Goal: Find specific page/section: Find specific page/section

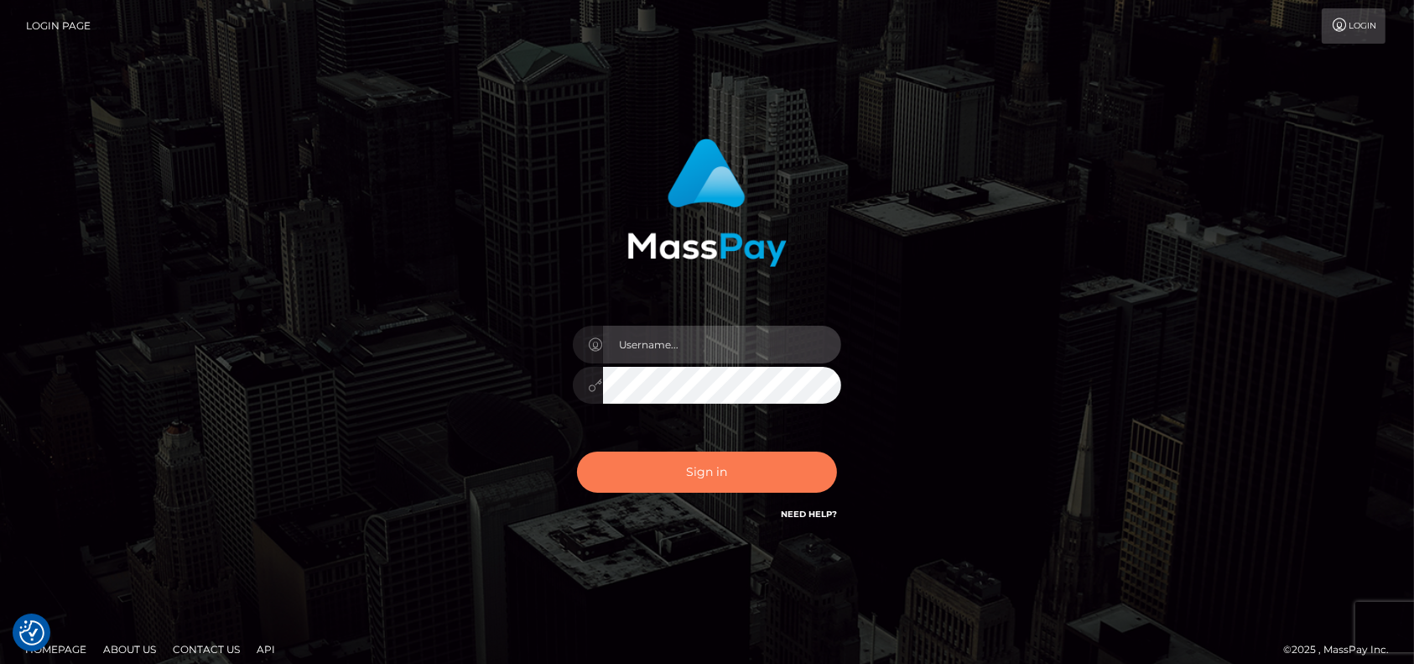
type input "petros.[PERSON_NAME]"
click at [690, 482] on button "Sign in" at bounding box center [707, 471] width 260 height 41
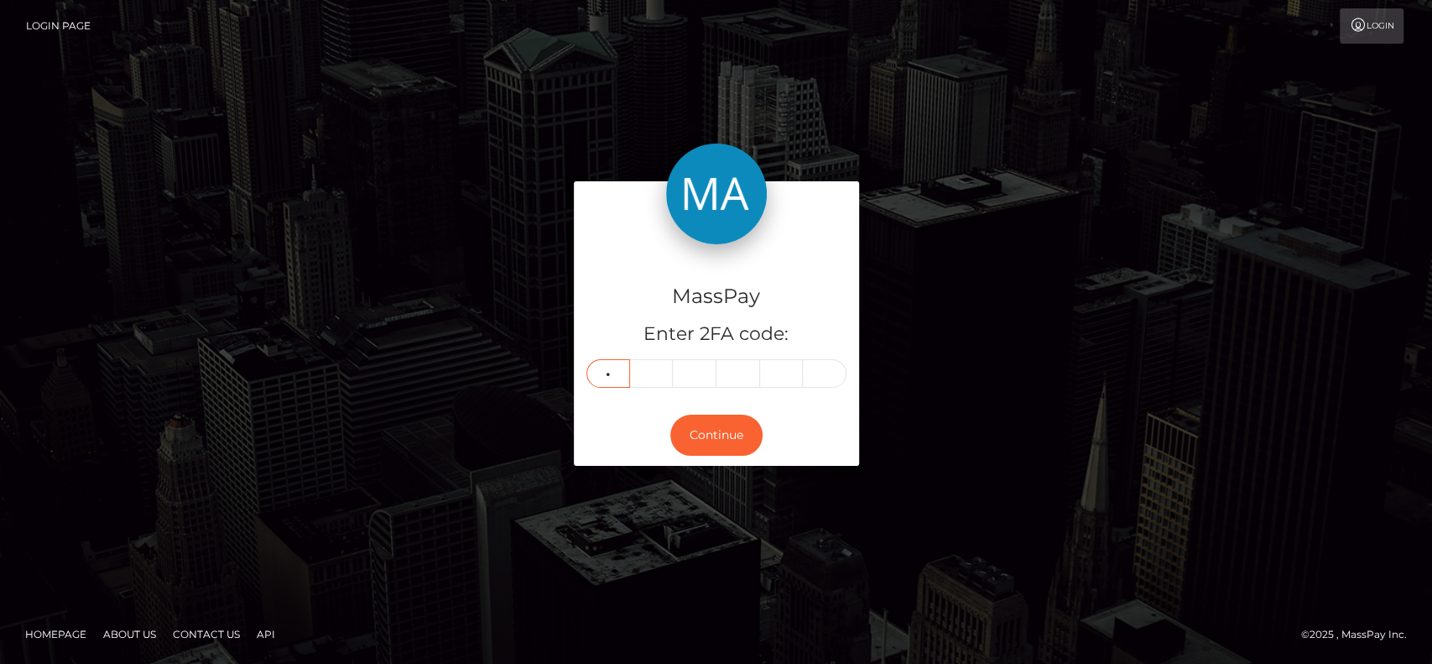
type input "4"
type input "1"
type input "3"
type input "9"
type input "5"
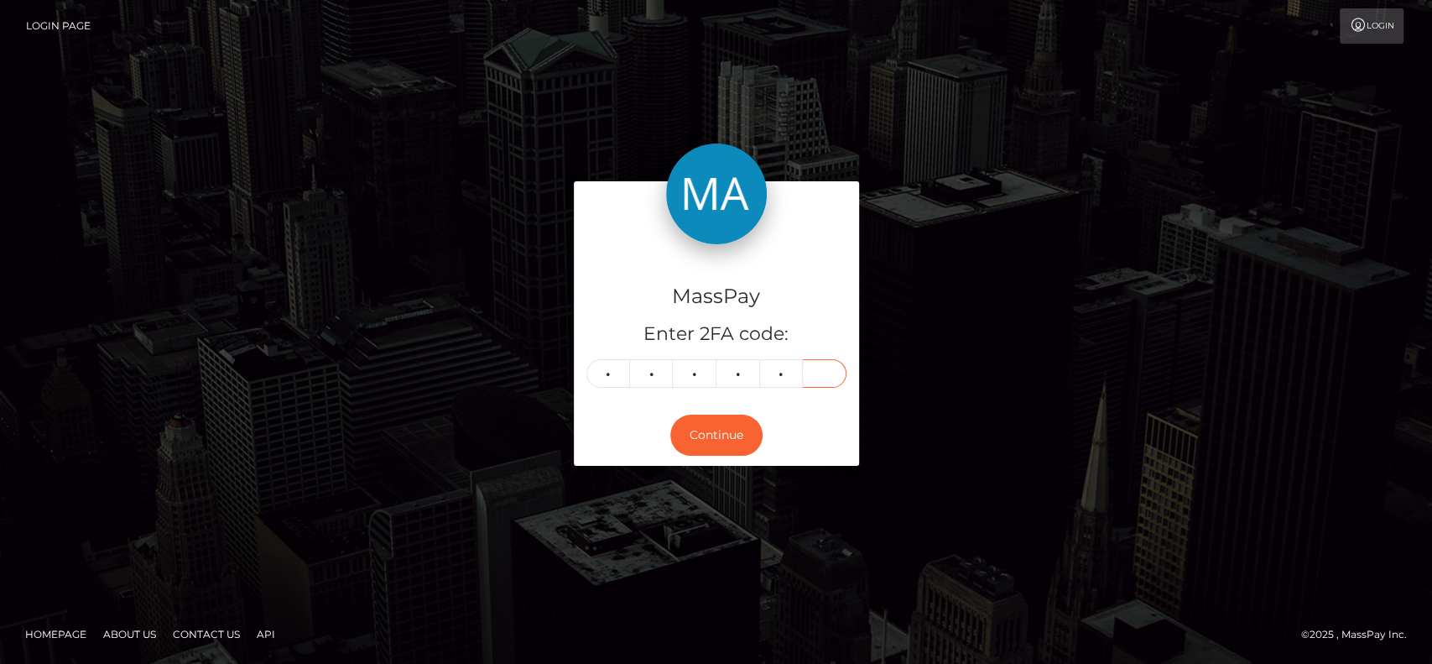
type input "2"
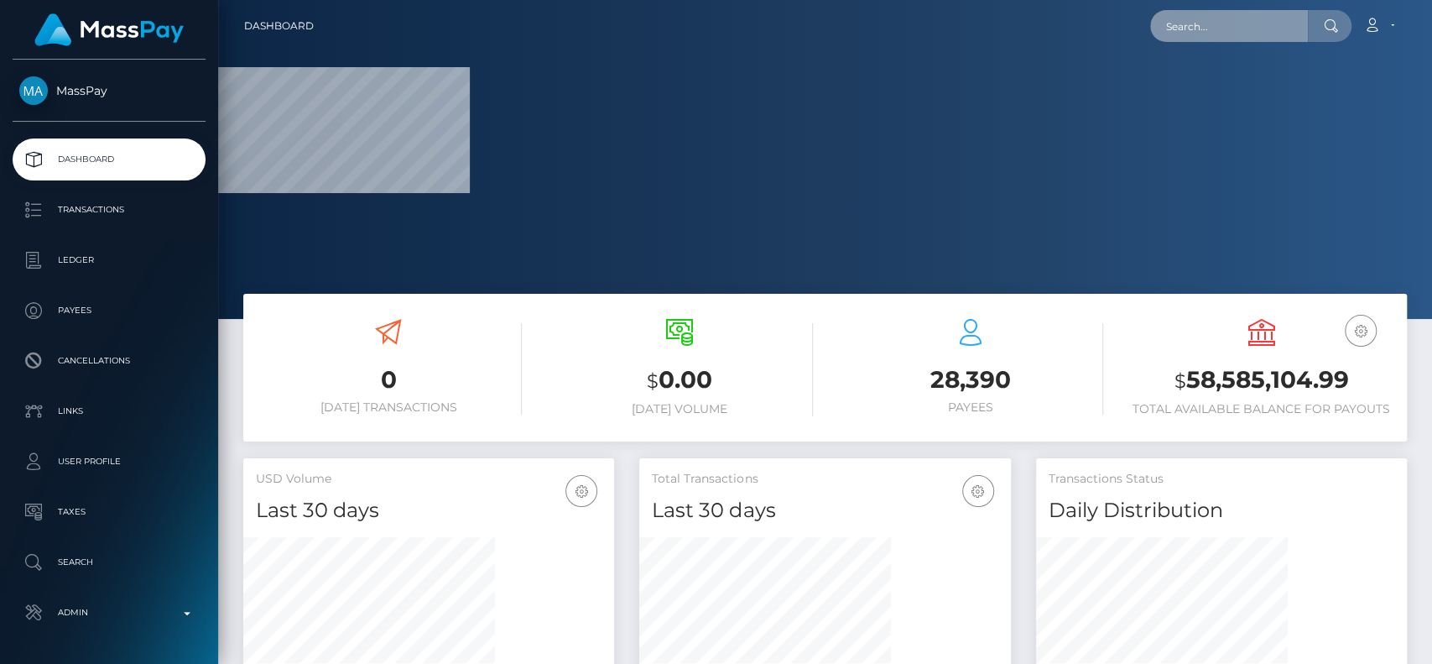
click at [1181, 34] on input "text" at bounding box center [1229, 26] width 158 height 32
paste input "corylitalien12@hotmail.com"
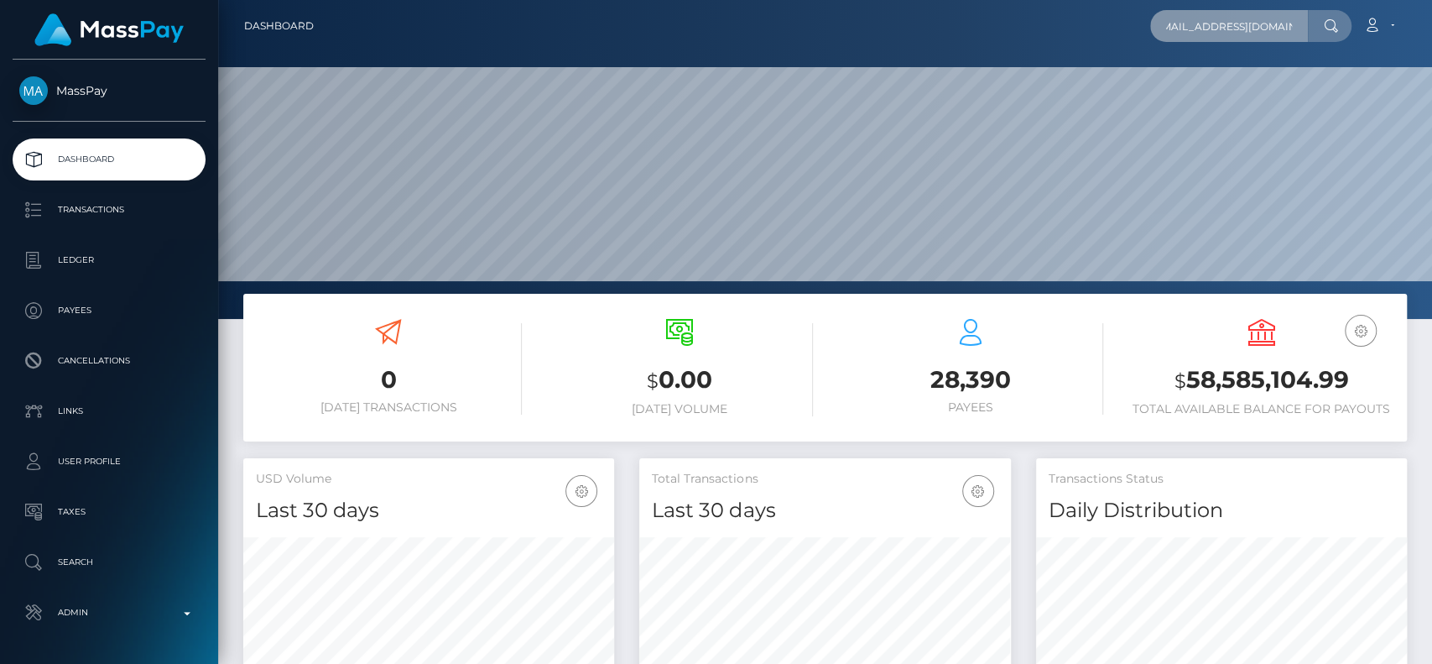
scroll to position [296, 371]
type input "[EMAIL_ADDRESS][DOMAIN_NAME]"
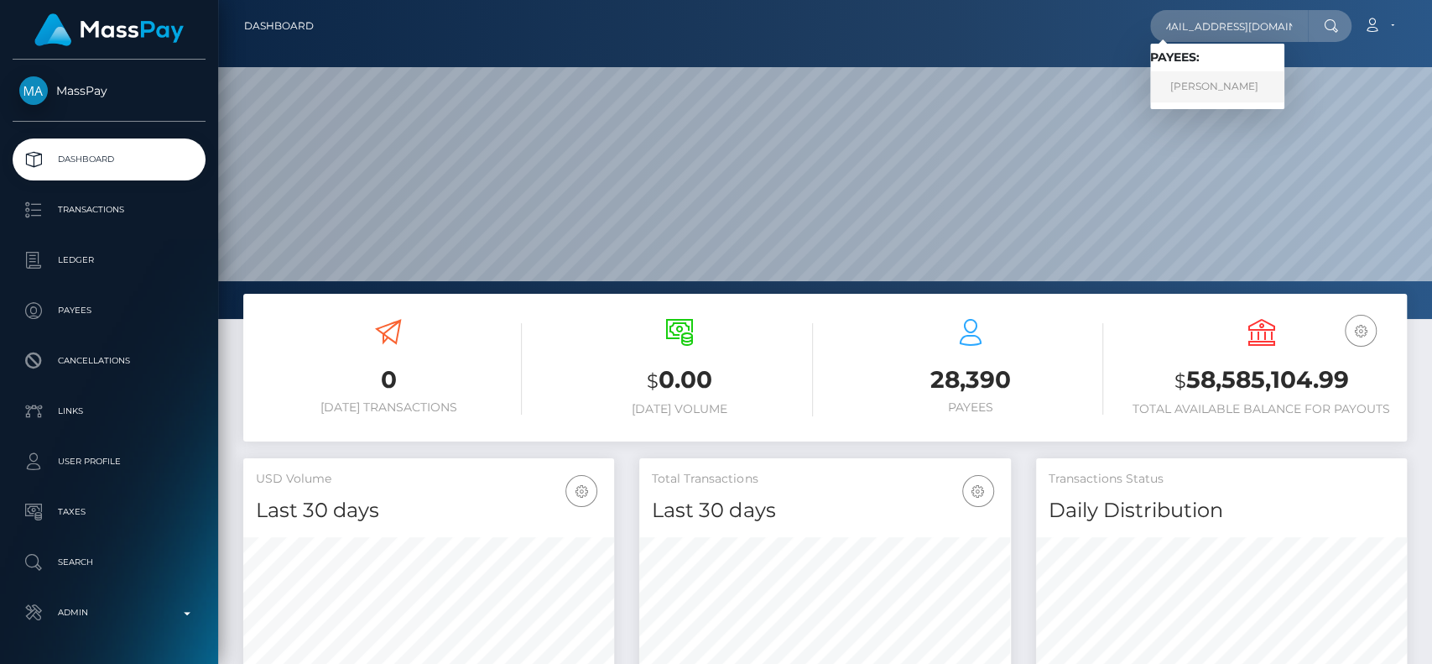
click at [1174, 96] on link "CORY LITALIEN" at bounding box center [1217, 86] width 134 height 31
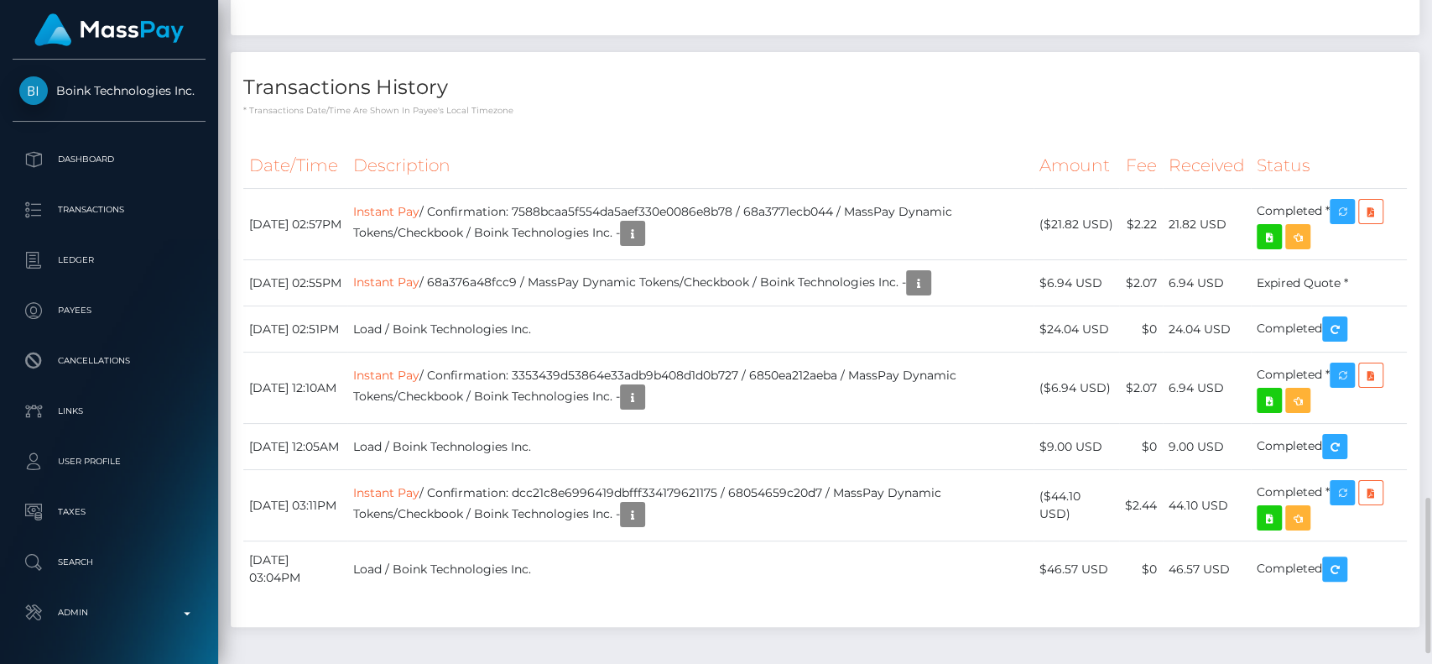
scroll to position [201, 371]
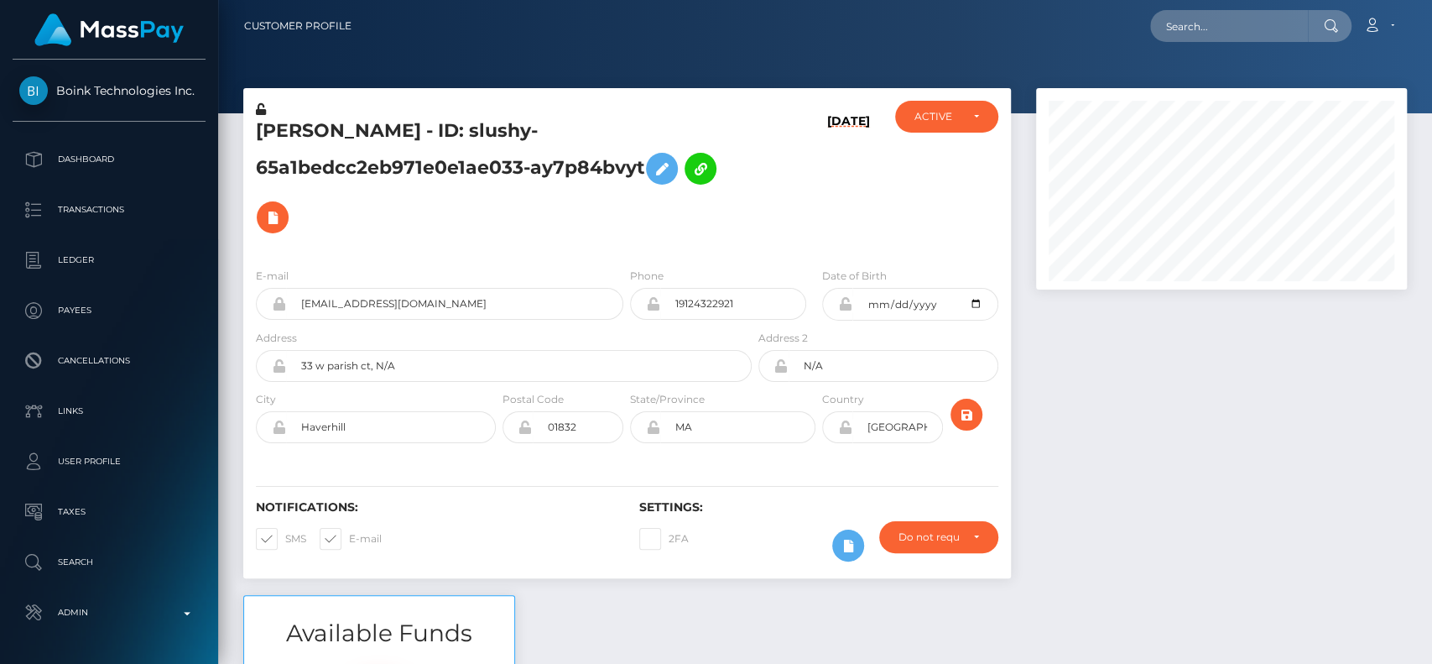
scroll to position [201, 371]
click at [1225, 21] on input "text" at bounding box center [1229, 26] width 158 height 32
paste input "elsa7102@outlook.com"
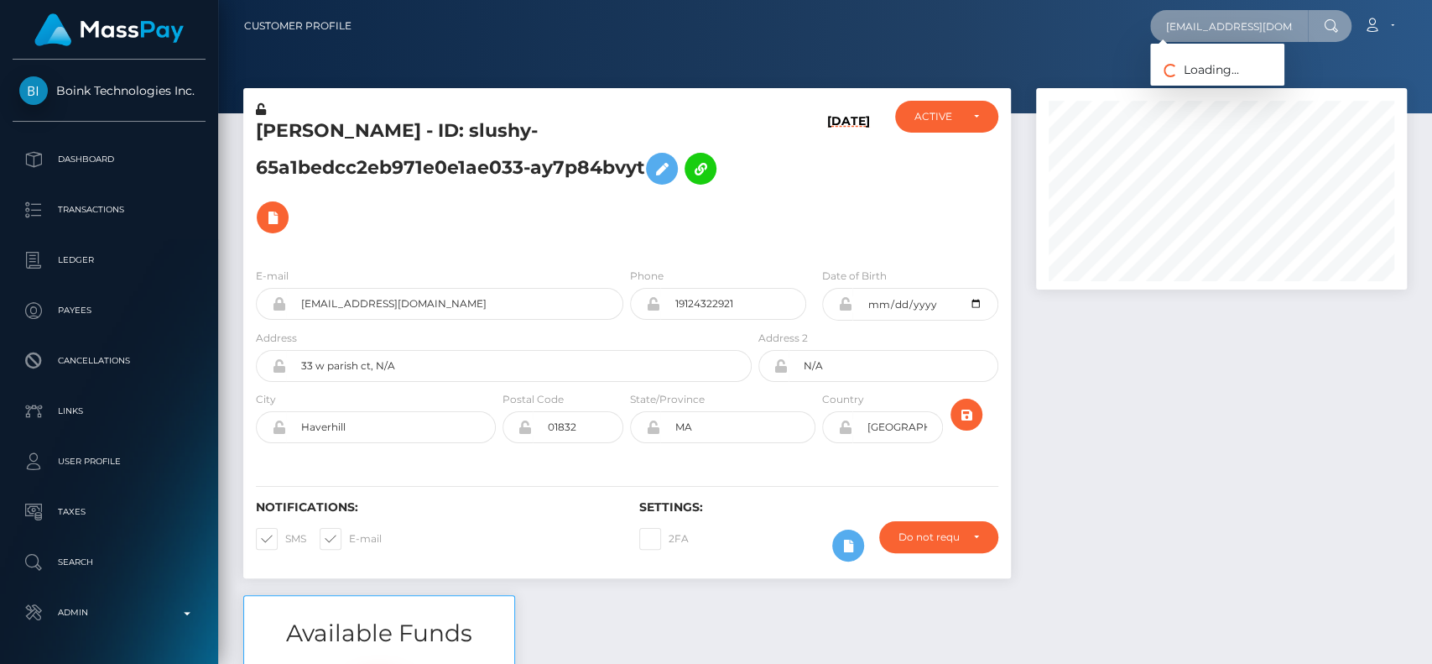
paste input "text"
paste input "Elsa Paja"
paste input "elsa7102@outlook.com"
type input "elsa7102@outlook.com"
paste input "Elsa Paja"
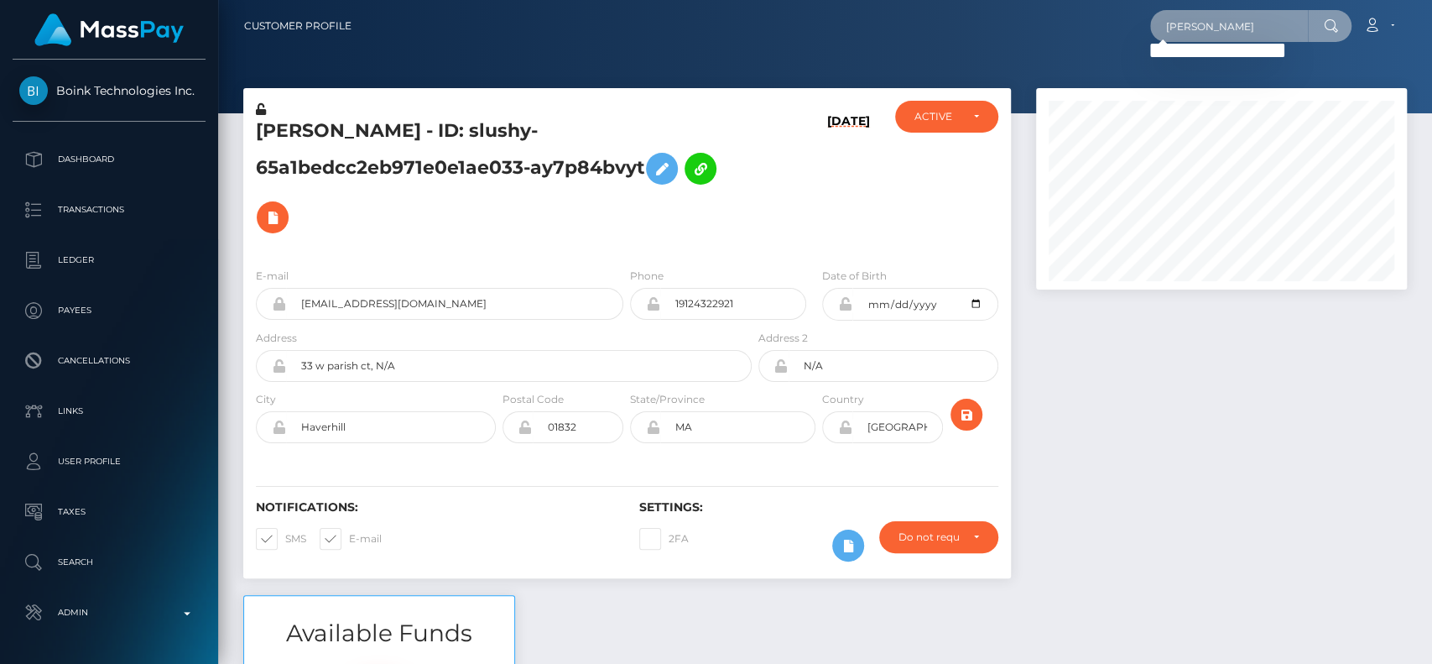
type input "Elsa p"
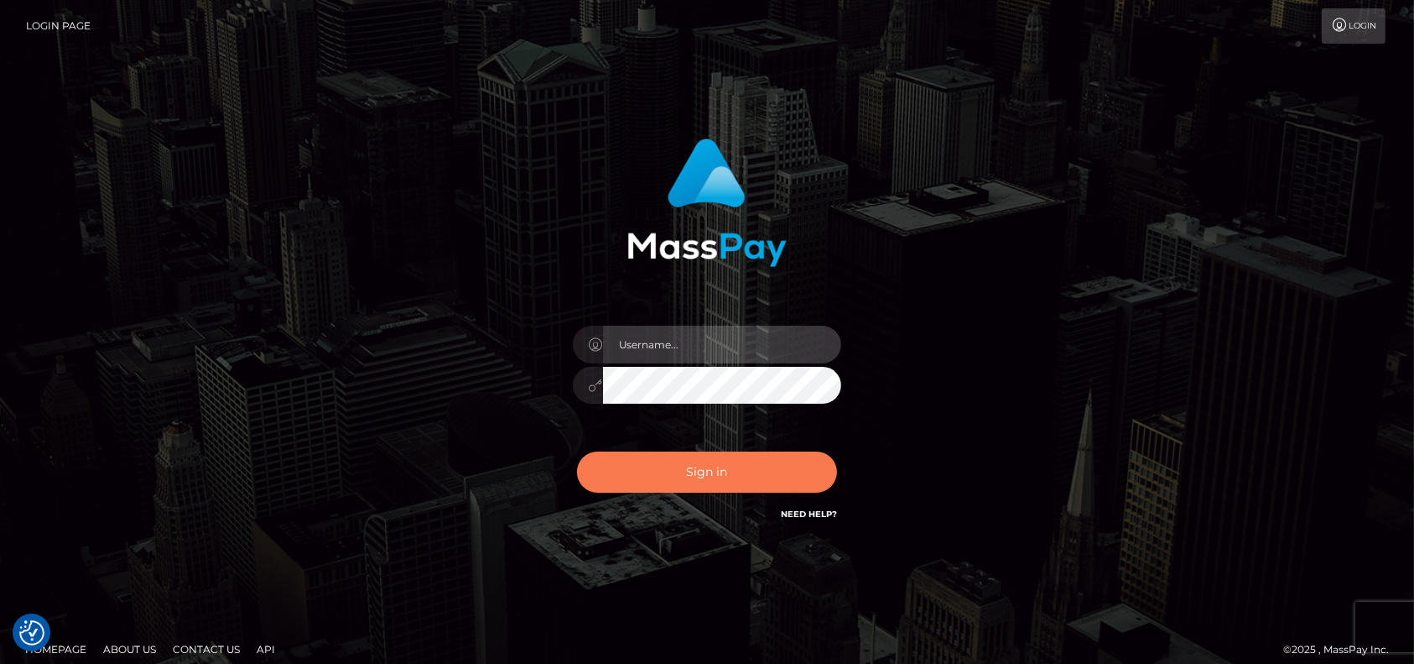
type input "petros.kidane"
click at [660, 478] on button "Sign in" at bounding box center [707, 471] width 260 height 41
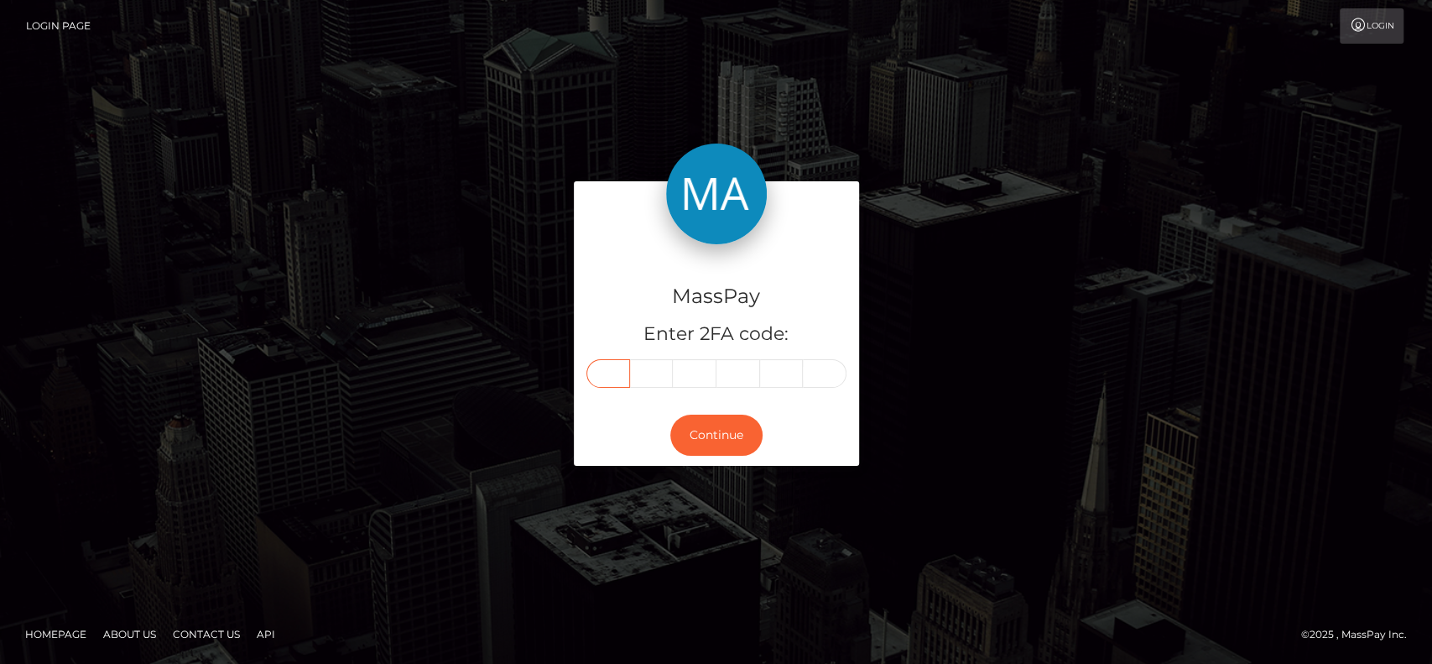
paste input "0"
type input "0"
type input "8"
type input "3"
type input "7"
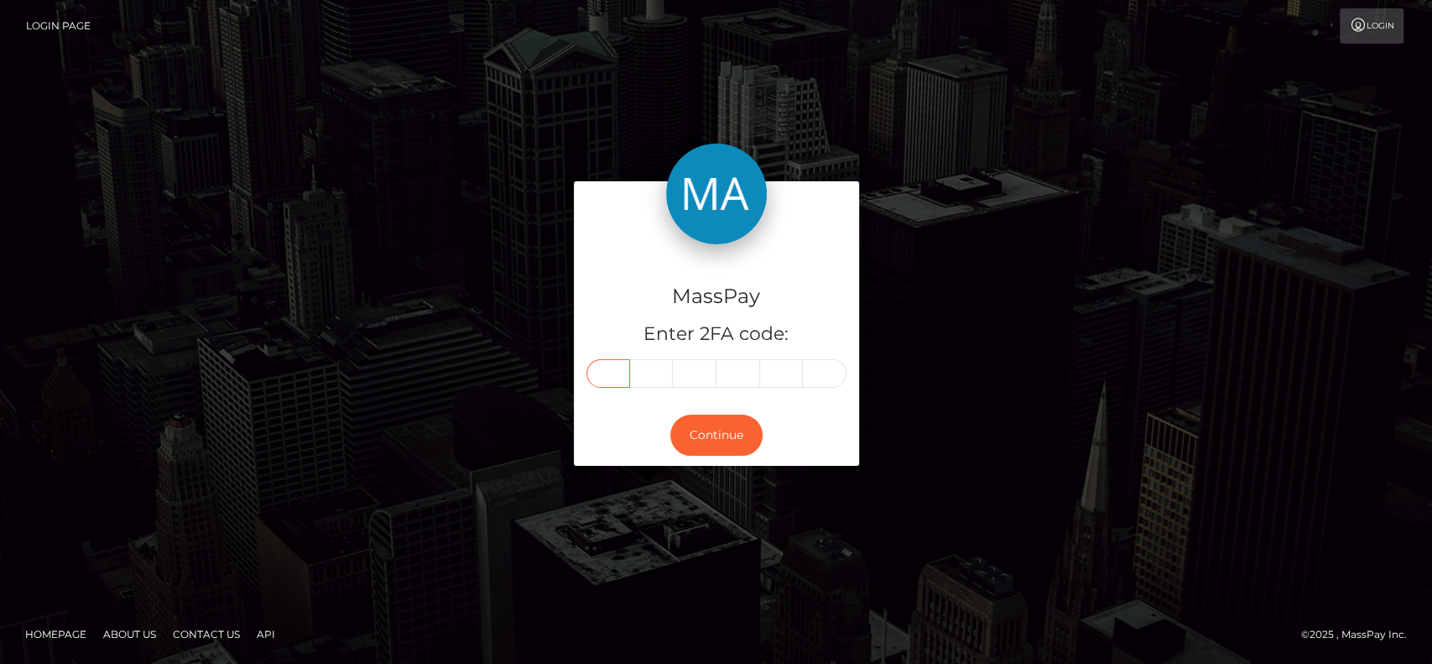
type input "1"
type input "6"
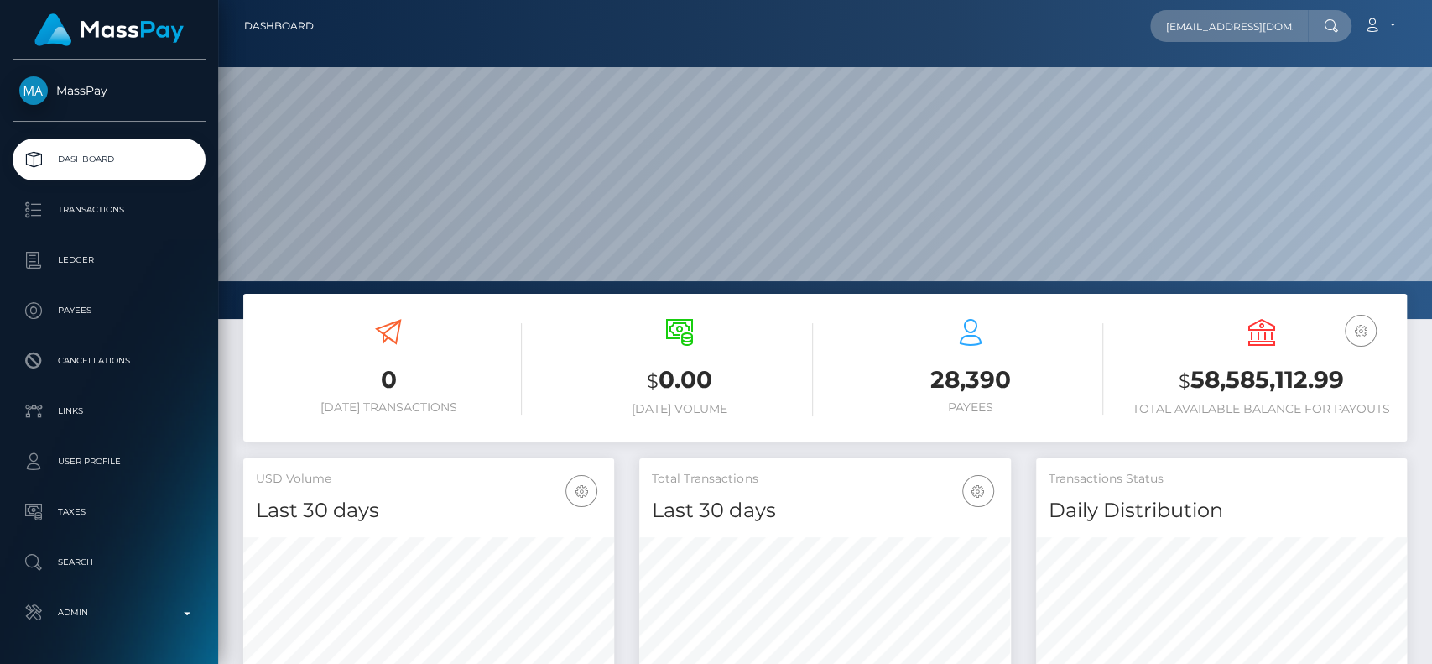
scroll to position [296, 371]
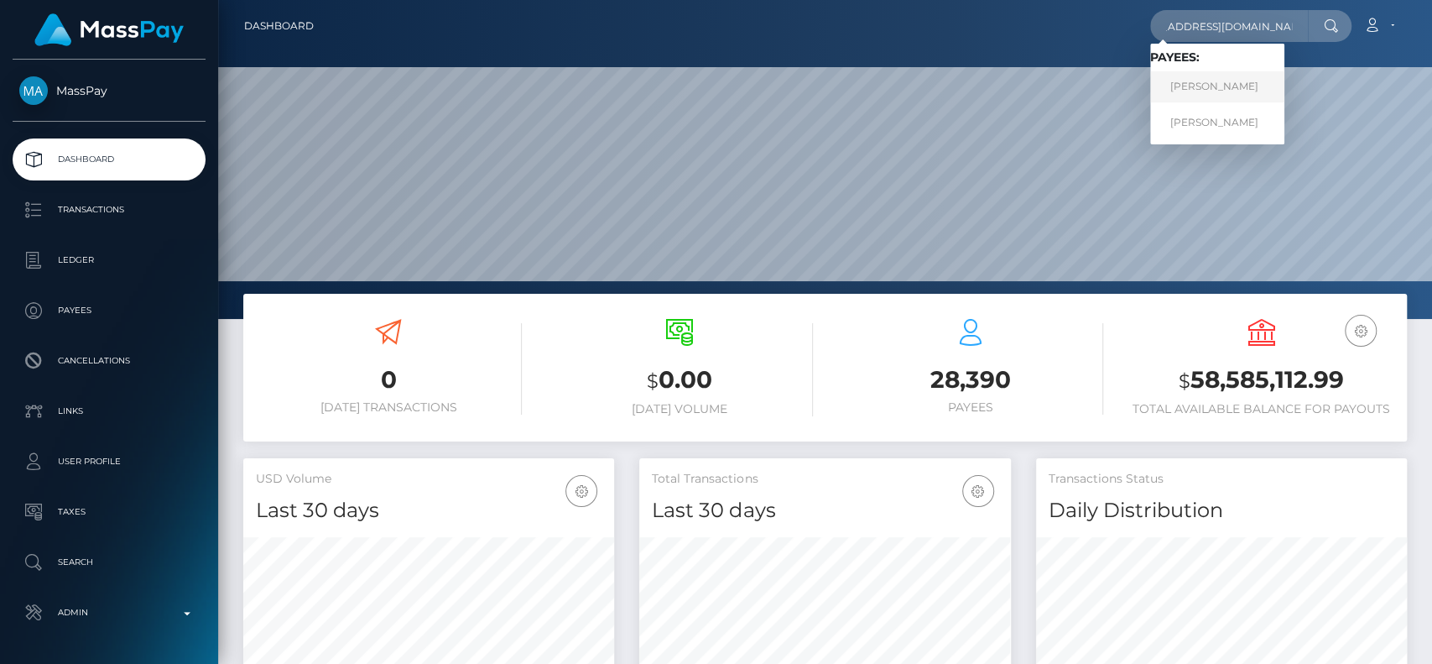
type input "[EMAIL_ADDRESS][DOMAIN_NAME]"
click at [1191, 86] on link "Matevz Bezamovski" at bounding box center [1217, 86] width 134 height 31
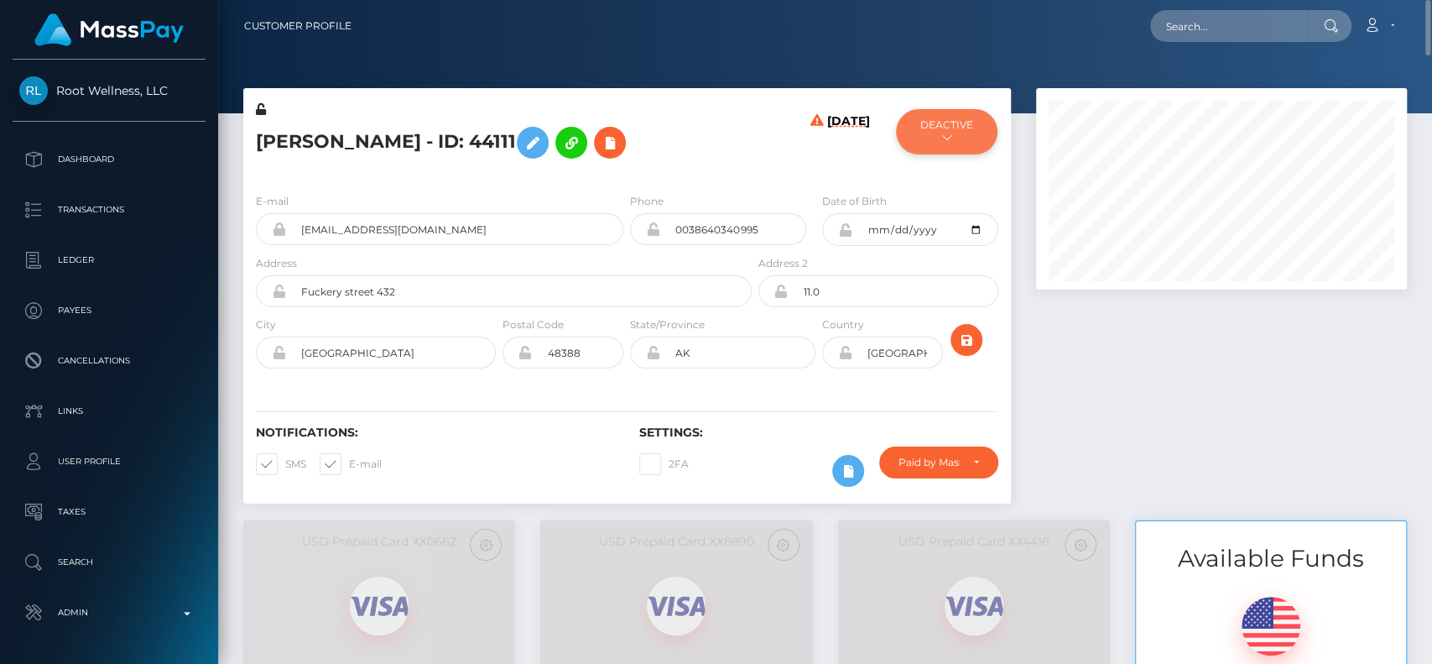
click at [940, 148] on button "DEACTIVE" at bounding box center [946, 131] width 101 height 45
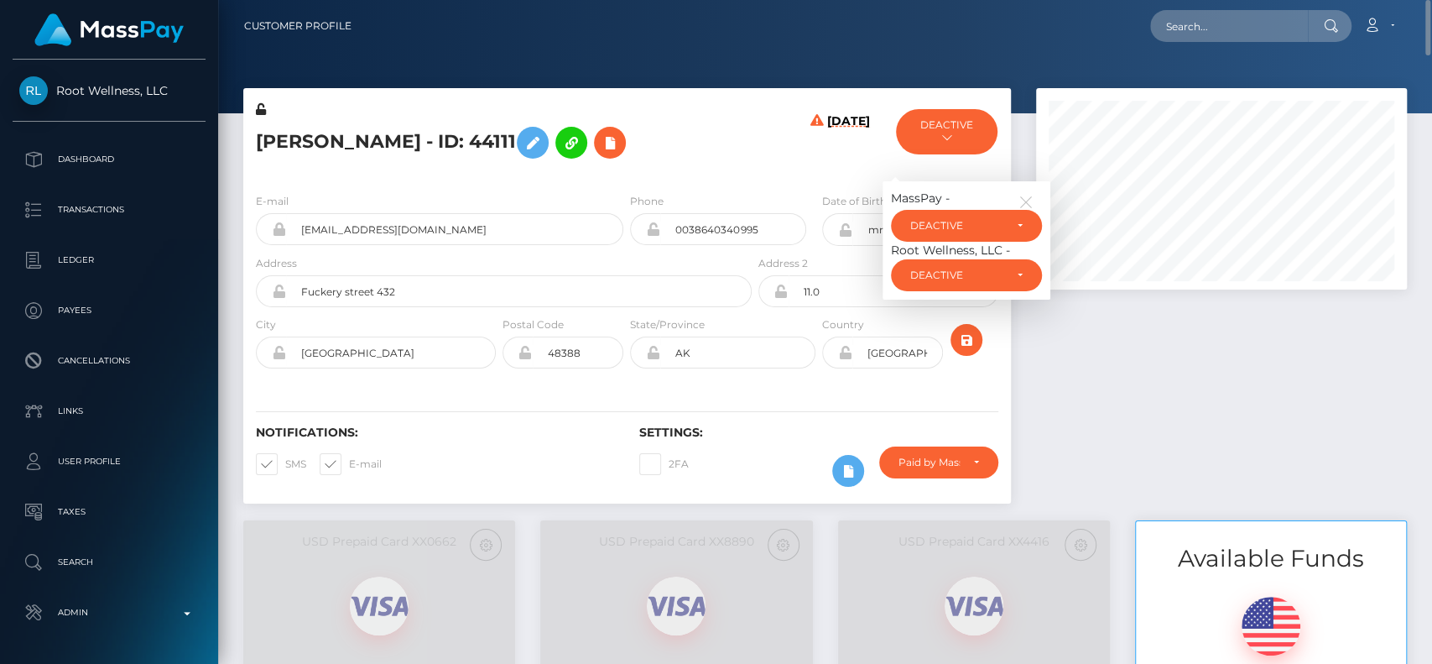
click at [747, 131] on div "Matevz Bezamovski - ID: 44111" at bounding box center [499, 140] width 512 height 79
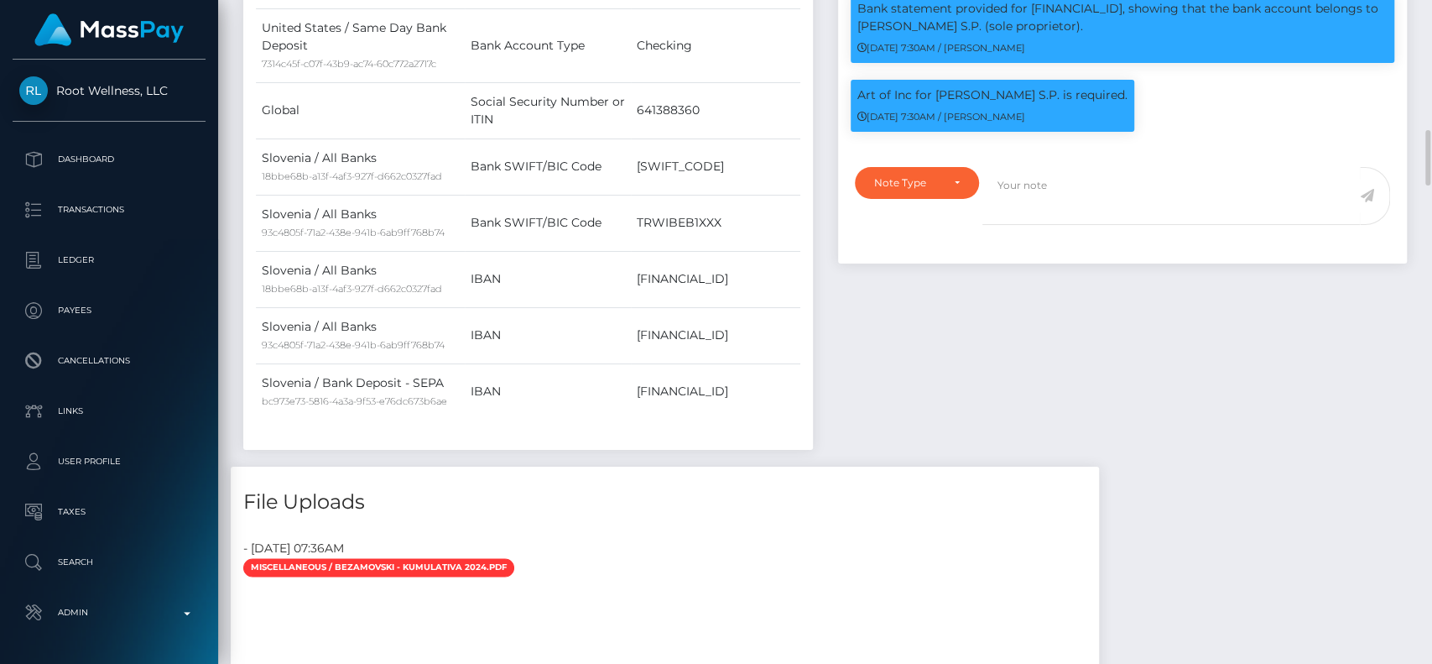
scroll to position [1454, 0]
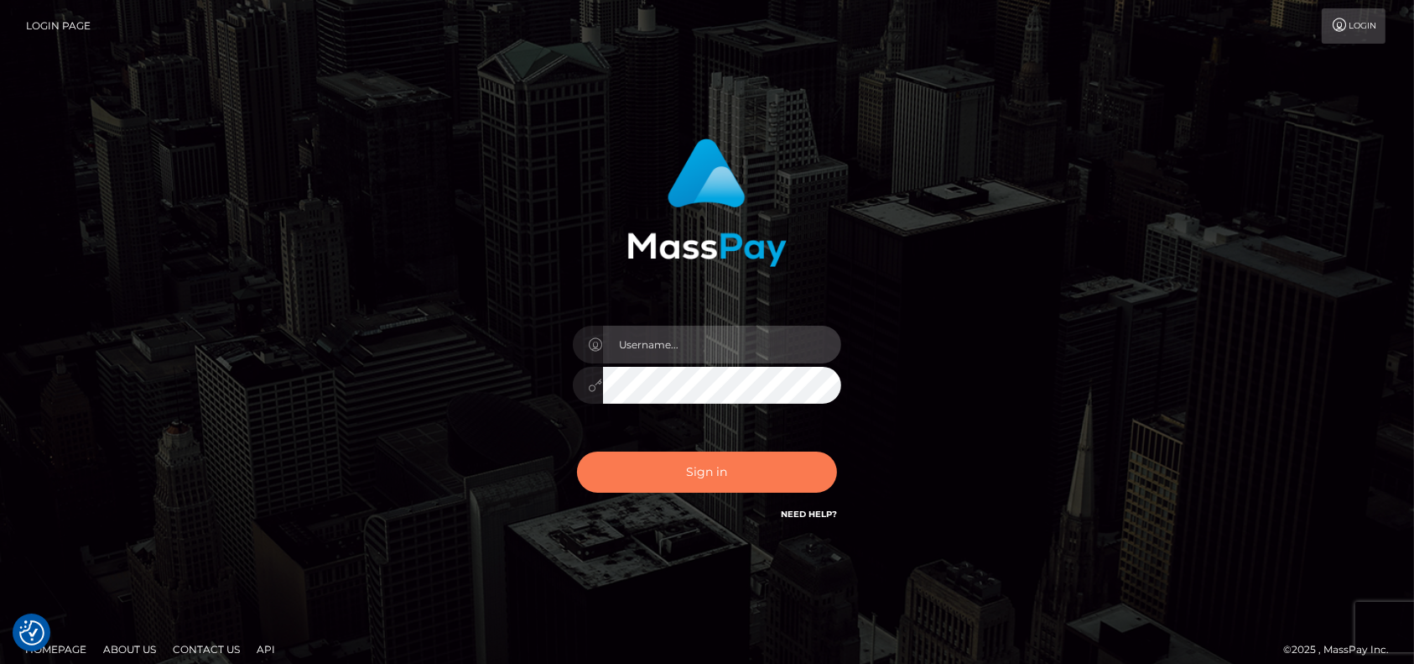
type input "petros.[PERSON_NAME]"
click at [753, 484] on button "Sign in" at bounding box center [707, 471] width 260 height 41
type input "petros.kidane"
click at [703, 473] on button "Sign in" at bounding box center [707, 471] width 260 height 41
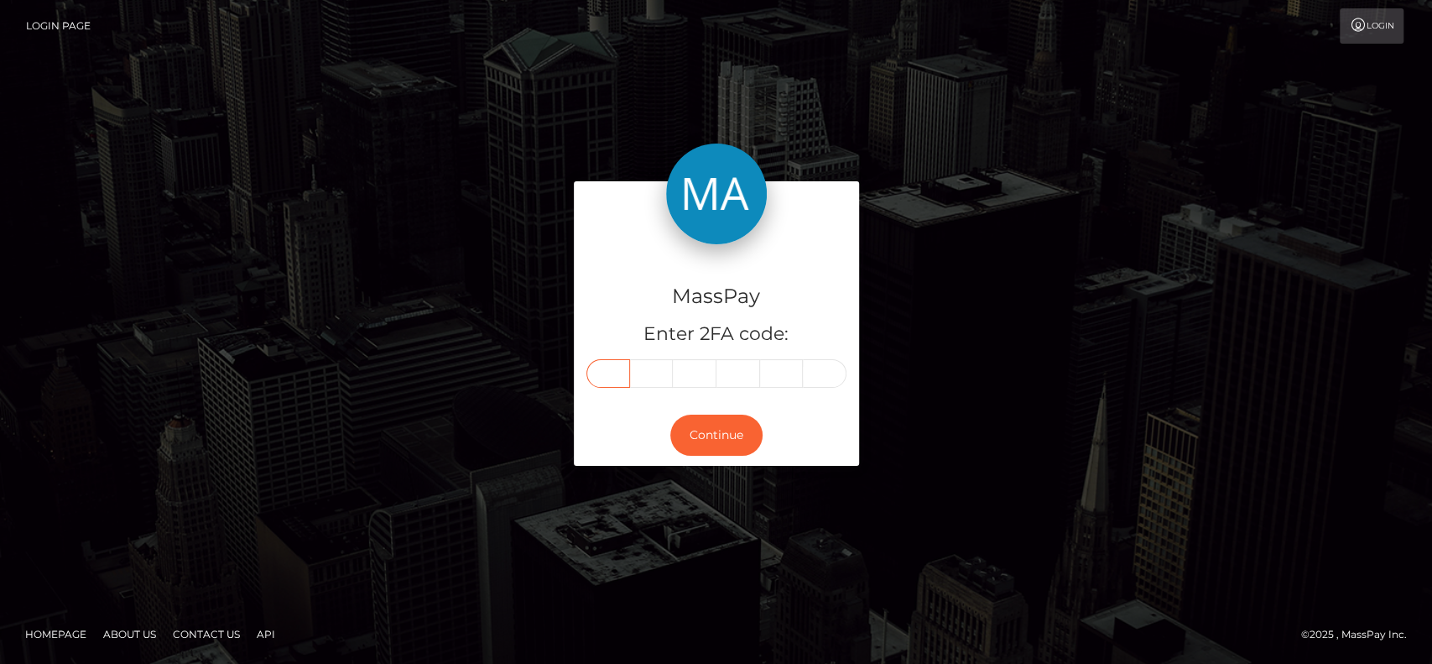
click at [589, 372] on input "text" at bounding box center [608, 373] width 44 height 29
type input "0"
type input "2"
type input "8"
type input "3"
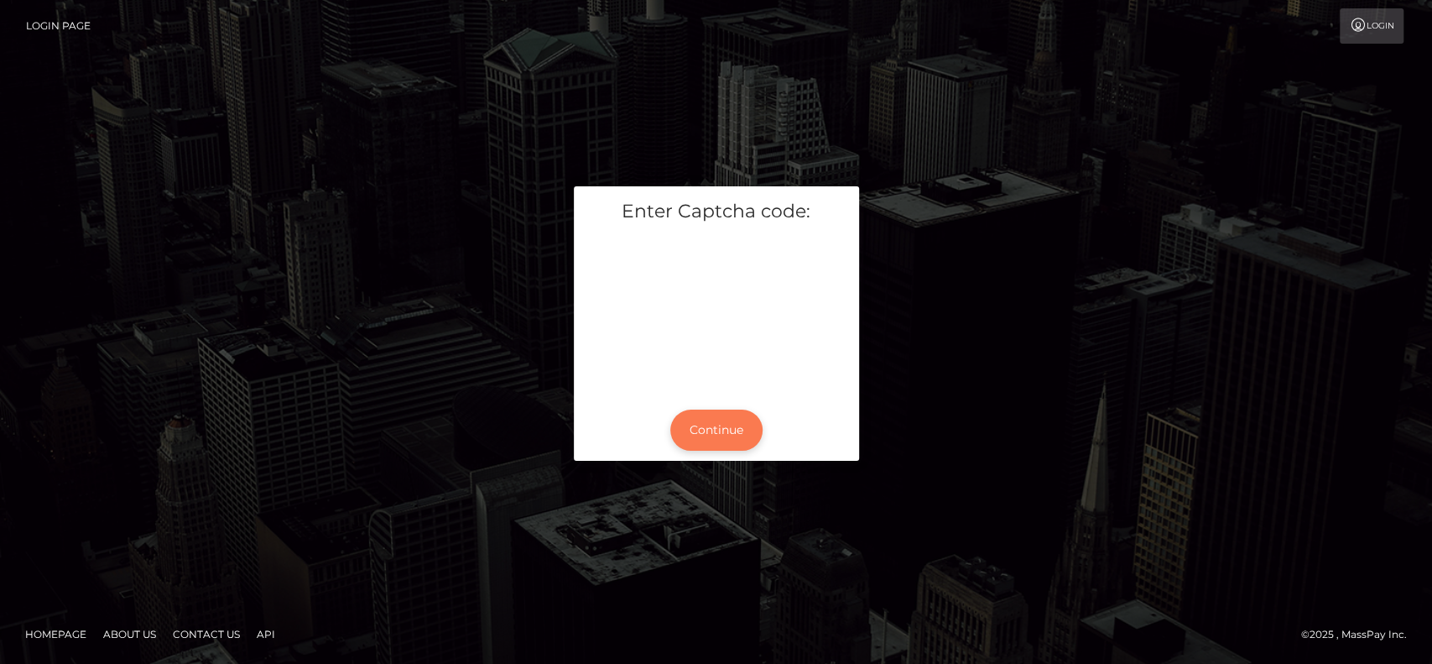
click at [715, 447] on button "Continue" at bounding box center [716, 429] width 92 height 41
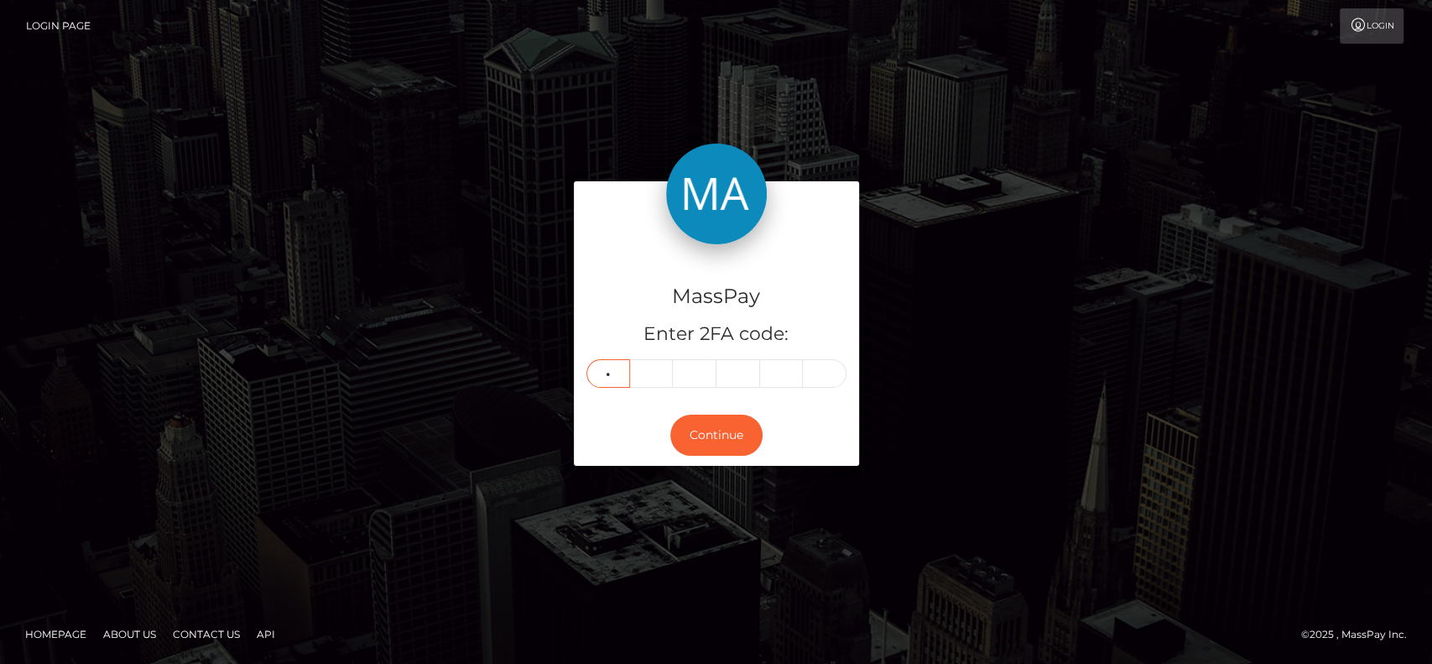
type input "5"
type input "6"
type input "5"
type input "2"
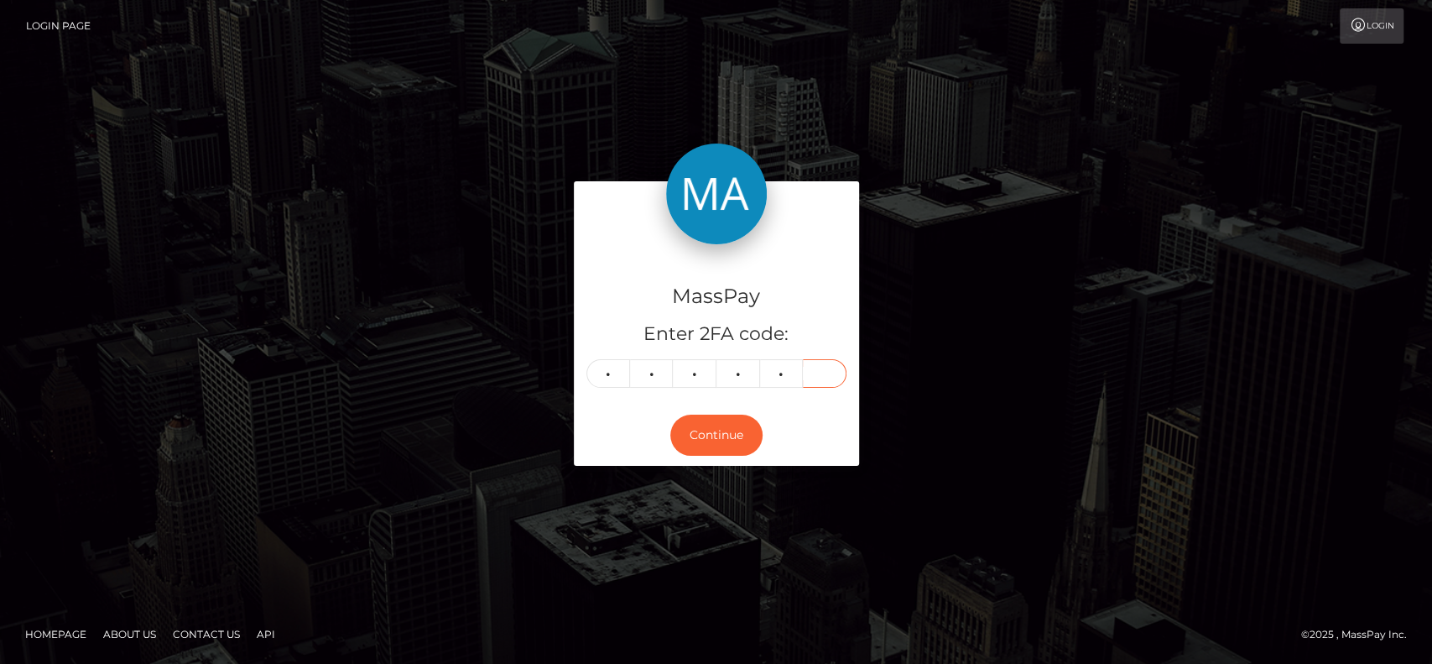
type input "2"
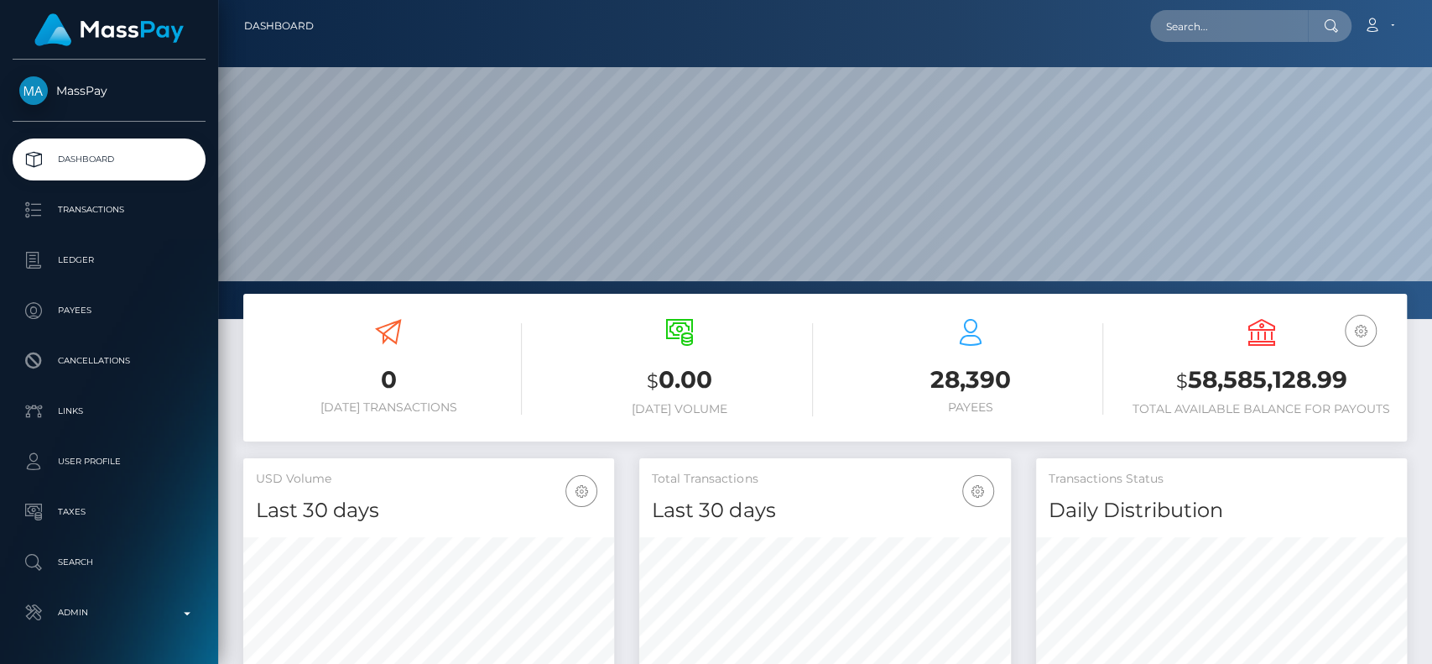
scroll to position [296, 371]
paste input "nguyenhoa6623@gmail.com"
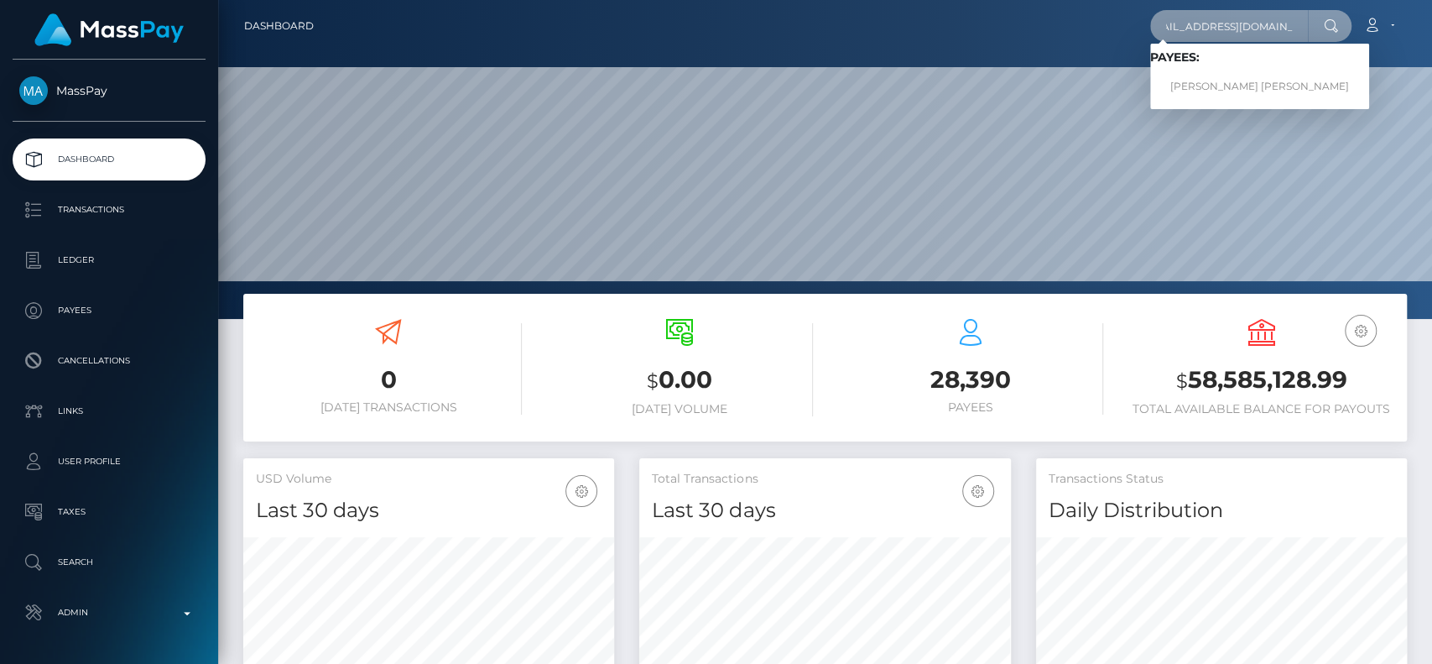
type input "nguyenhoa6623@gmail.com"
click at [1218, 72] on link "Tuyet Thi Tran" at bounding box center [1259, 86] width 219 height 31
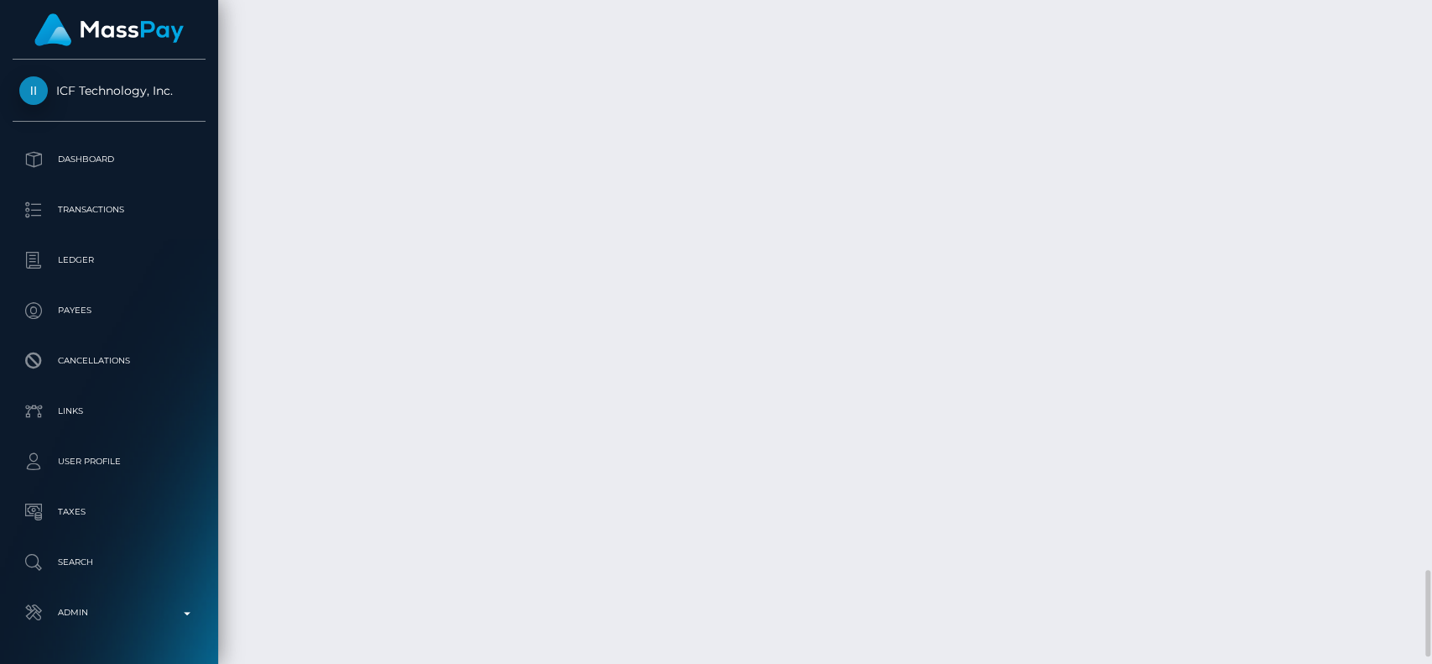
scroll to position [201, 371]
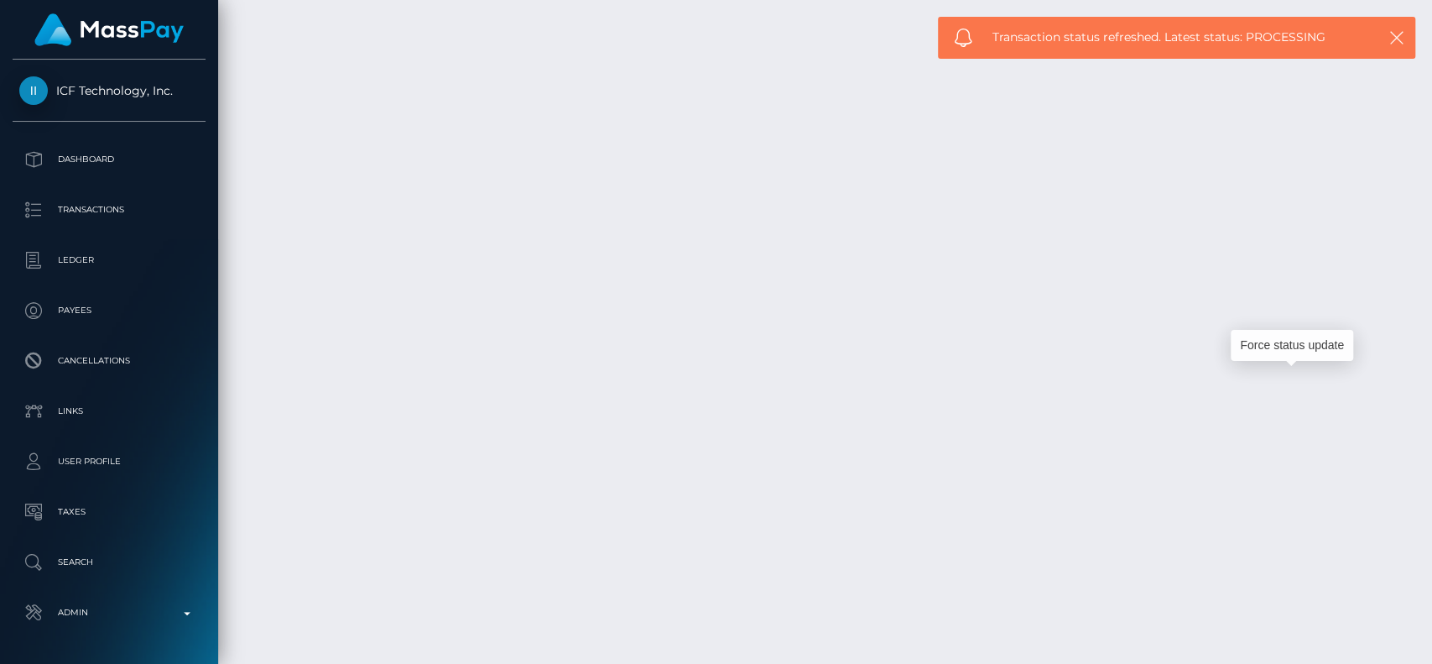
click at [1288, 345] on div "Force status update" at bounding box center [1292, 345] width 122 height 31
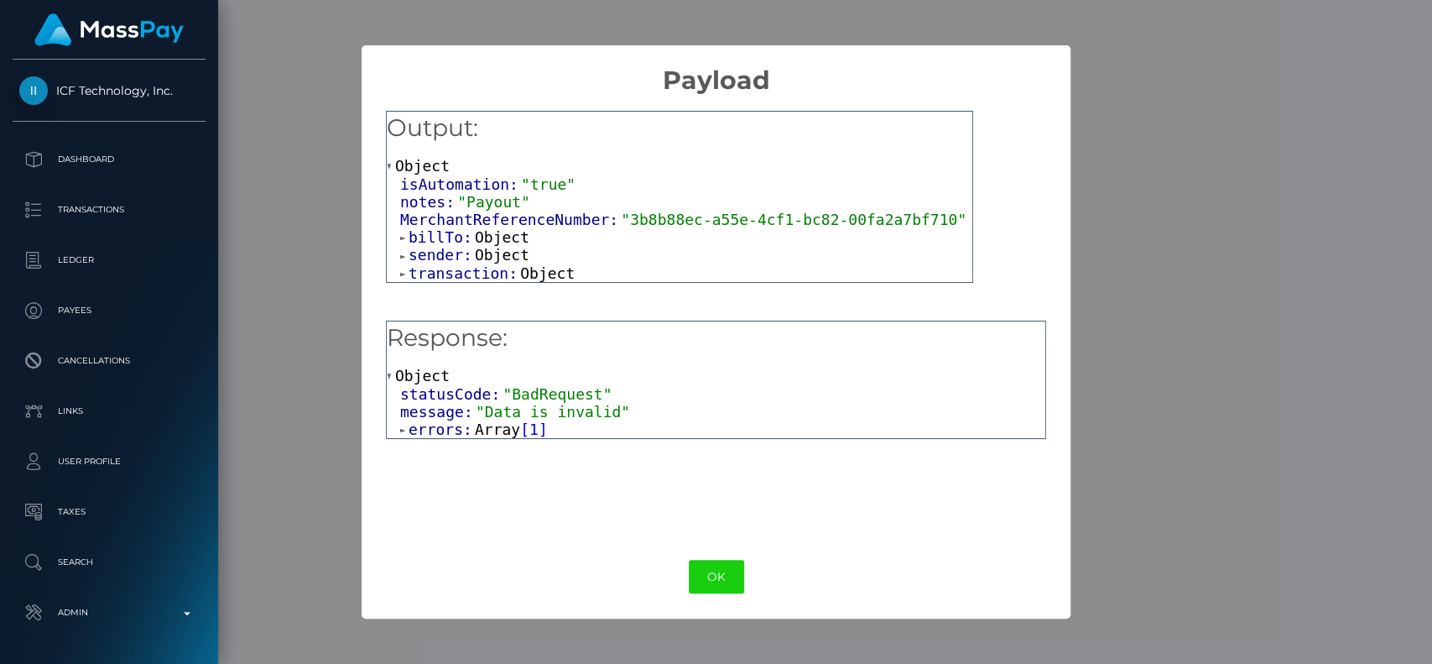
click at [440, 429] on span "errors:" at bounding box center [442, 429] width 66 height 18
click at [456, 446] on span "Object" at bounding box center [470, 447] width 55 height 18
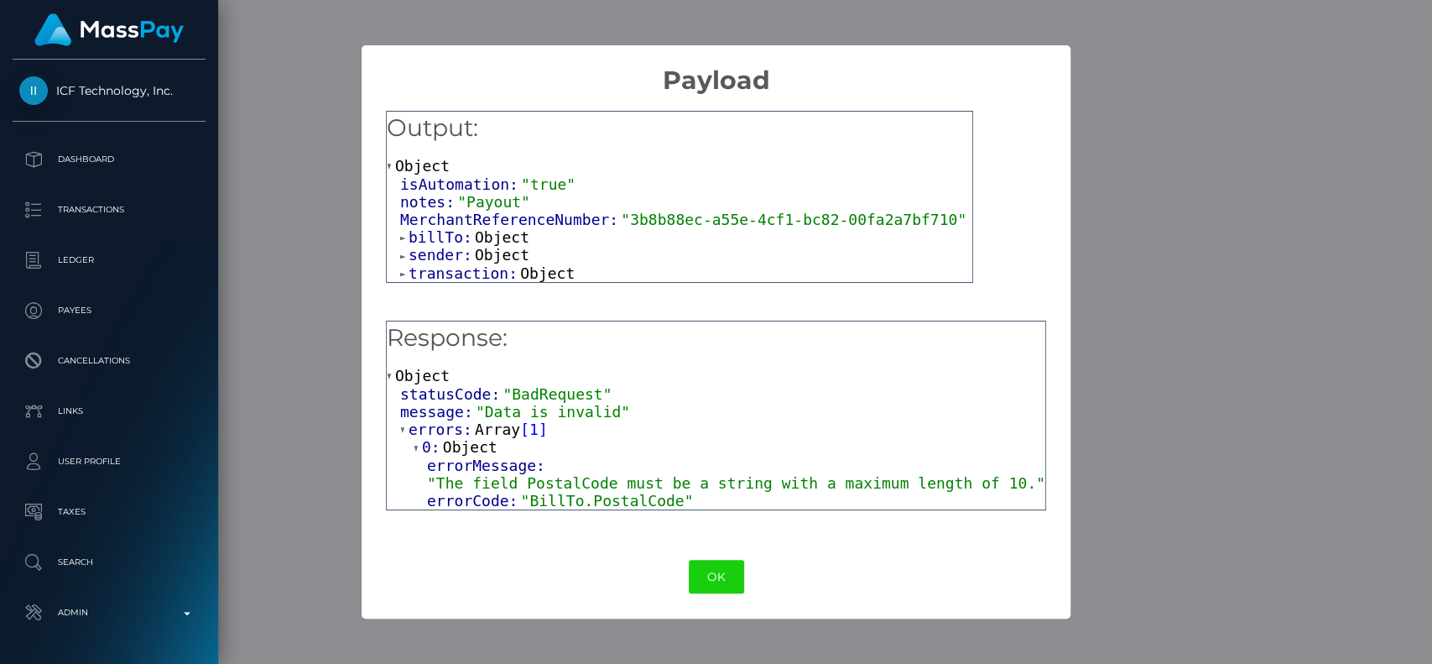
click at [459, 242] on span "billTo:" at bounding box center [442, 237] width 66 height 18
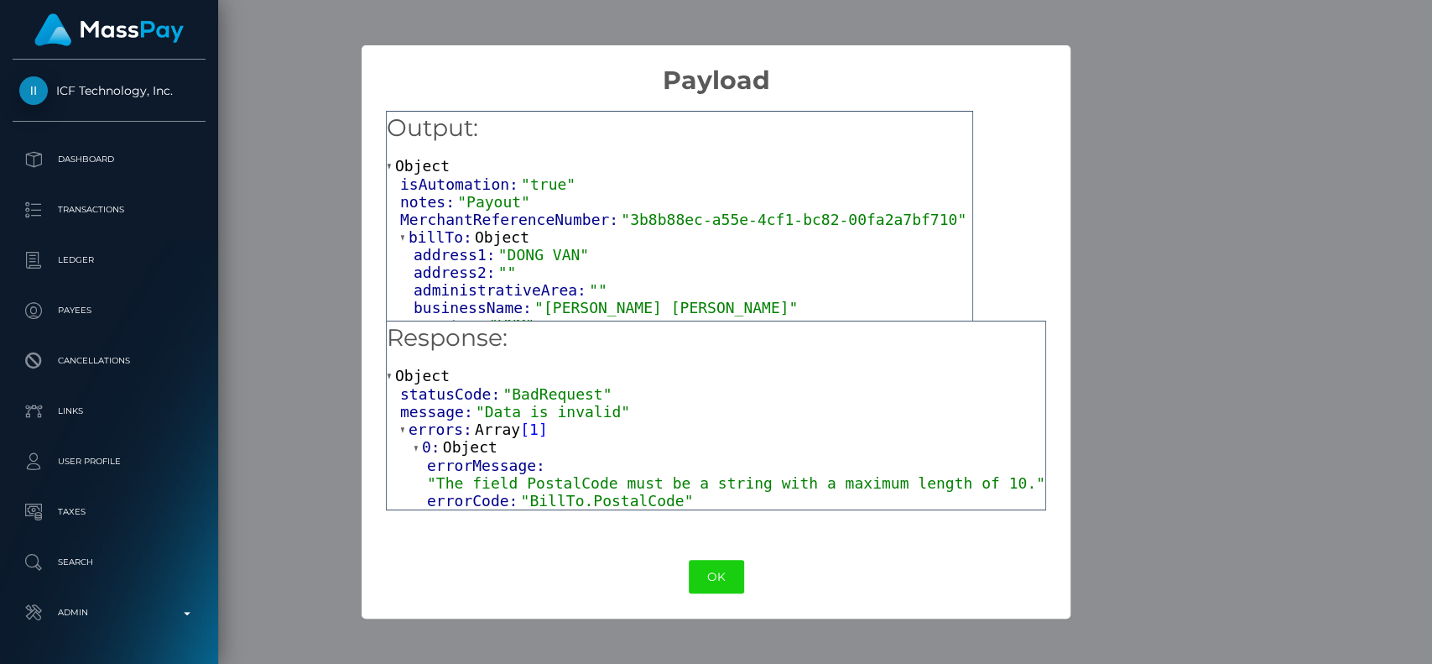
click at [459, 242] on span "billTo:" at bounding box center [442, 237] width 66 height 18
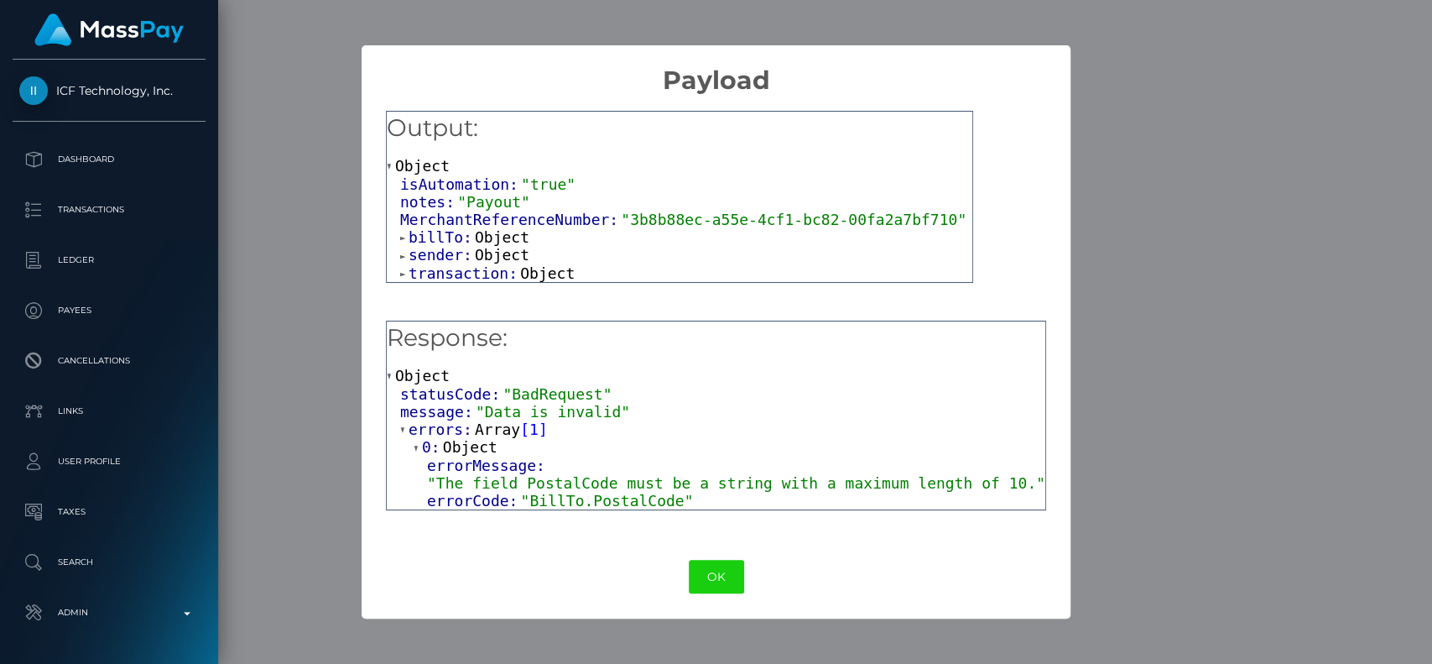
click at [475, 258] on span "Object" at bounding box center [502, 255] width 55 height 18
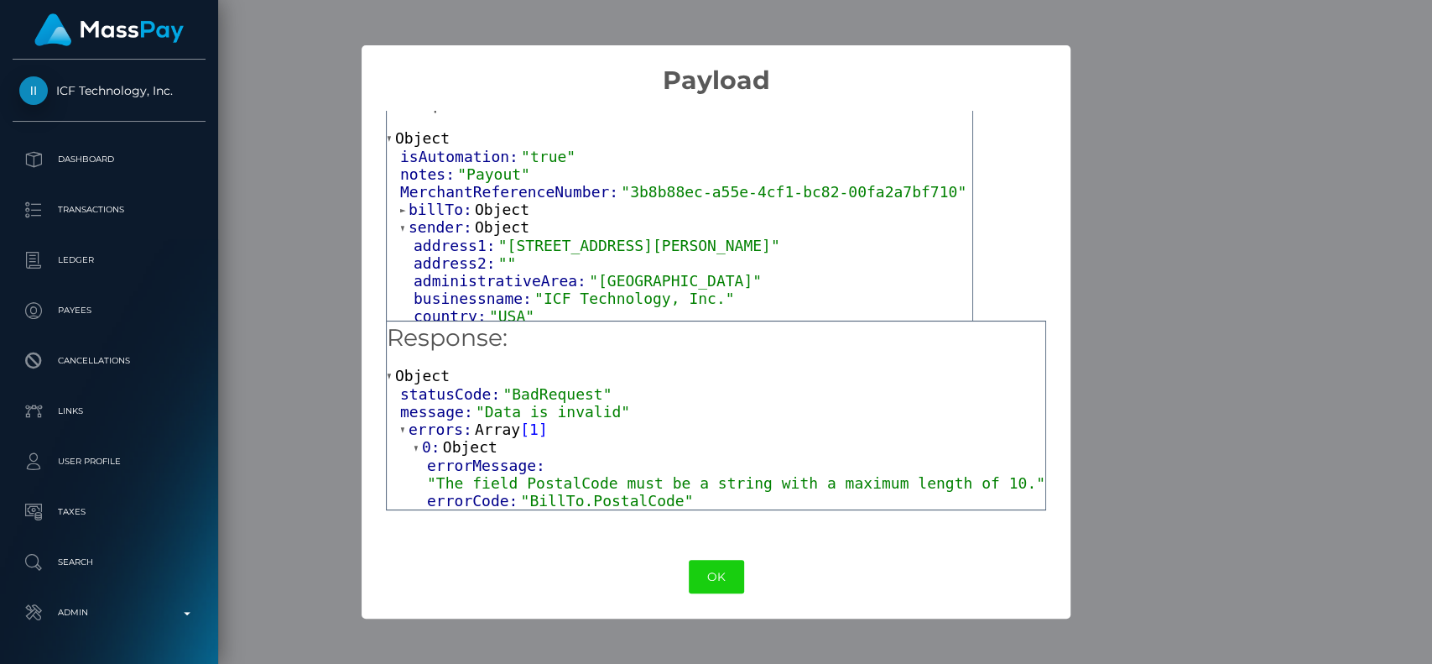
scroll to position [0, 0]
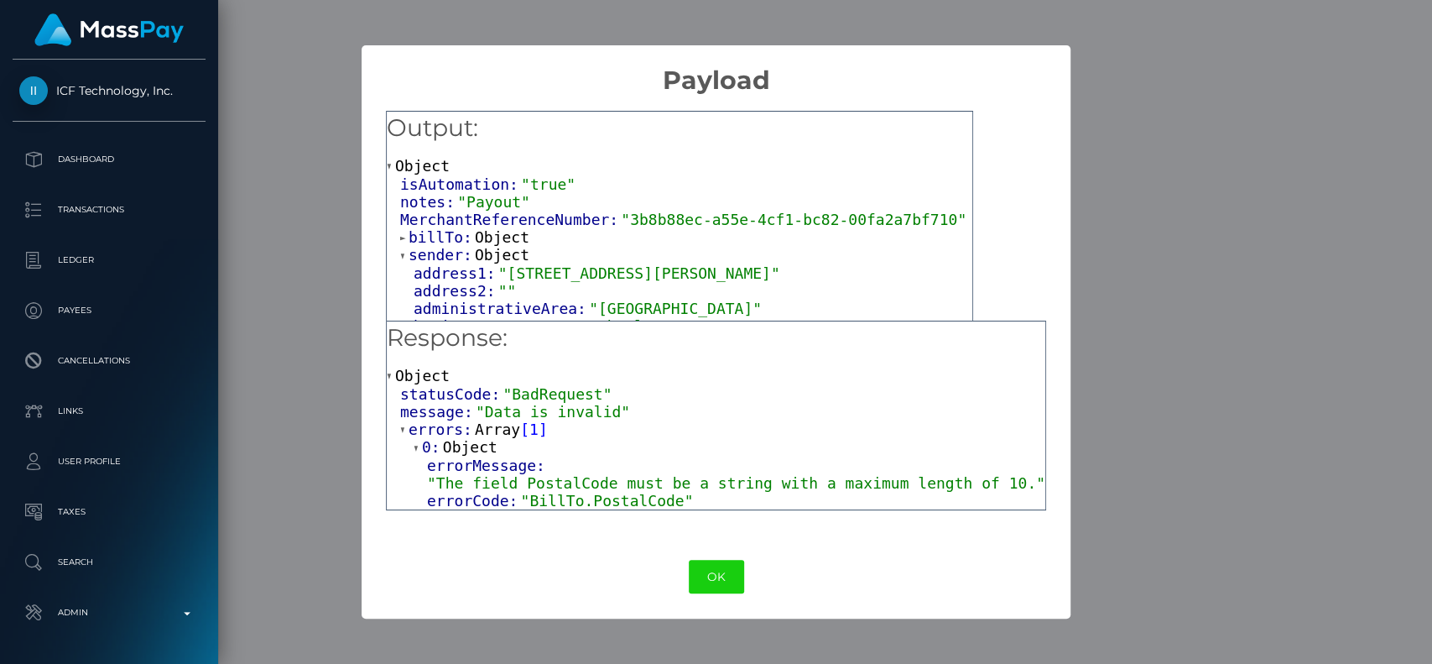
click at [450, 252] on span "sender:" at bounding box center [442, 255] width 66 height 18
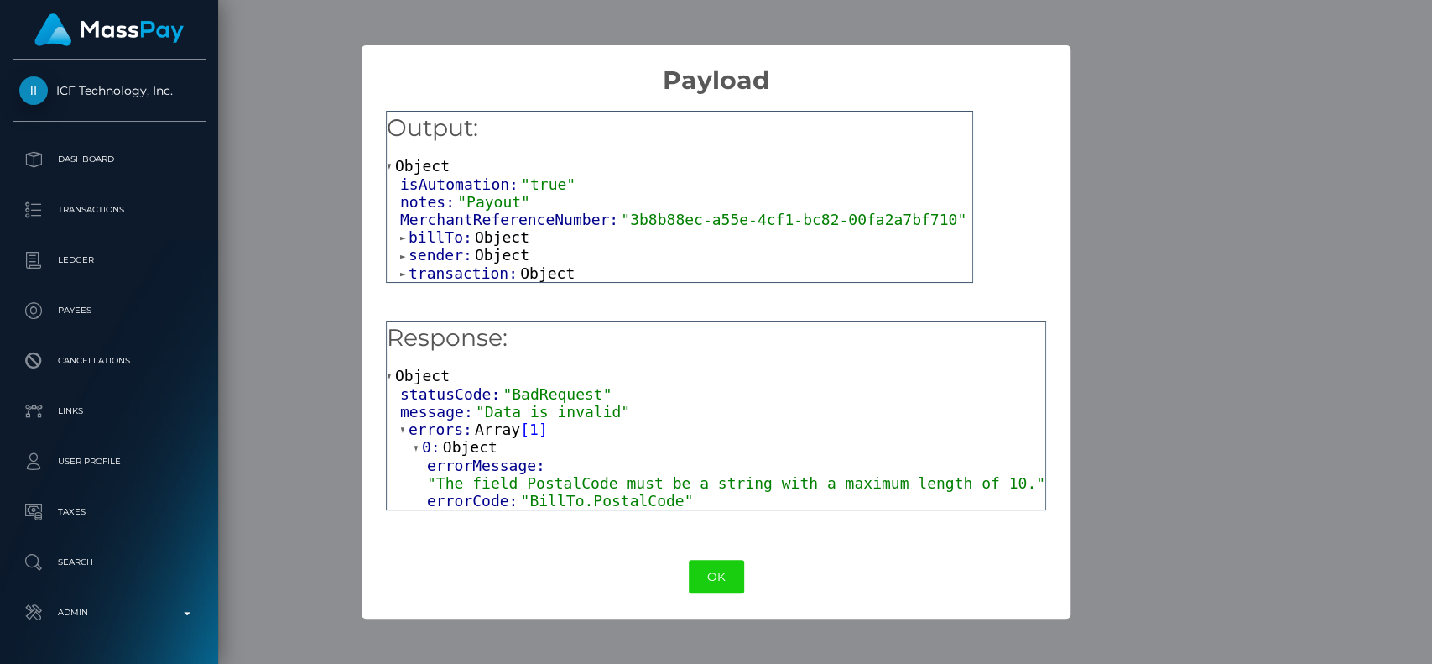
click at [466, 279] on span "transaction:" at bounding box center [465, 273] width 112 height 18
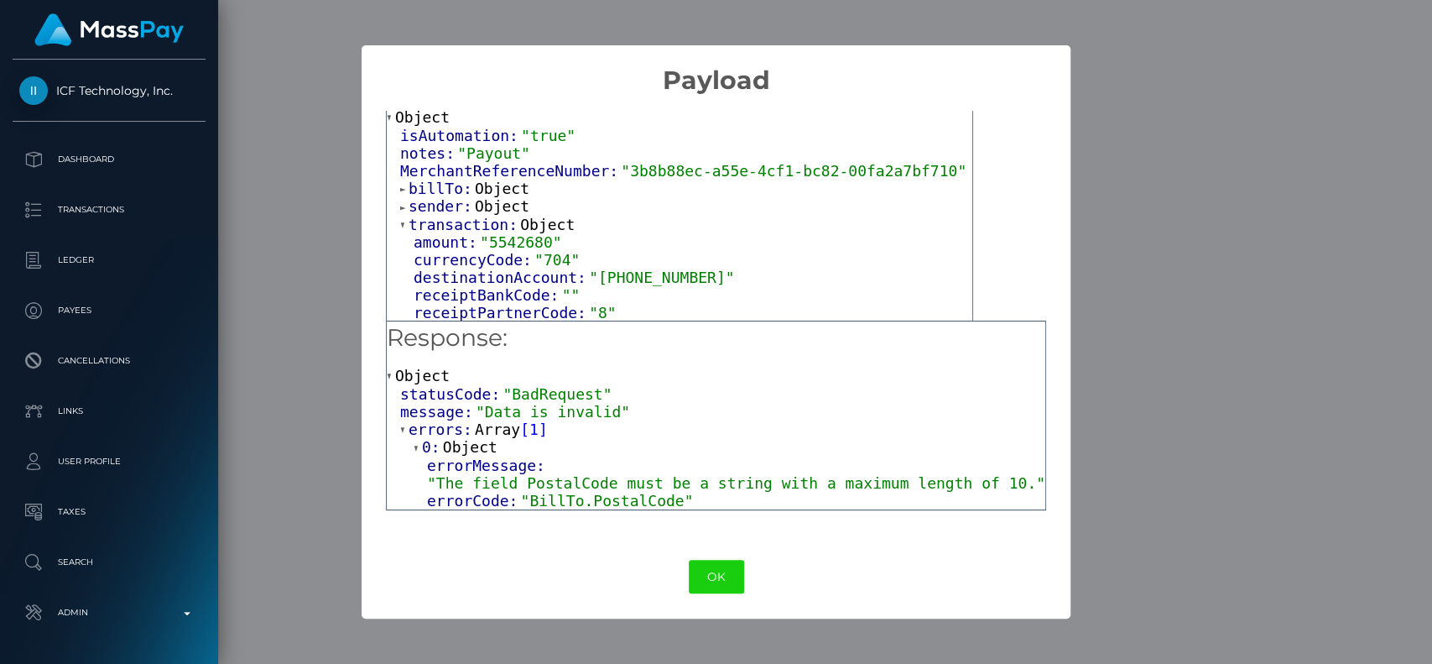
scroll to position [73, 0]
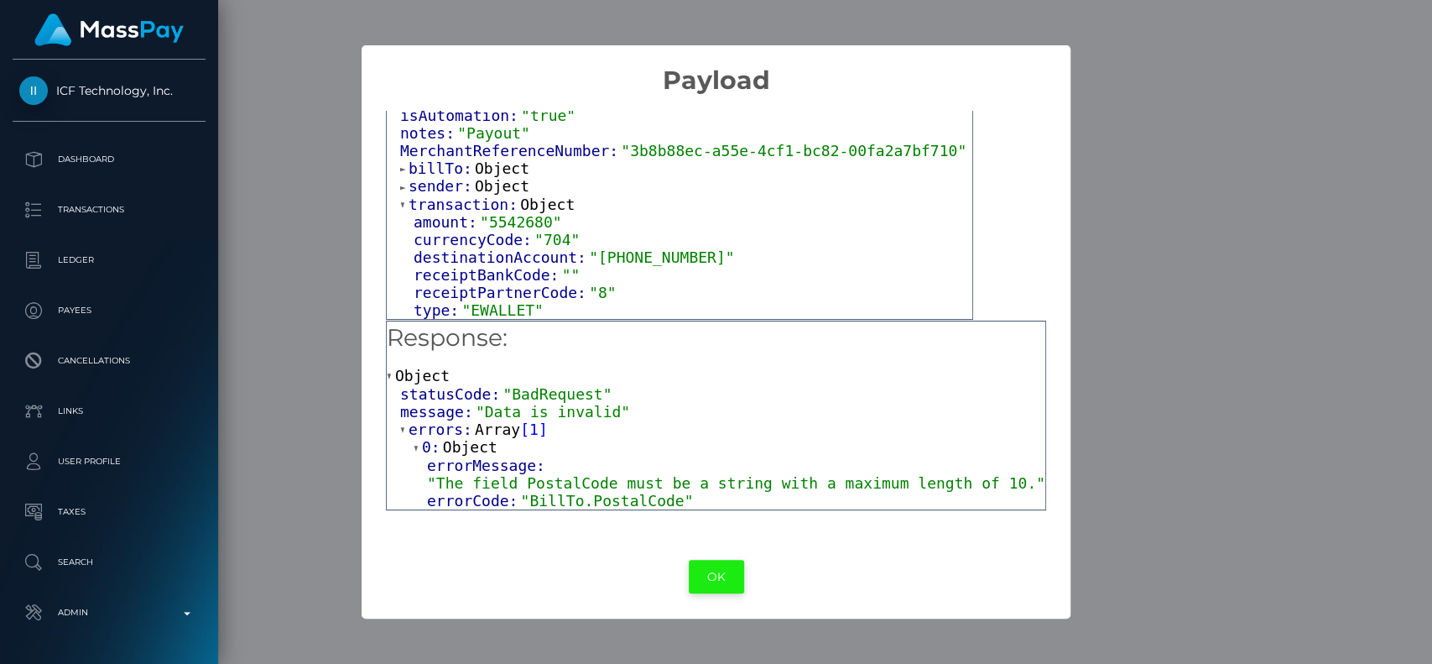
click at [721, 570] on button "OK" at bounding box center [716, 577] width 55 height 34
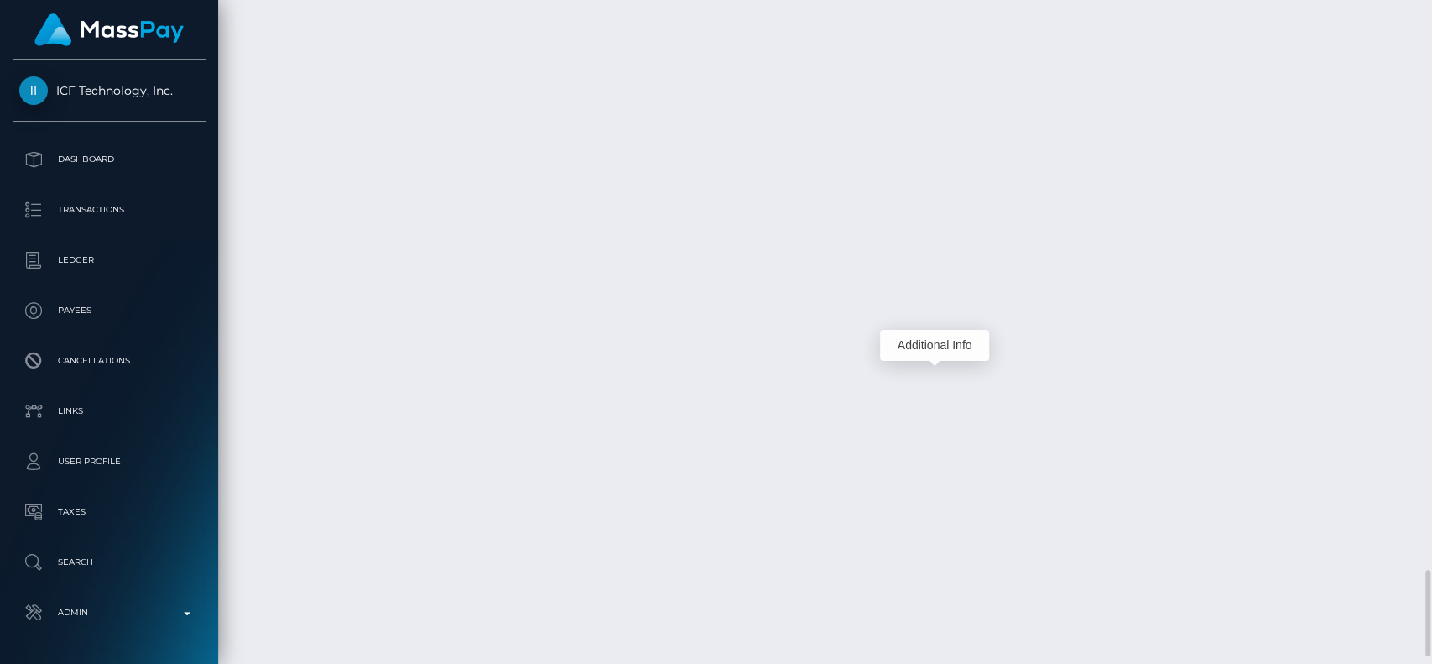
scroll to position [201, 371]
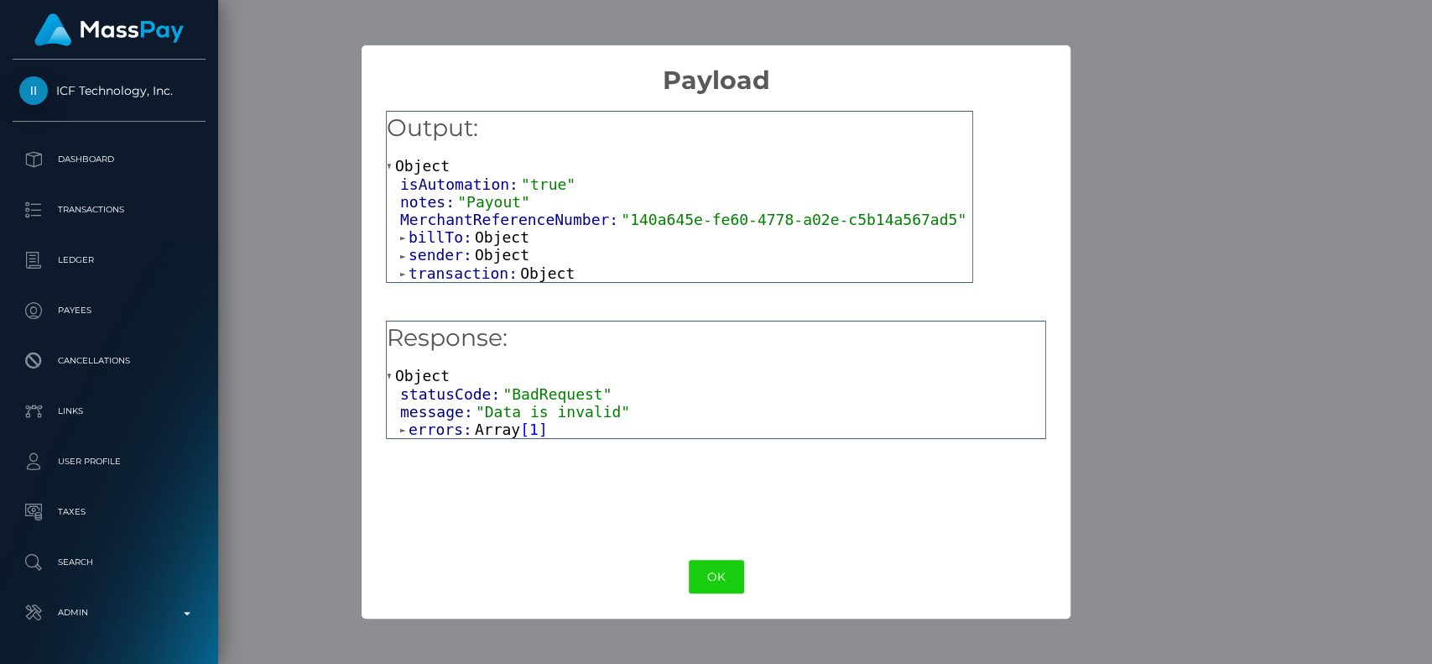
drag, startPoint x: 712, startPoint y: 565, endPoint x: 698, endPoint y: 540, distance: 28.2
click at [712, 565] on button "OK" at bounding box center [716, 577] width 55 height 34
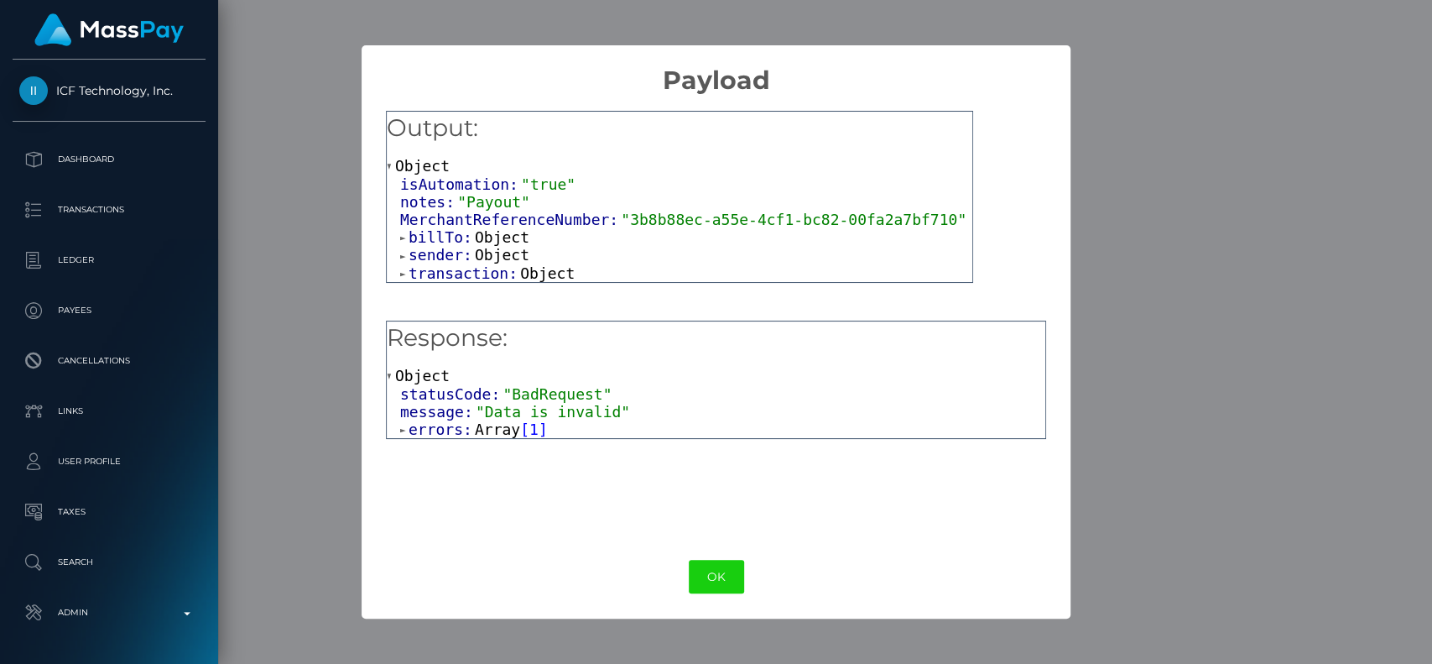
click at [493, 274] on span "transaction:" at bounding box center [465, 273] width 112 height 18
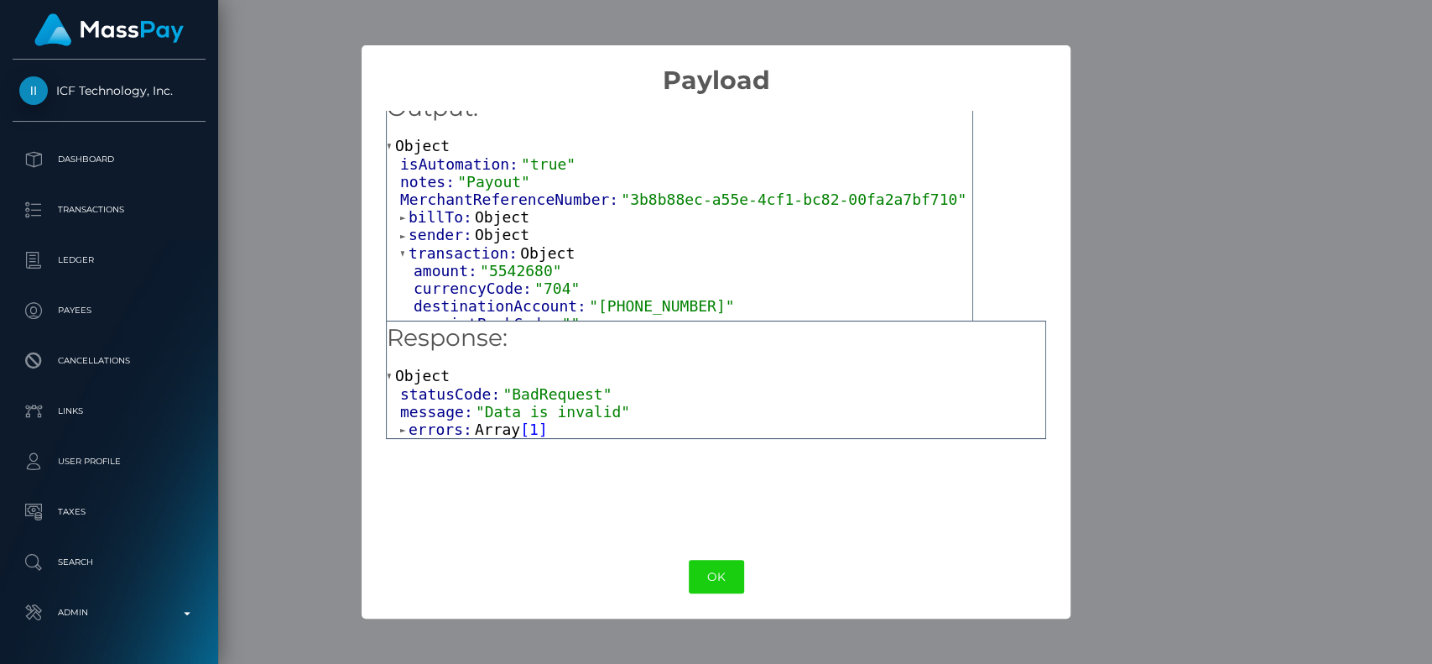
scroll to position [0, 0]
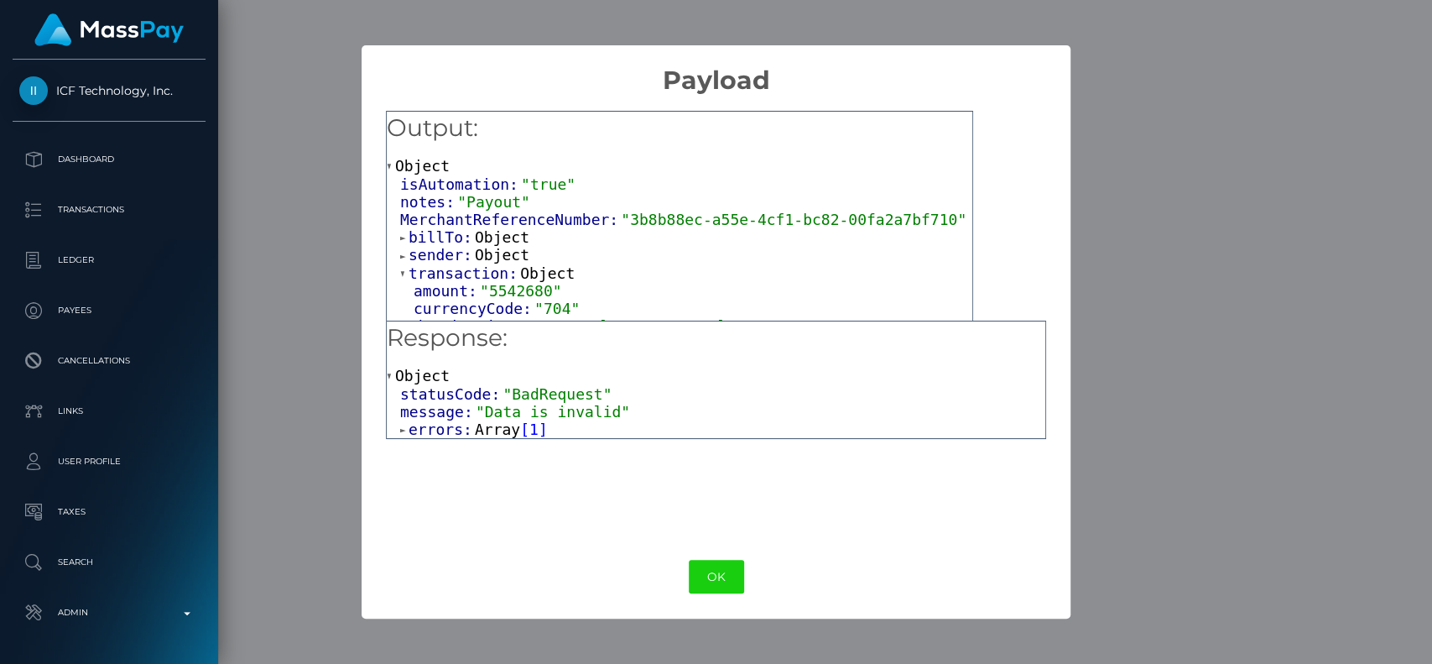
click at [443, 255] on span "sender:" at bounding box center [442, 255] width 66 height 18
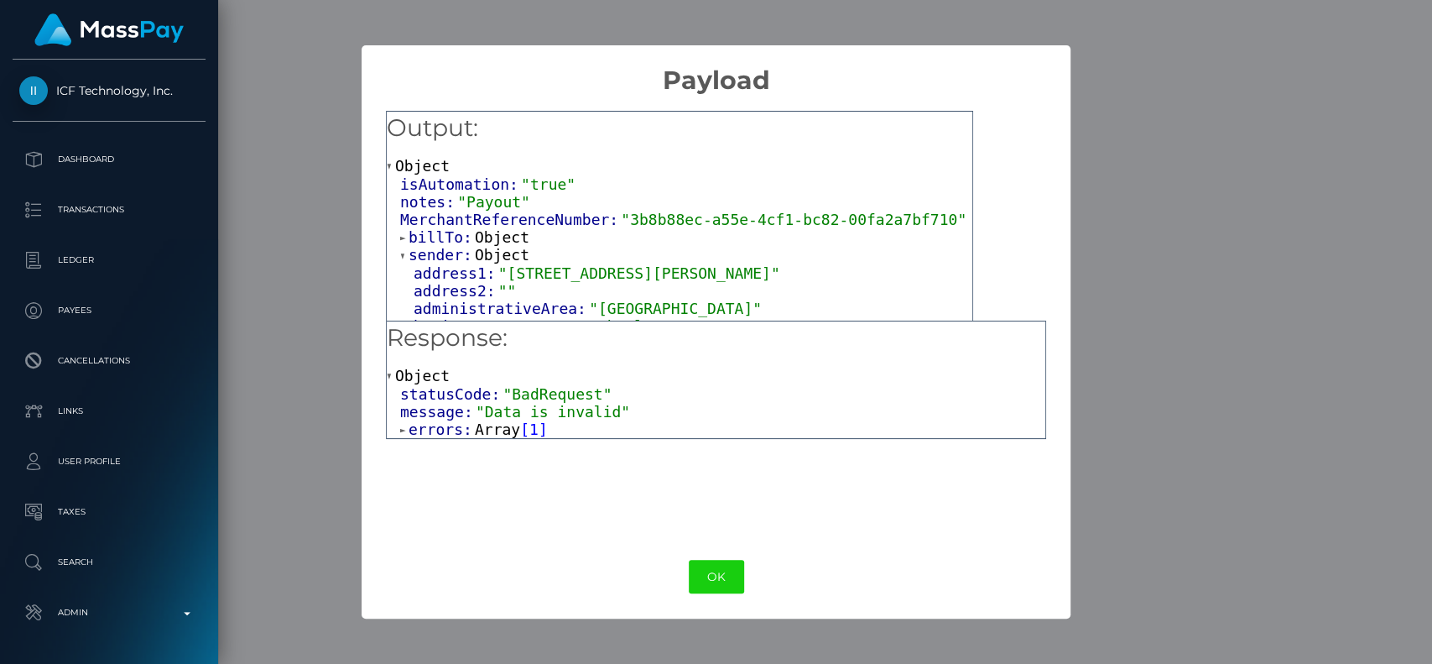
click at [458, 255] on span "sender:" at bounding box center [442, 255] width 66 height 18
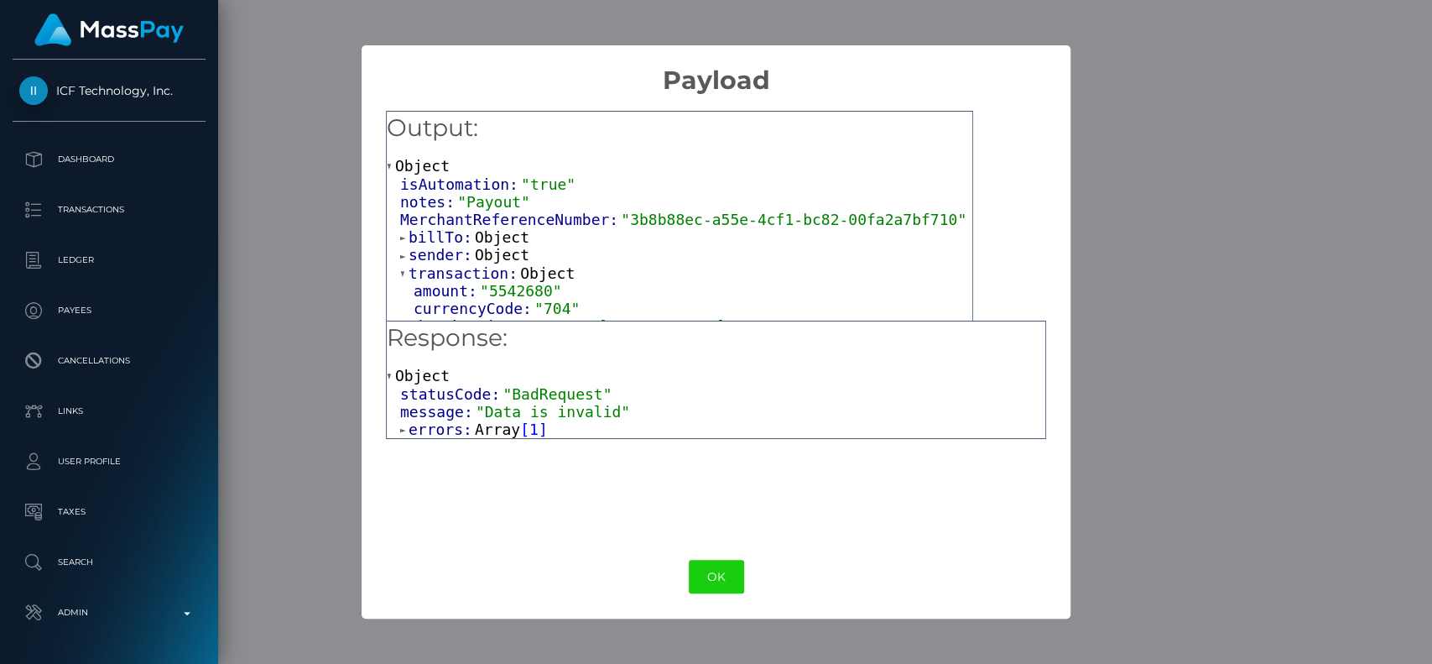
click at [457, 252] on span "sender:" at bounding box center [442, 255] width 66 height 18
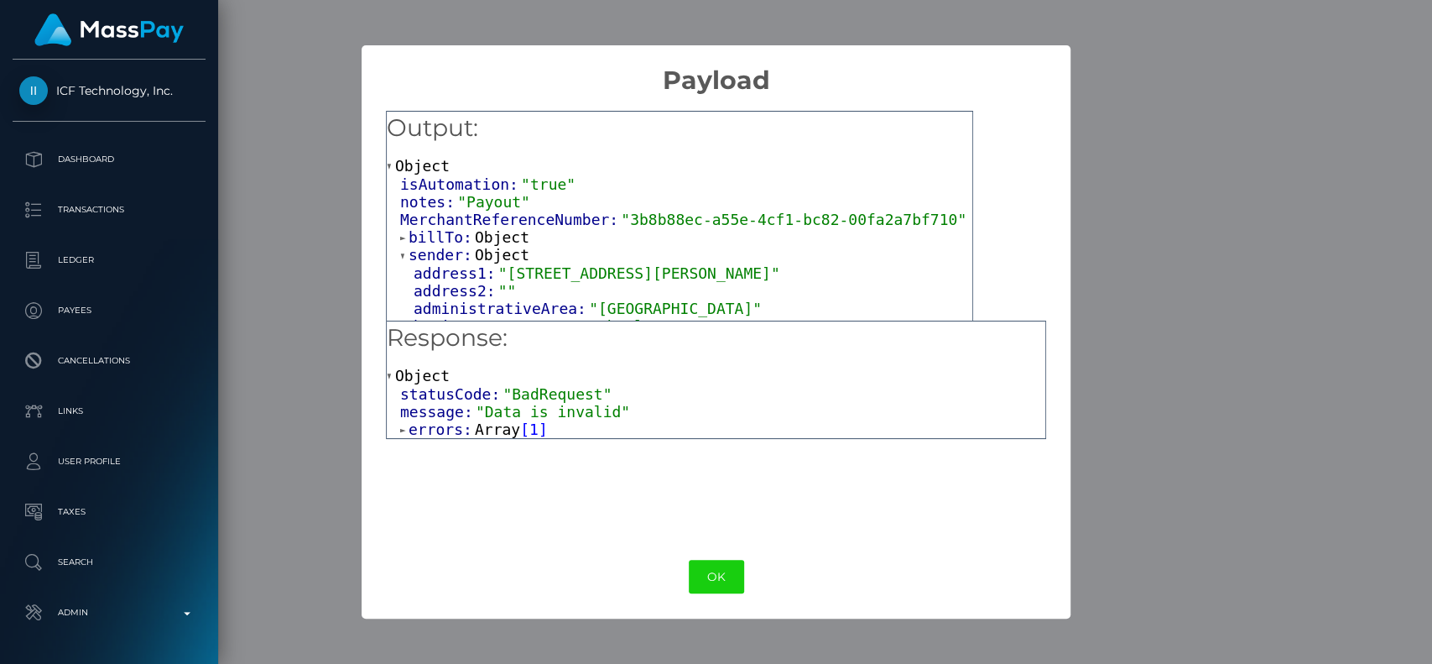
click at [457, 238] on span "billTo:" at bounding box center [442, 237] width 66 height 18
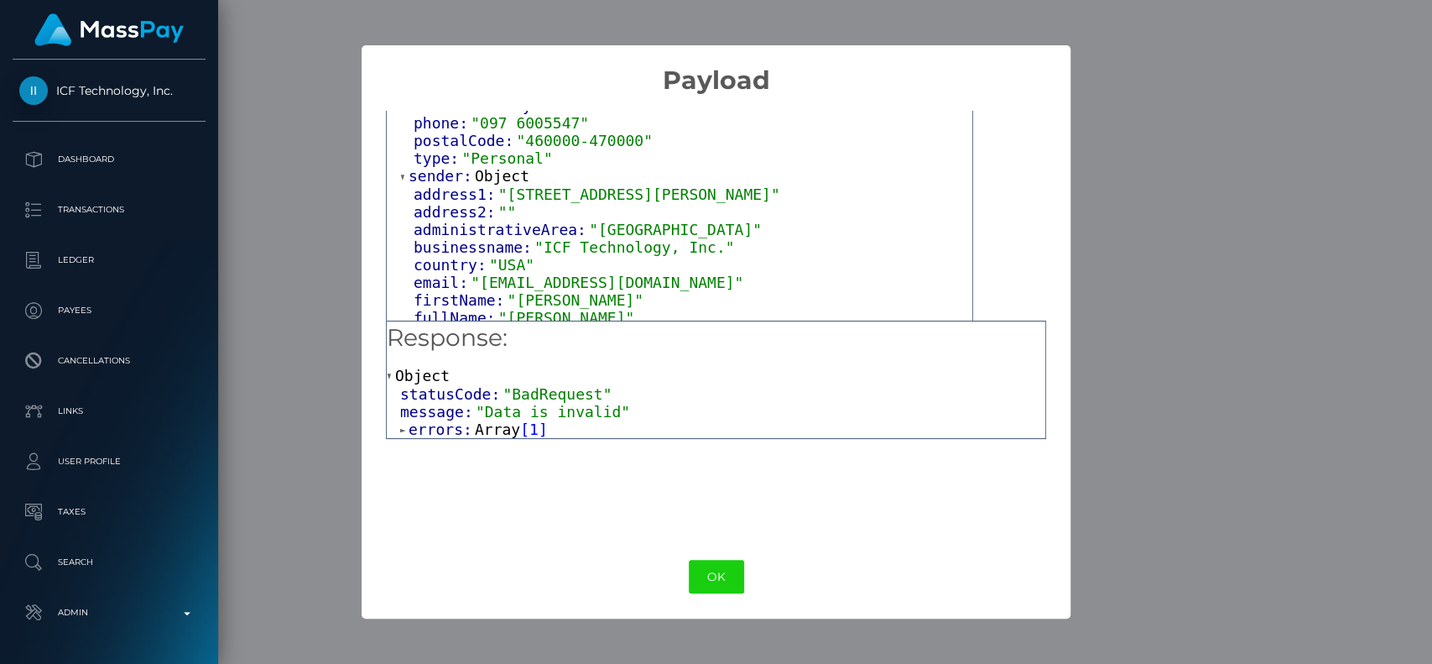
scroll to position [336, 0]
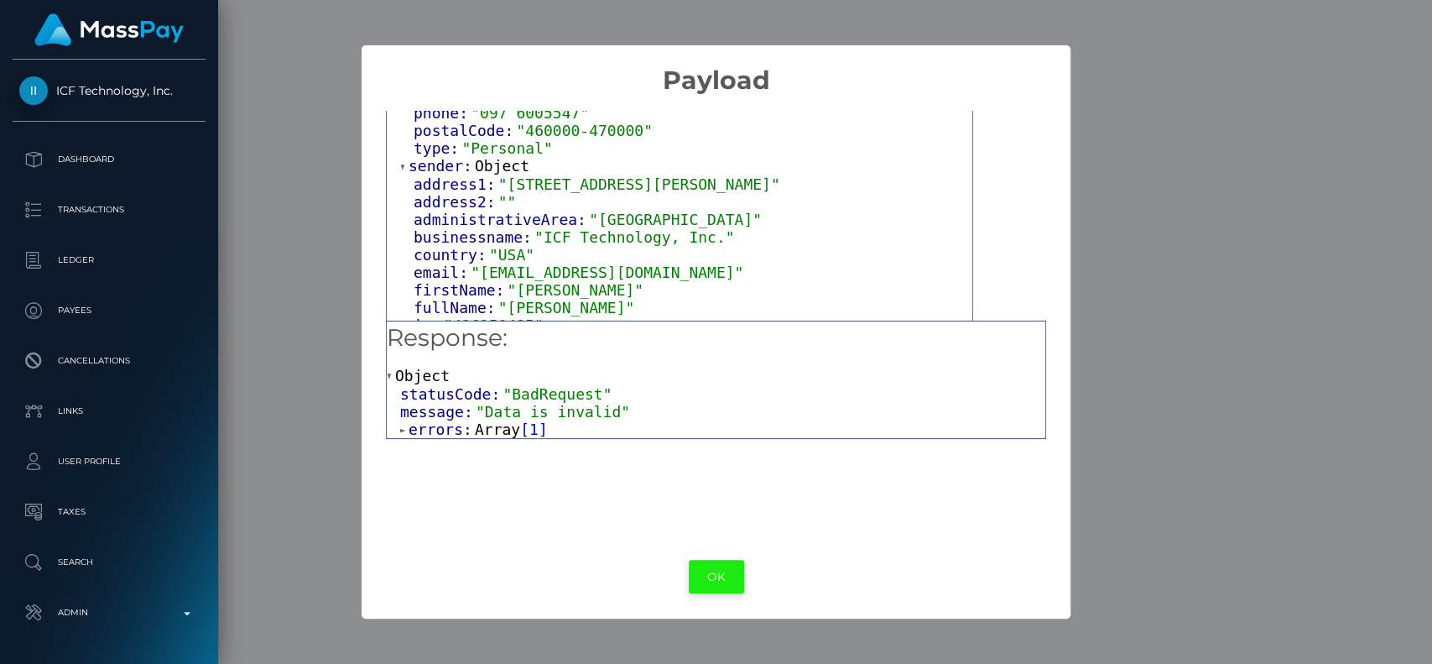
click at [723, 570] on button "OK" at bounding box center [716, 577] width 55 height 34
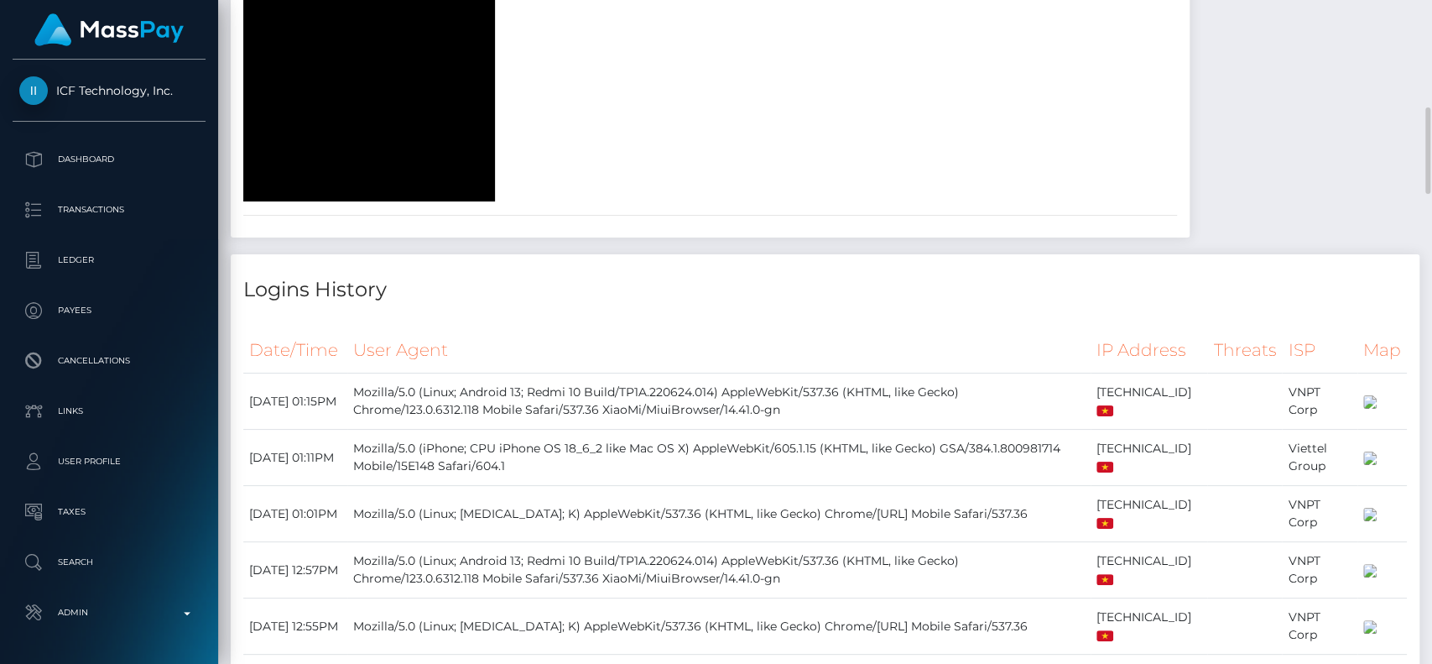
scroll to position [1678, 0]
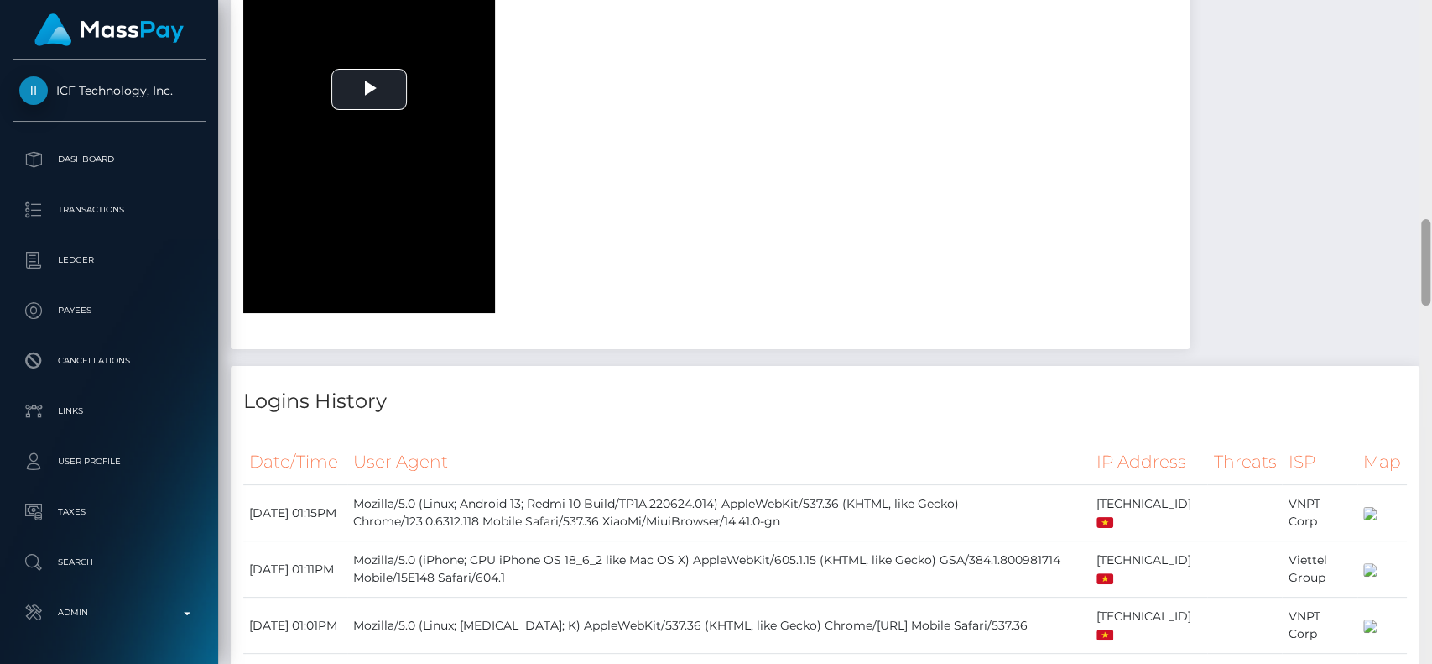
click at [1430, 263] on div at bounding box center [1425, 332] width 13 height 664
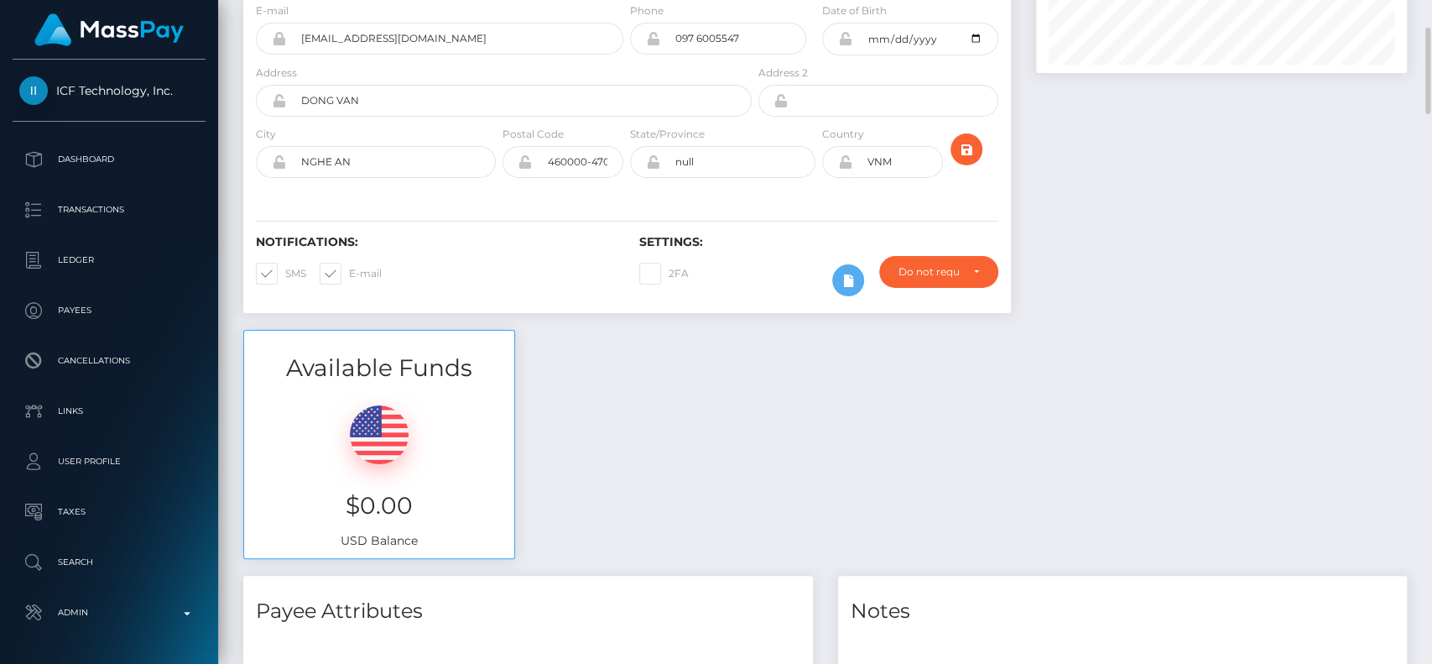
scroll to position [0, 0]
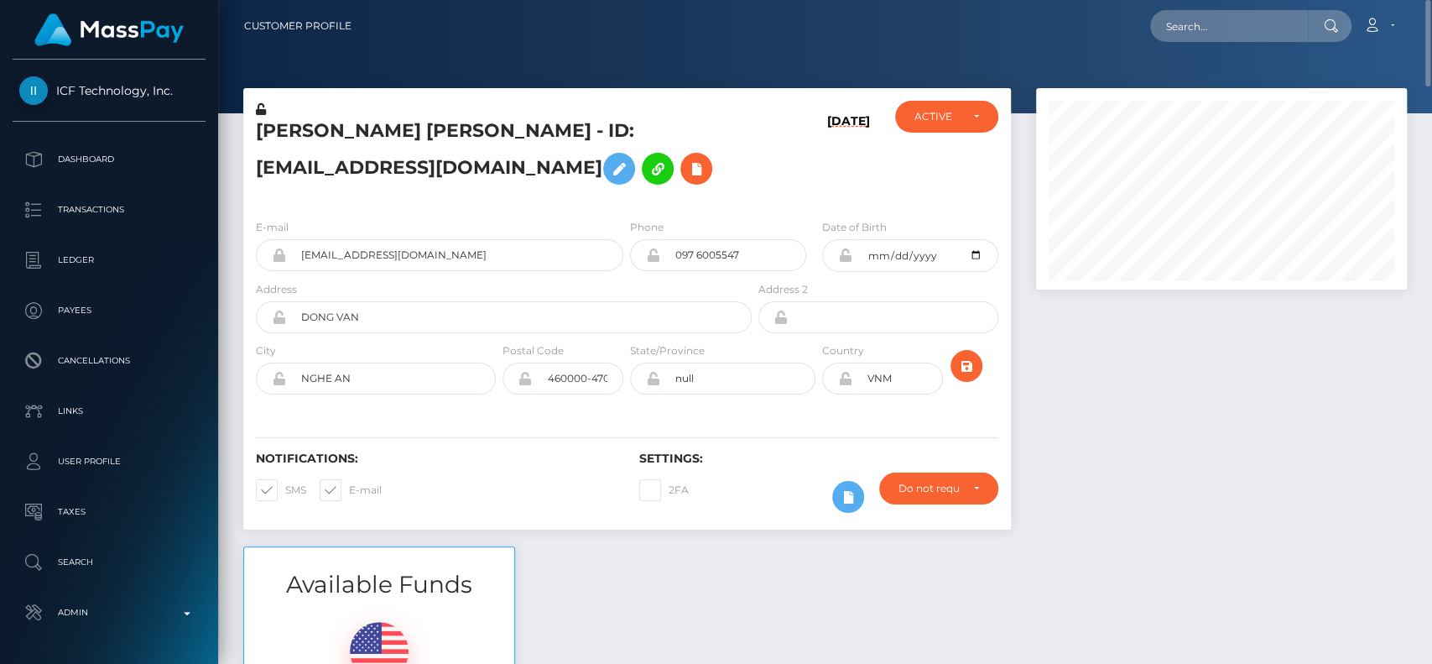
click at [275, 124] on h5 "Tuyet Thi Tran - ID: nguyenhoa6623@gmail.com" at bounding box center [499, 155] width 487 height 75
copy h5 "Tuyet"
click at [425, 147] on h5 "Tuyet Thi Tran - ID: nguyenhoa6623@gmail.com" at bounding box center [499, 155] width 487 height 75
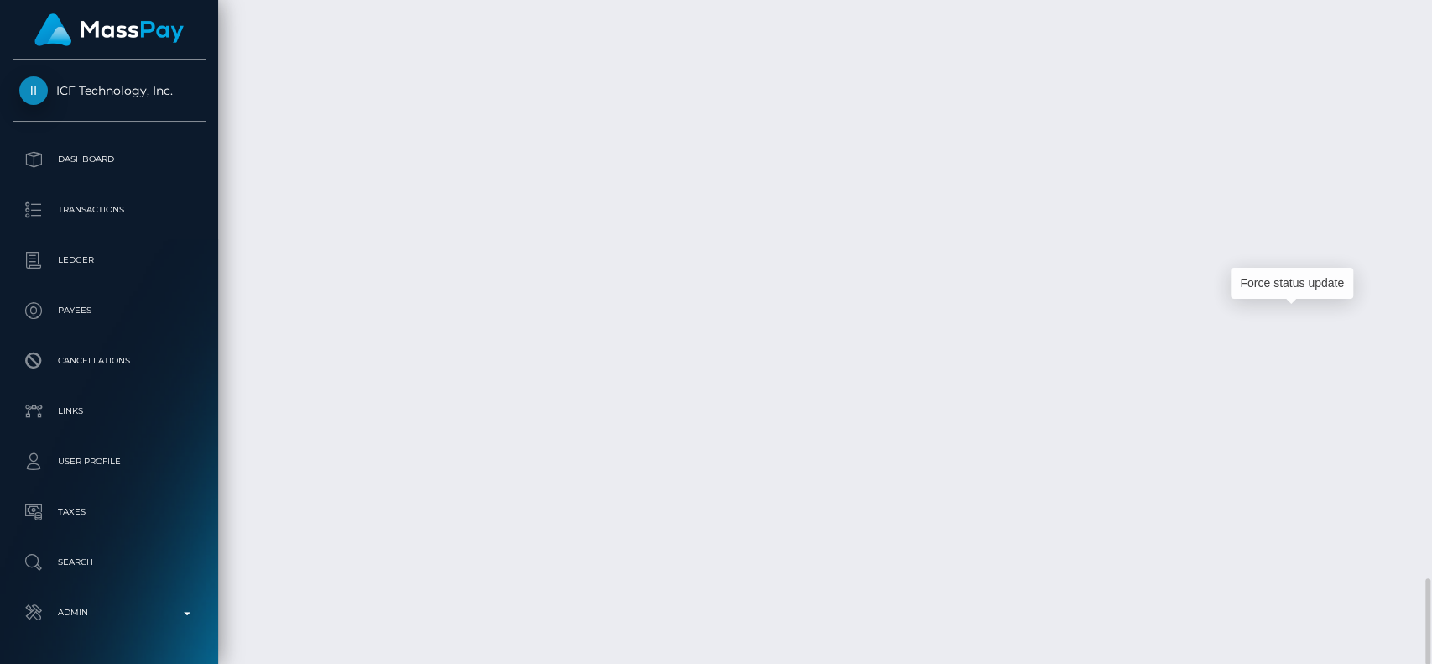
scroll to position [201, 371]
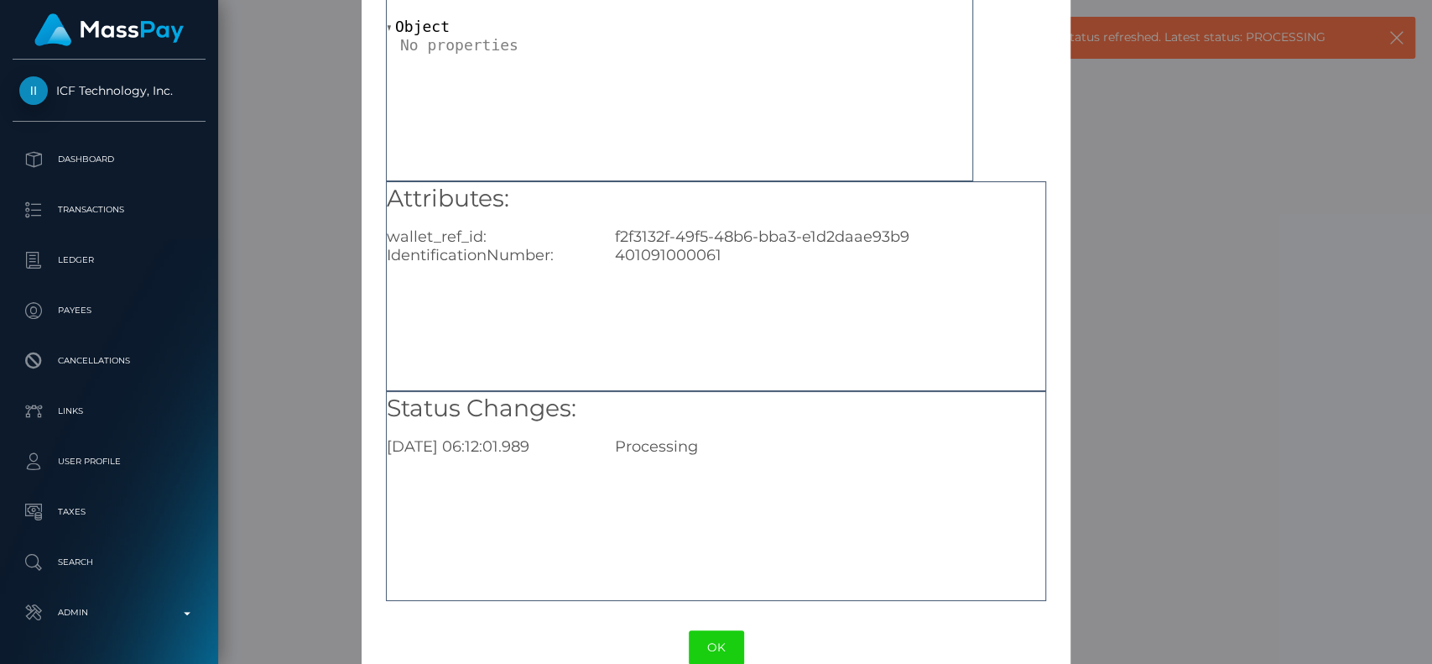
scroll to position [134, 0]
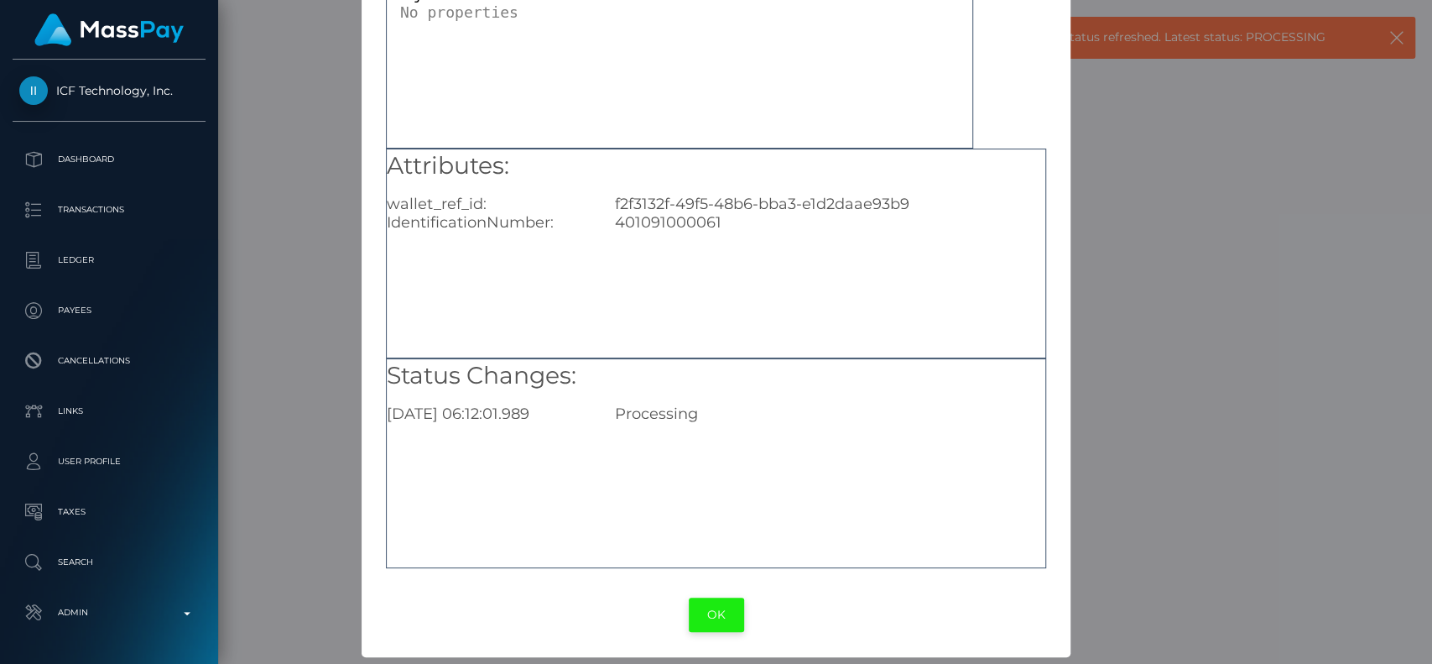
click at [716, 602] on button "OK" at bounding box center [716, 614] width 55 height 34
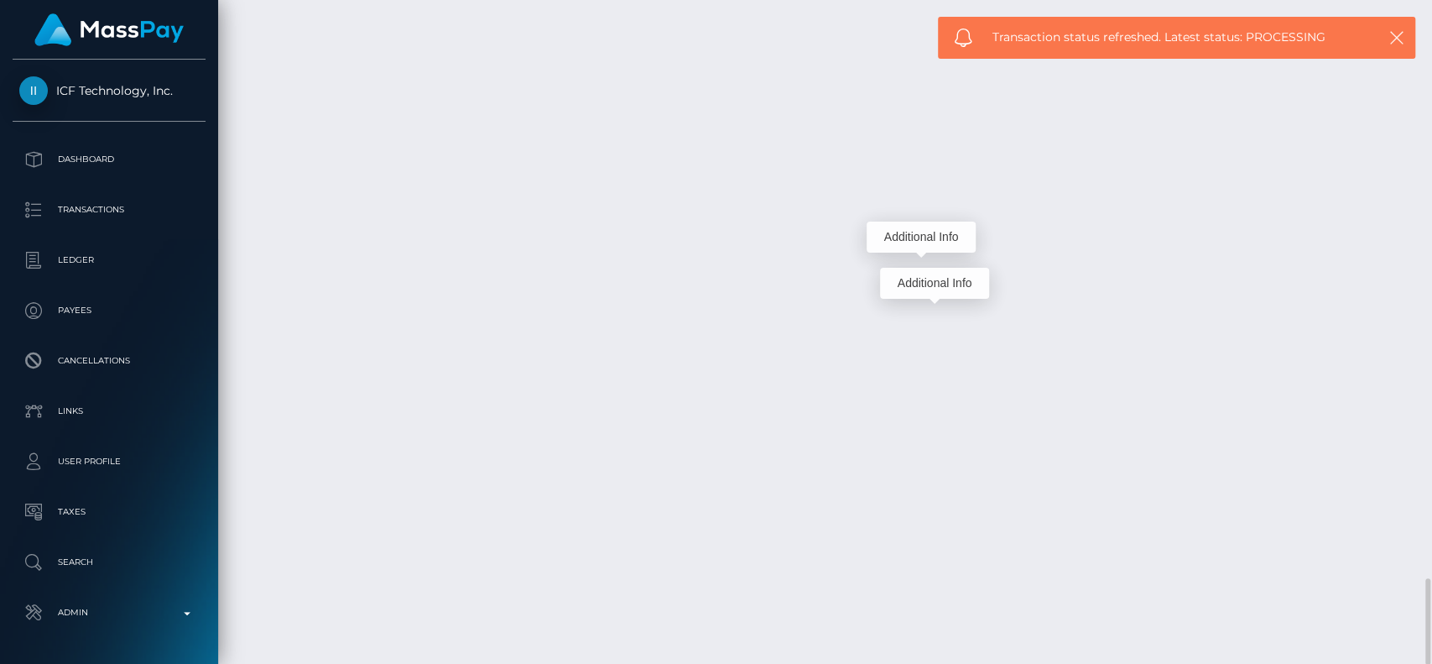
scroll to position [201, 371]
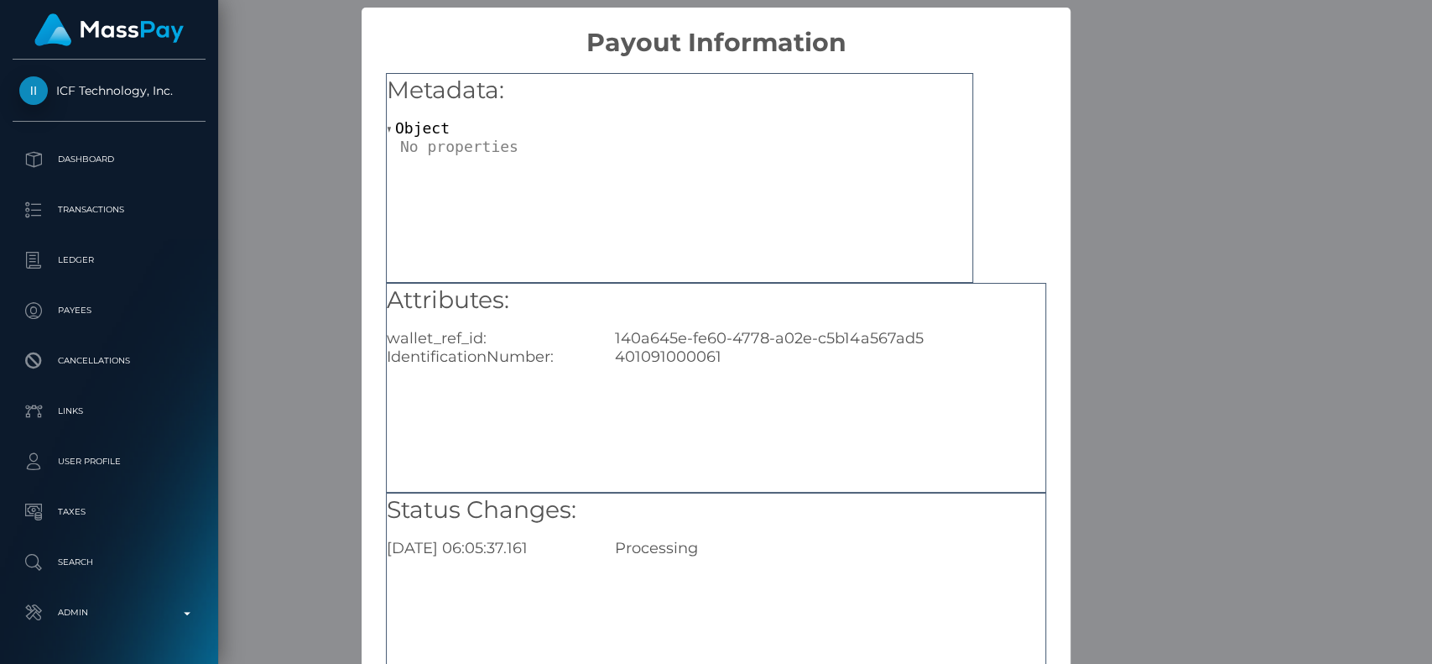
scroll to position [134, 0]
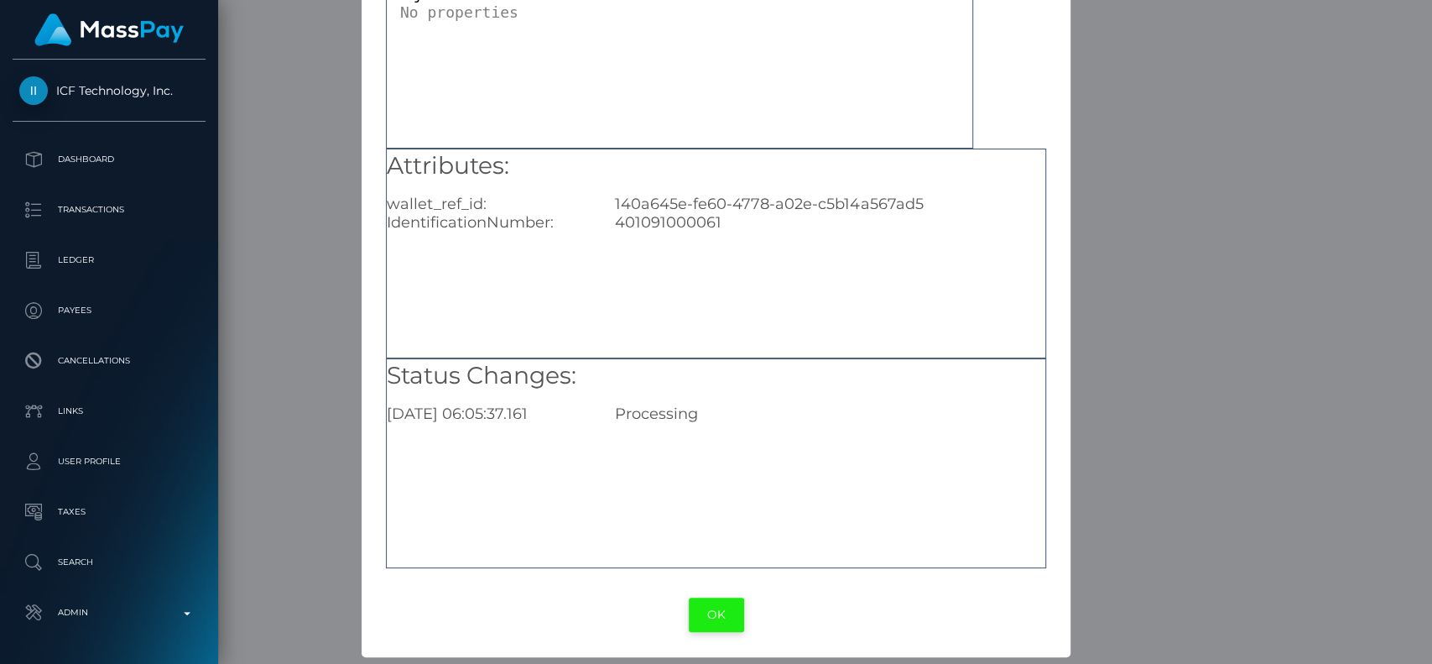
click at [724, 598] on button "OK" at bounding box center [716, 614] width 55 height 34
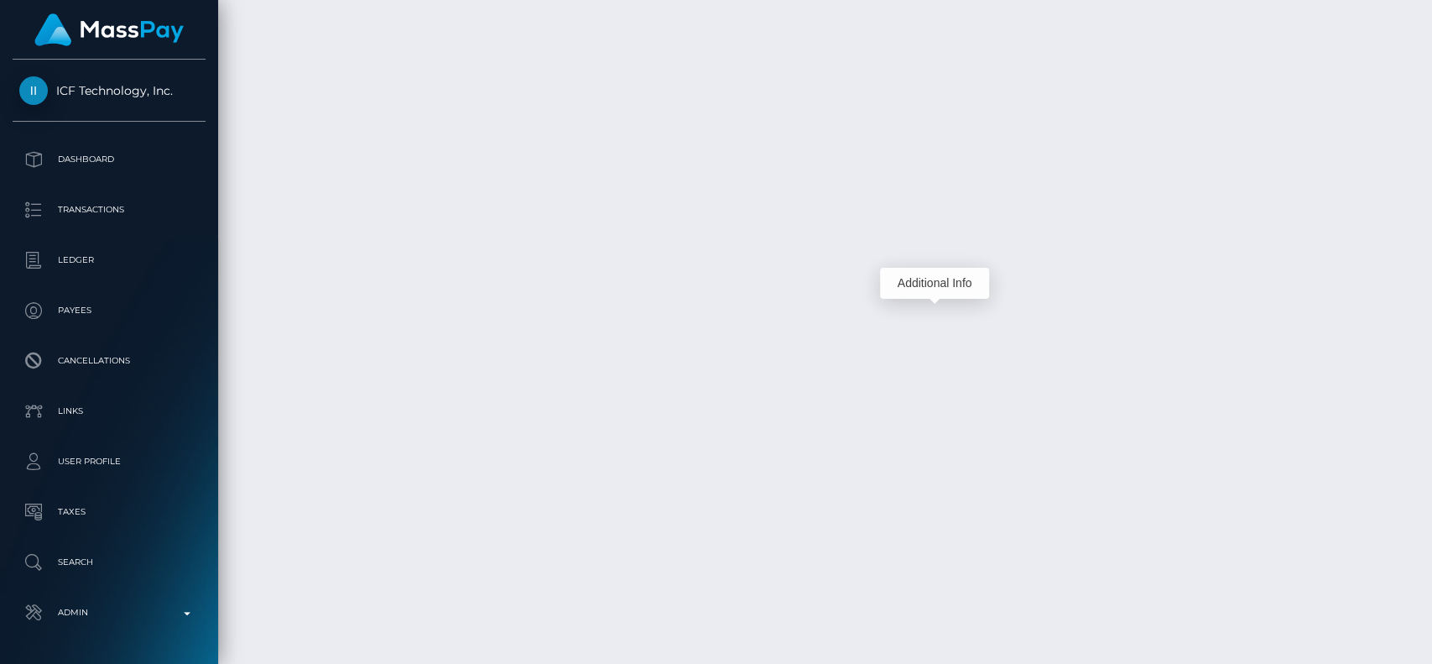
scroll to position [201, 371]
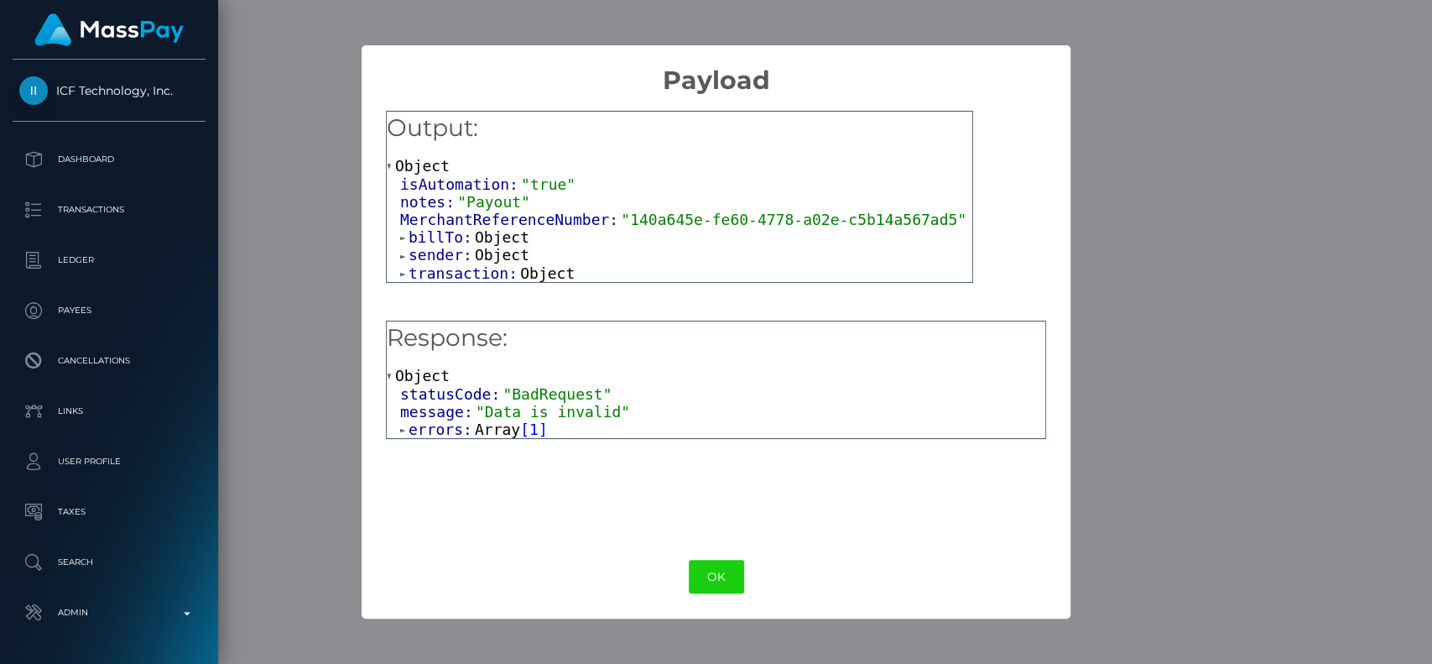
click at [475, 431] on span "Array" at bounding box center [497, 429] width 45 height 18
click at [482, 442] on span "Object" at bounding box center [470, 447] width 55 height 18
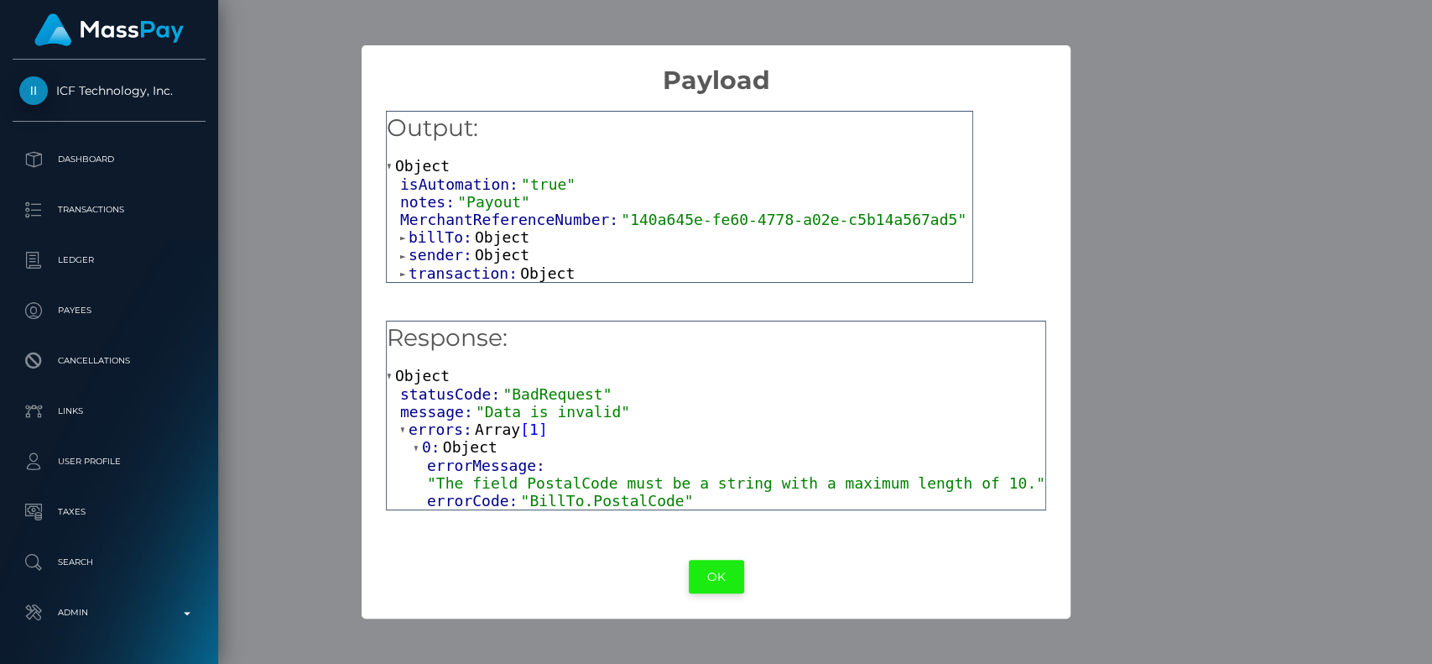
click at [707, 574] on button "OK" at bounding box center [716, 577] width 55 height 34
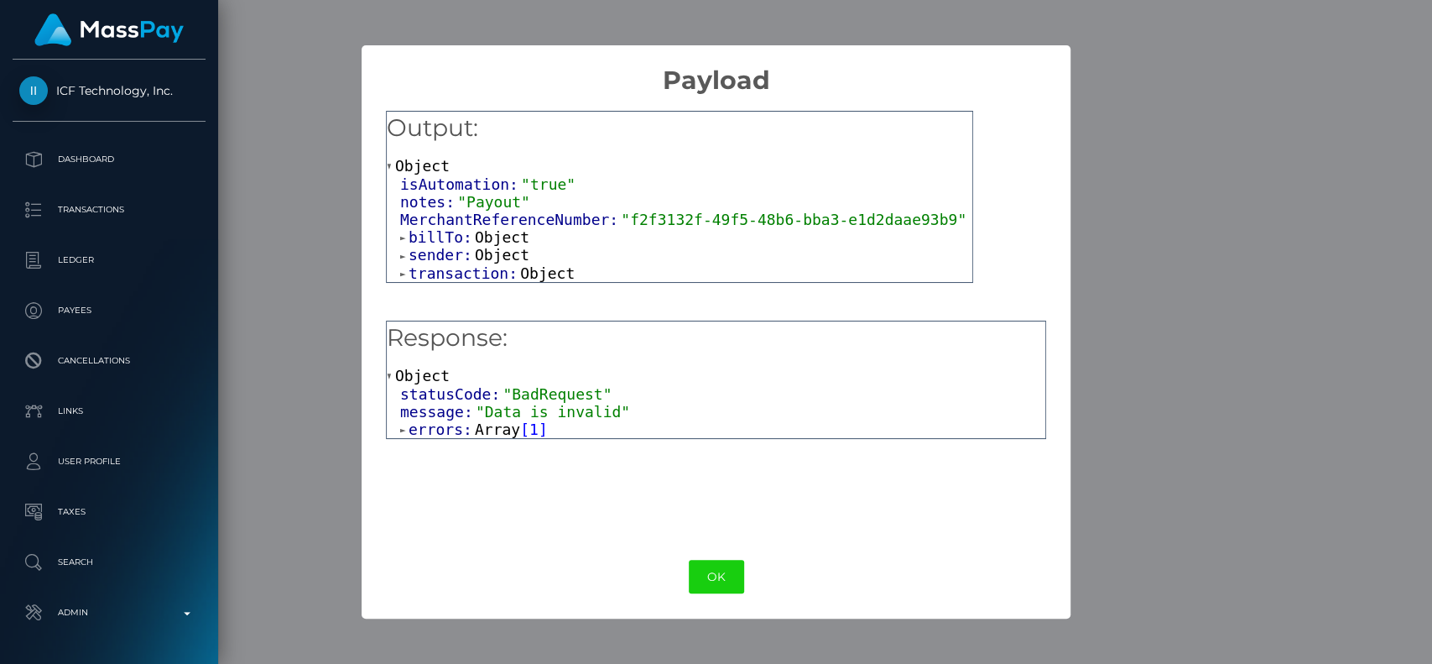
click at [438, 429] on span "errors:" at bounding box center [442, 429] width 66 height 18
click at [476, 446] on span "Object" at bounding box center [470, 447] width 55 height 18
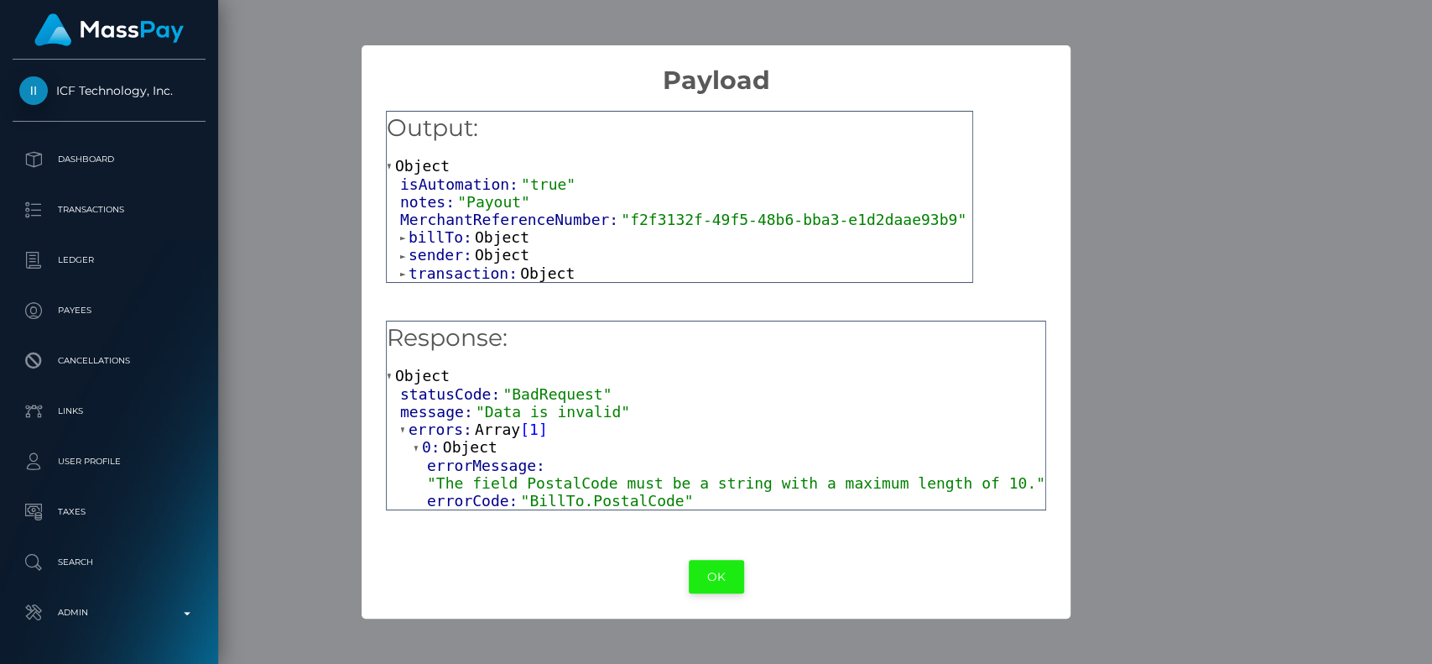
click at [720, 570] on button "OK" at bounding box center [716, 577] width 55 height 34
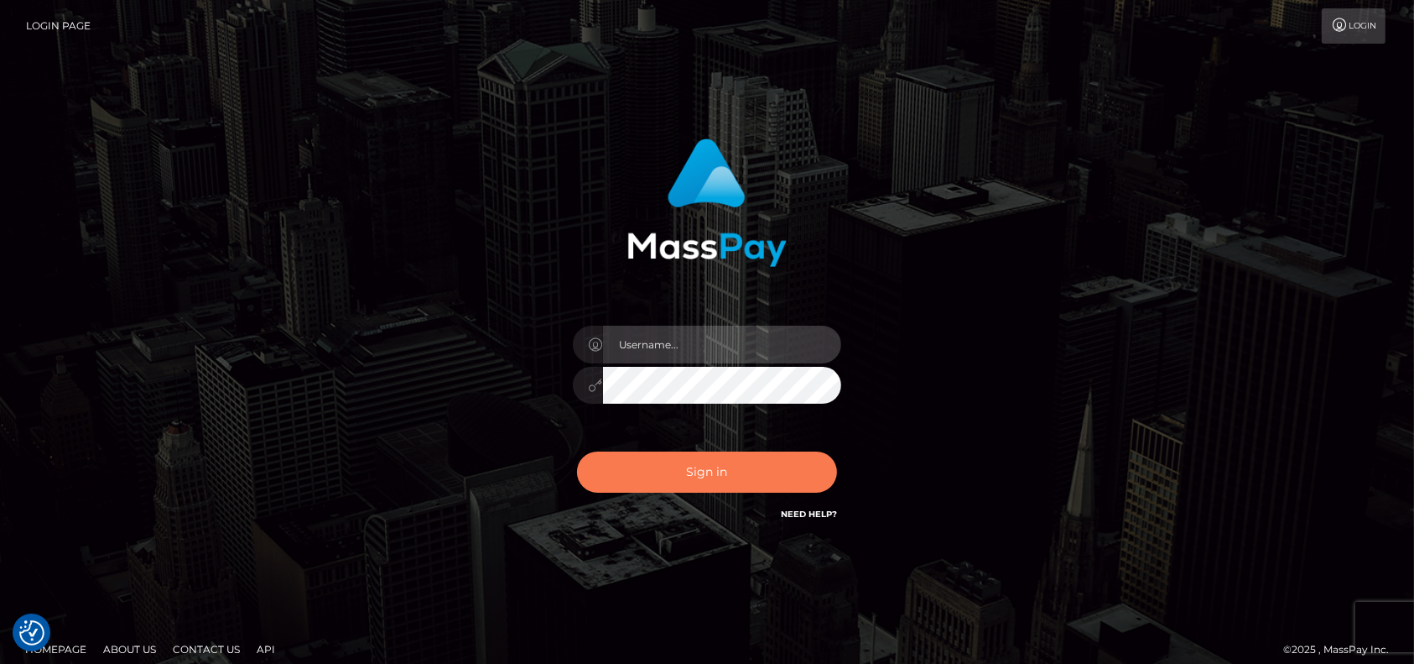
type input "petros.[PERSON_NAME]"
click at [711, 465] on button "Sign in" at bounding box center [707, 471] width 260 height 41
type input "petros.[PERSON_NAME]"
click at [757, 470] on button "Sign in" at bounding box center [707, 471] width 260 height 41
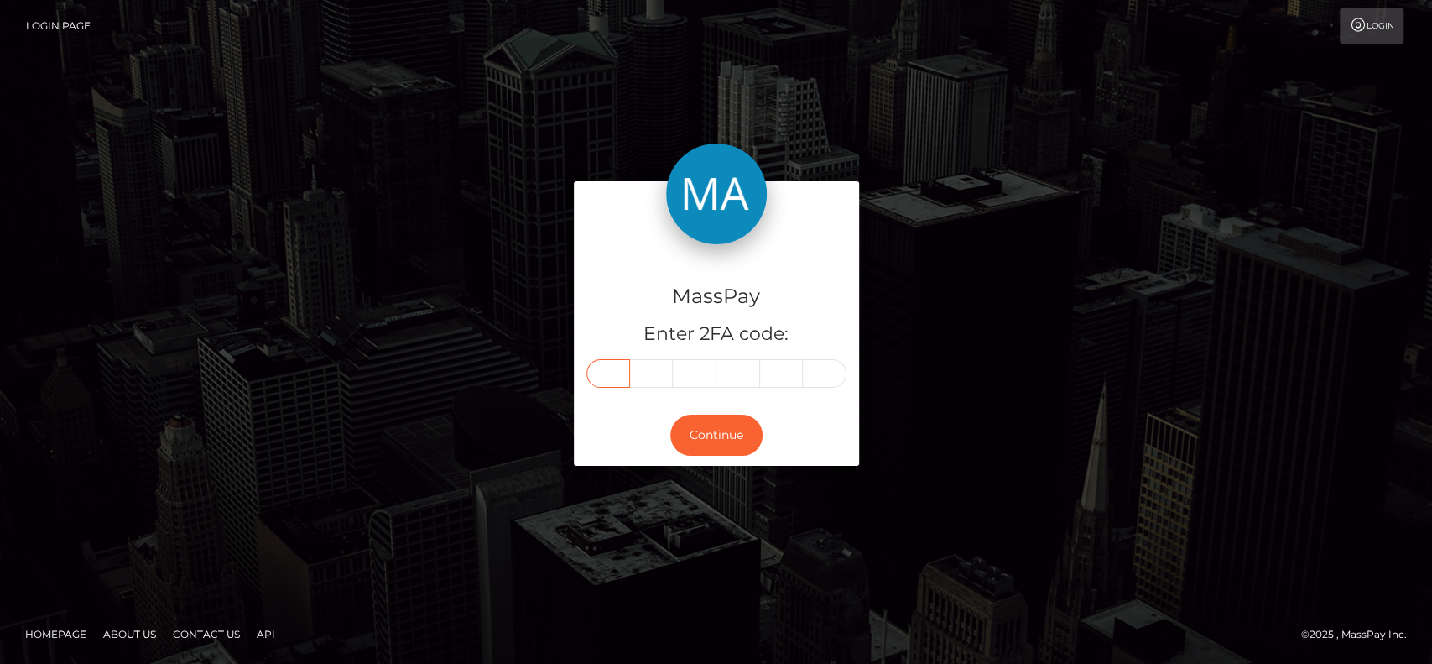
click at [611, 383] on input "text" at bounding box center [608, 373] width 44 height 29
paste input "0"
type input "0"
type input "7"
type input "6"
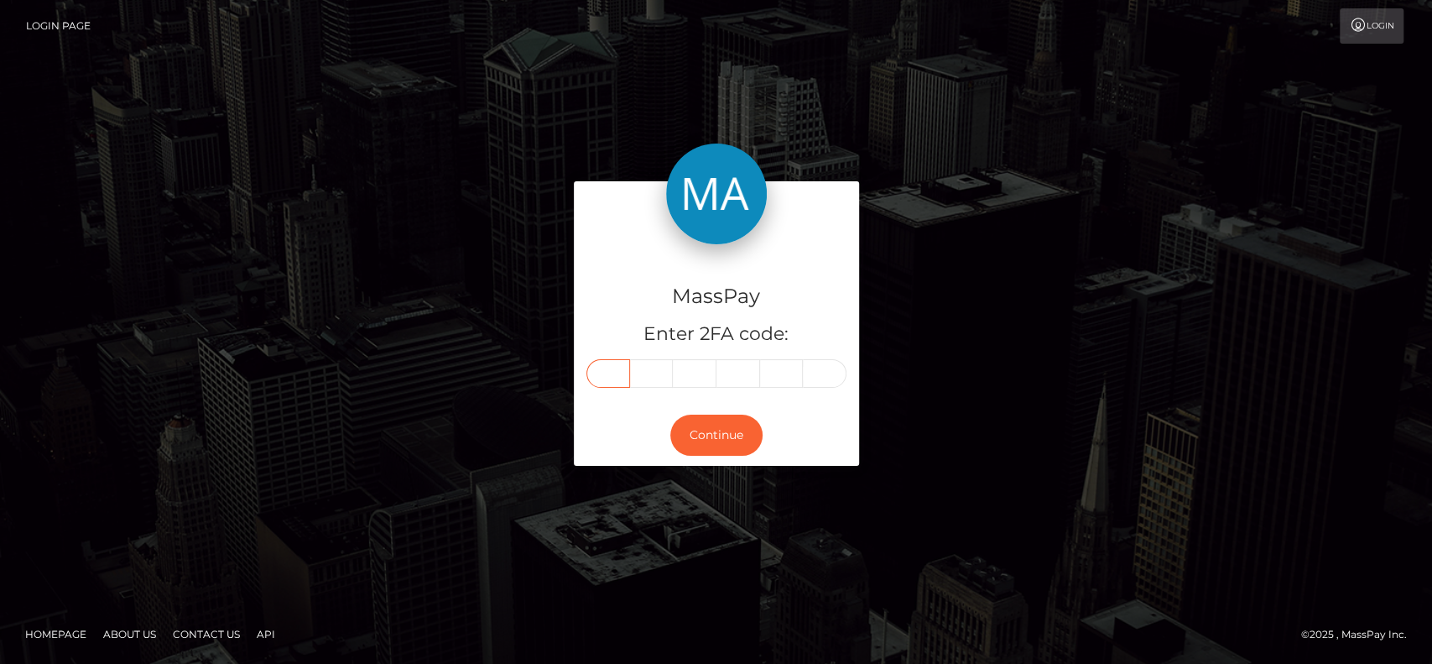
type input "4"
type input "9"
type input "1"
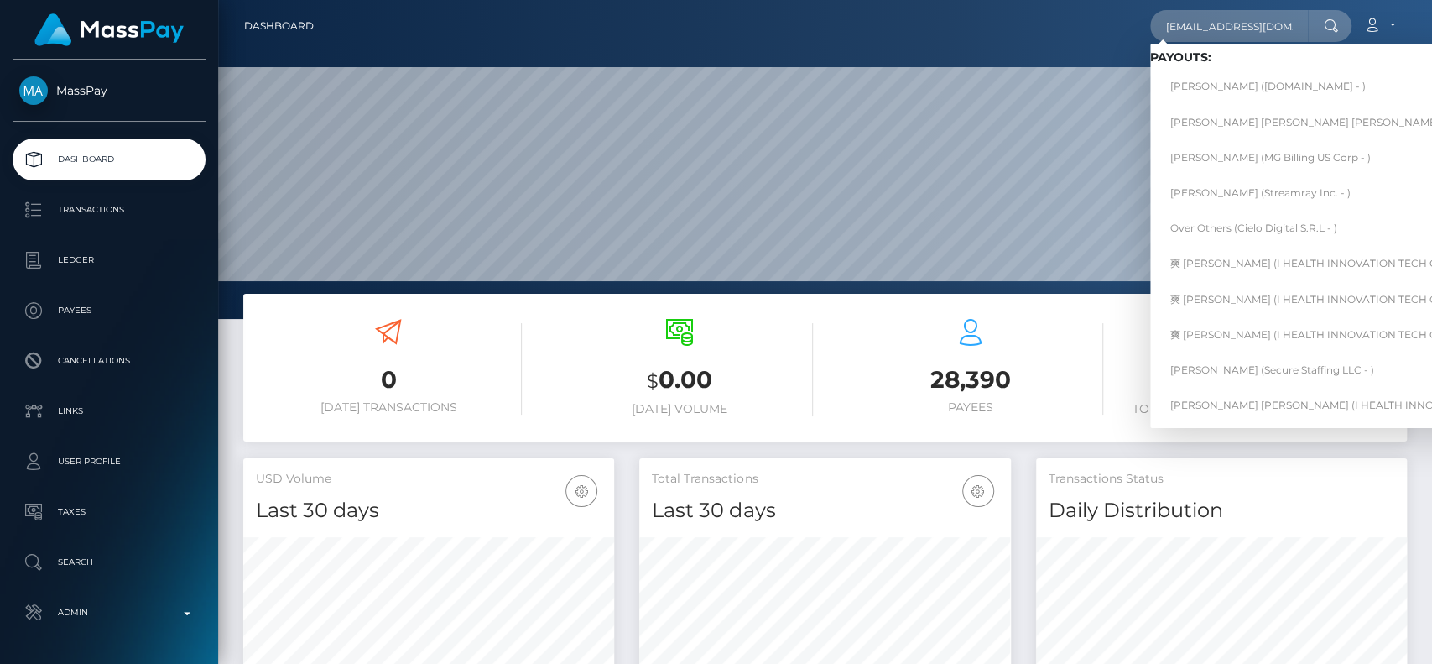
scroll to position [0, 21]
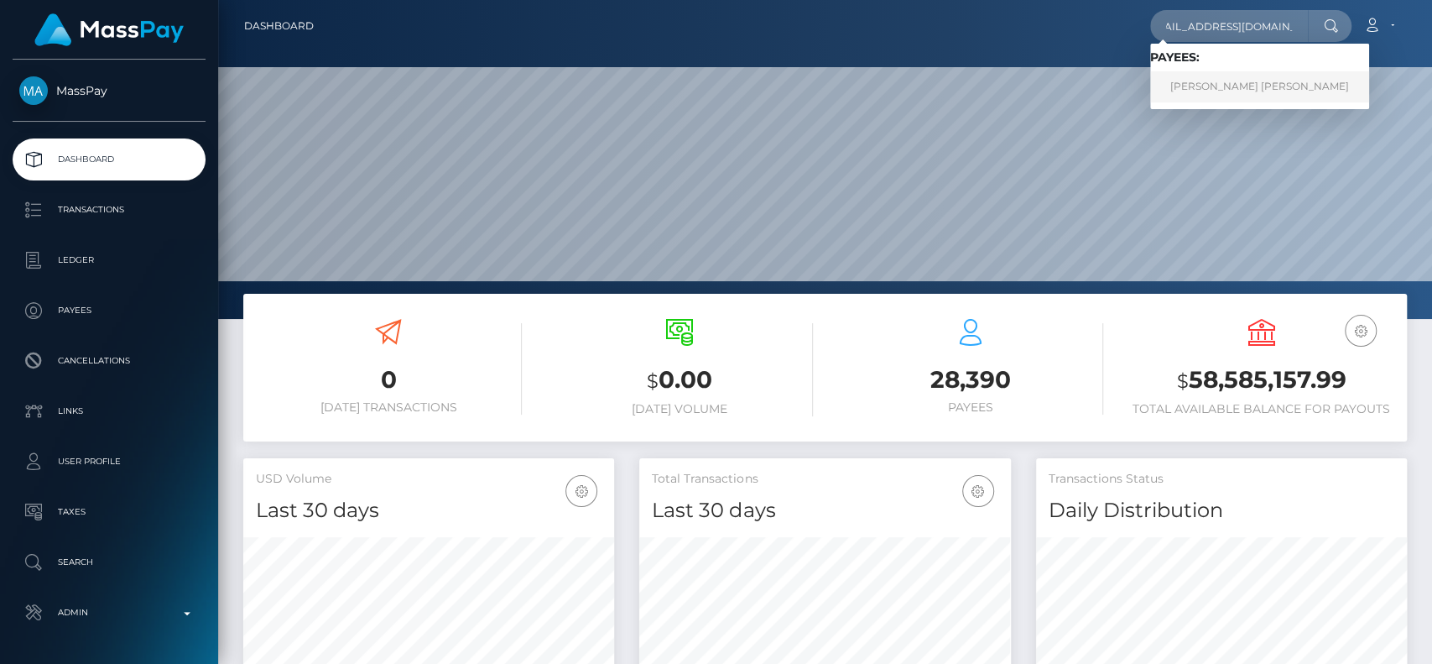
type input "[EMAIL_ADDRESS][DOMAIN_NAME]"
click at [1179, 87] on link "[PERSON_NAME] [PERSON_NAME]" at bounding box center [1259, 86] width 219 height 31
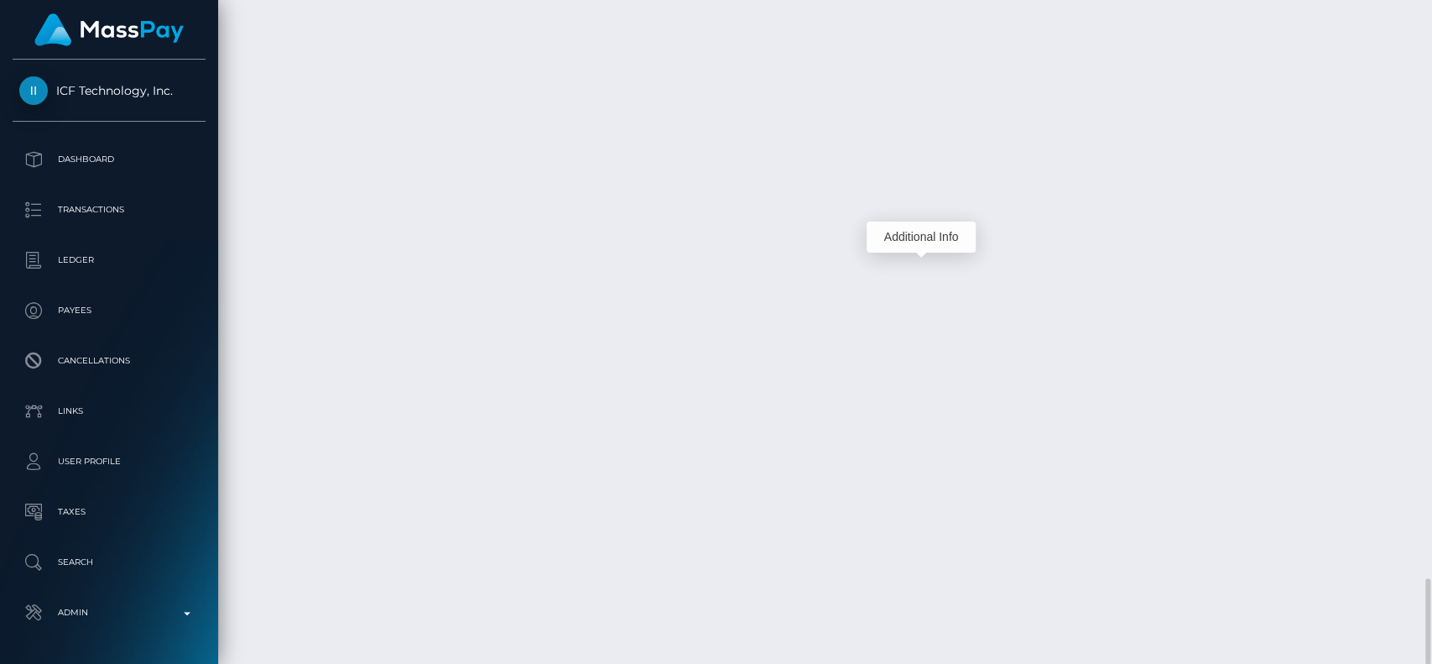
scroll to position [201, 371]
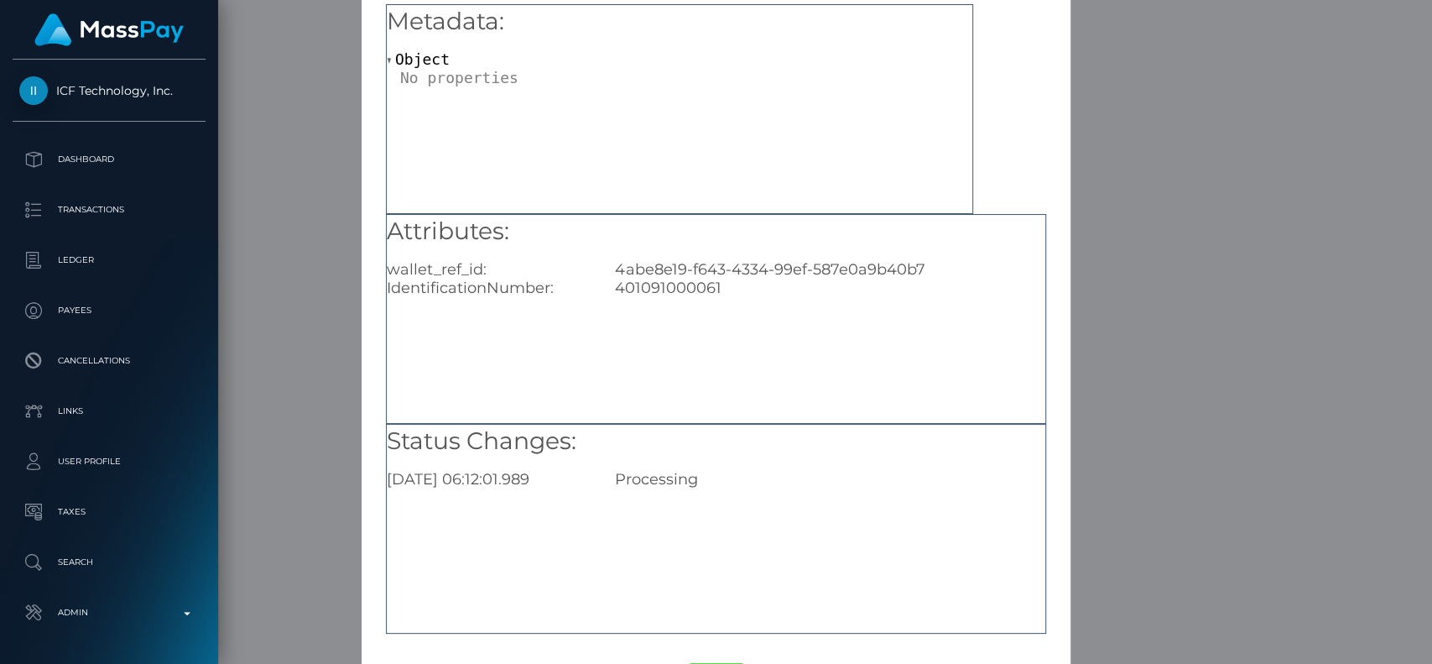
scroll to position [134, 0]
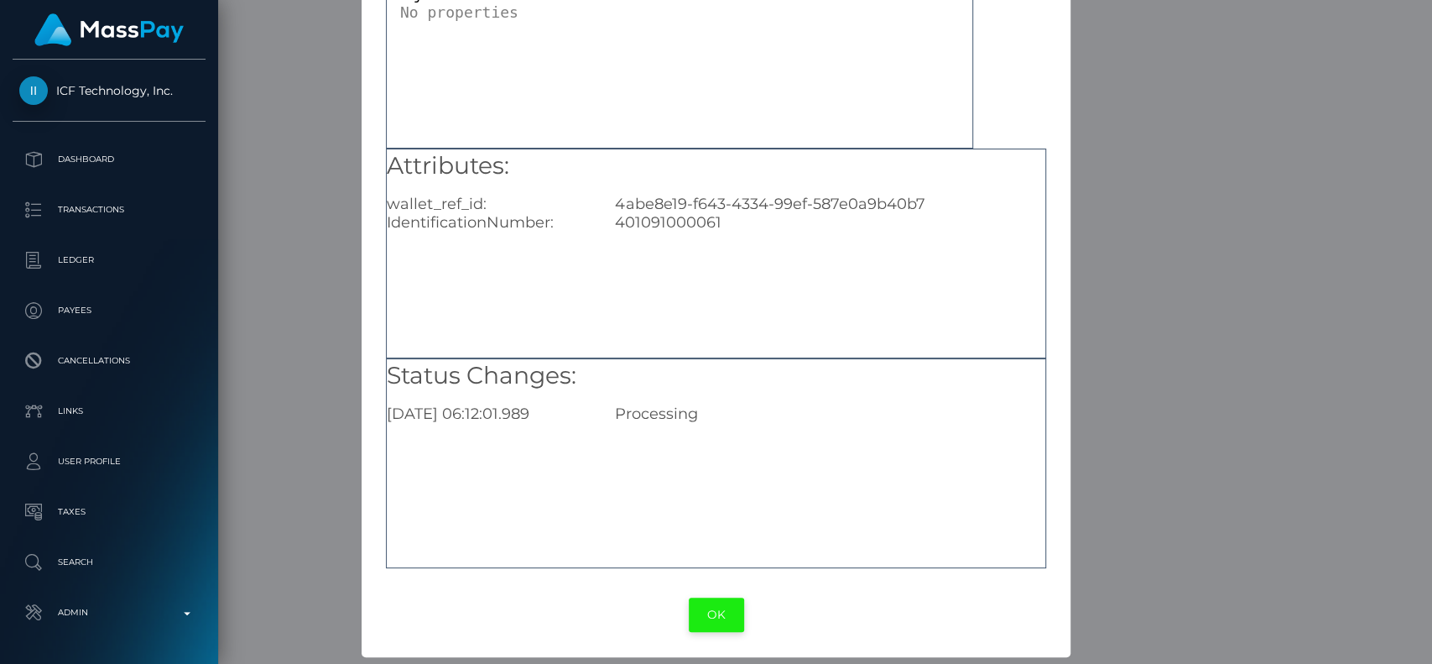
click at [702, 603] on button "OK" at bounding box center [716, 614] width 55 height 34
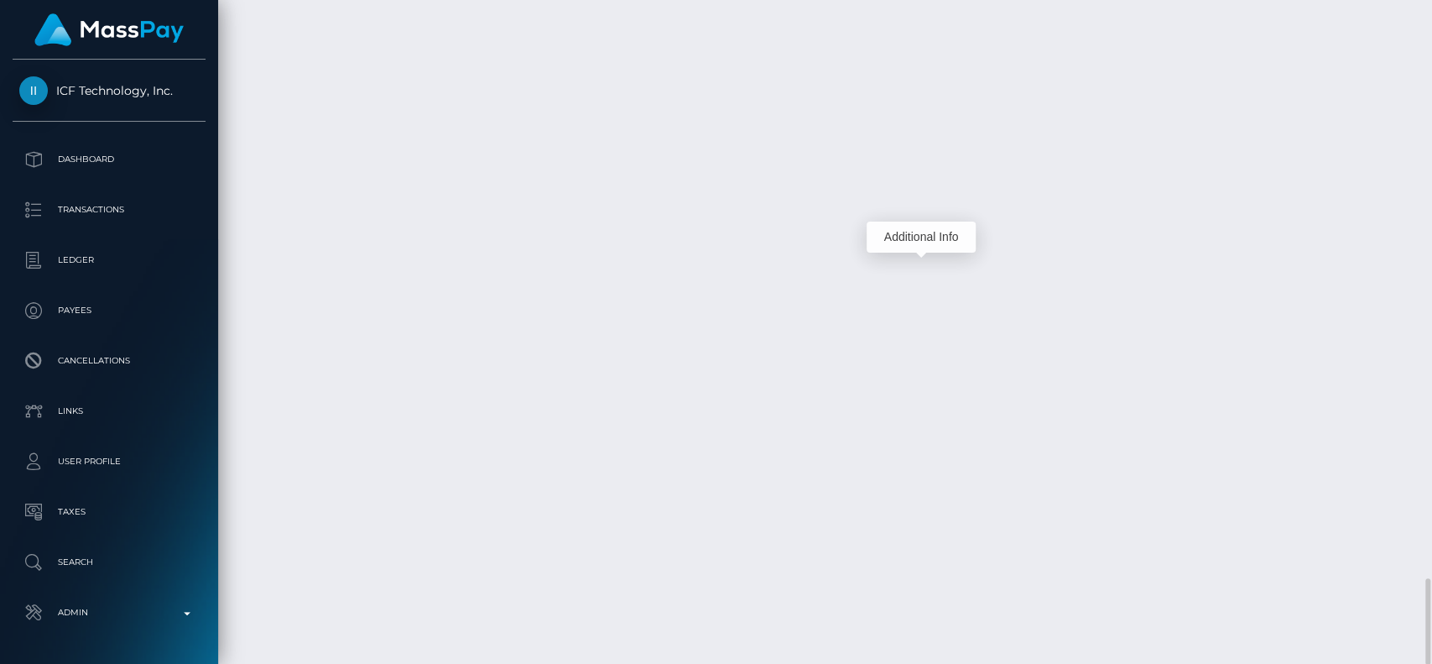
scroll to position [201, 371]
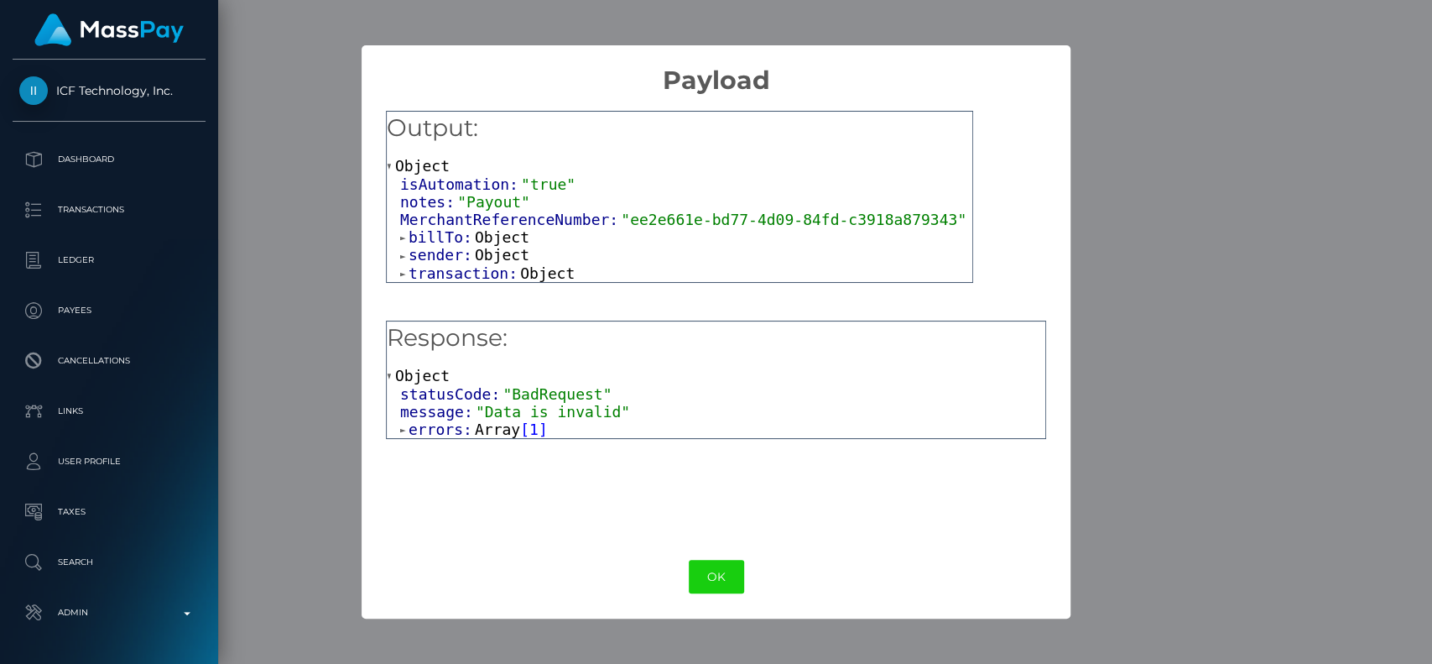
click at [490, 429] on span "Array" at bounding box center [497, 429] width 45 height 18
click at [446, 257] on span "sender:" at bounding box center [442, 255] width 66 height 18
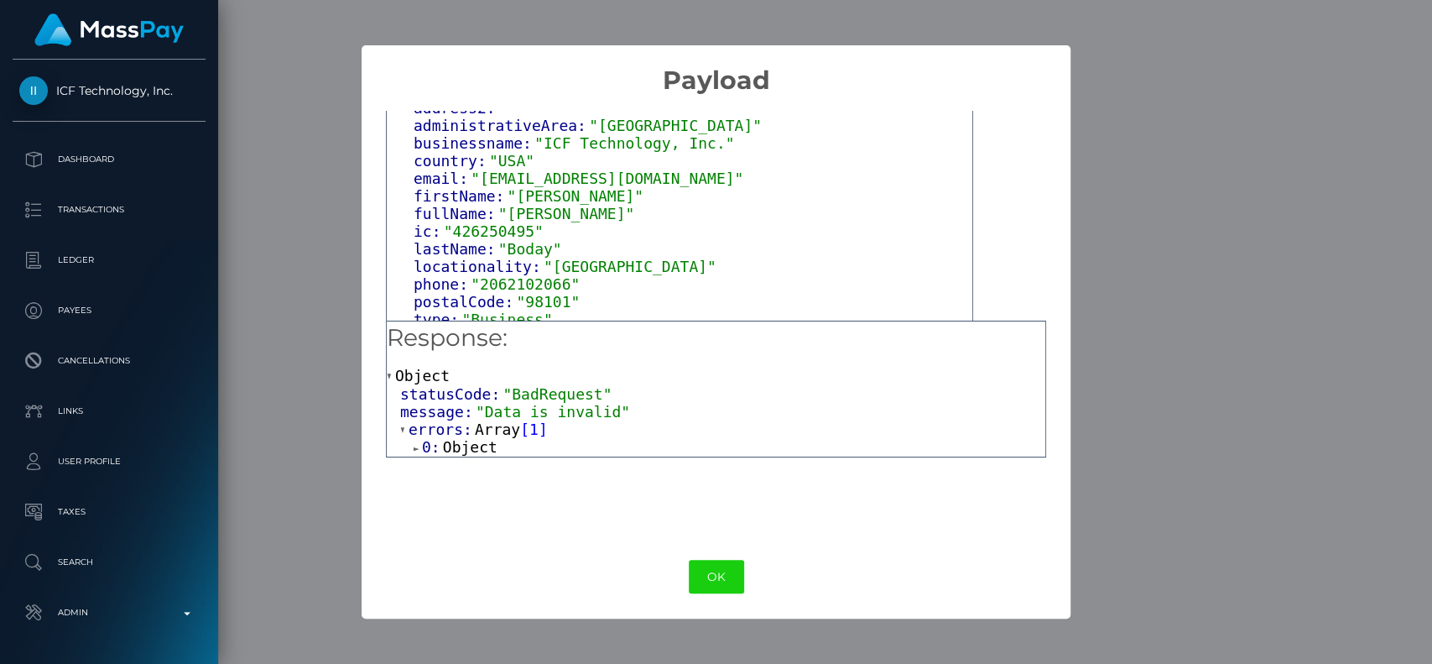
scroll to position [216, 0]
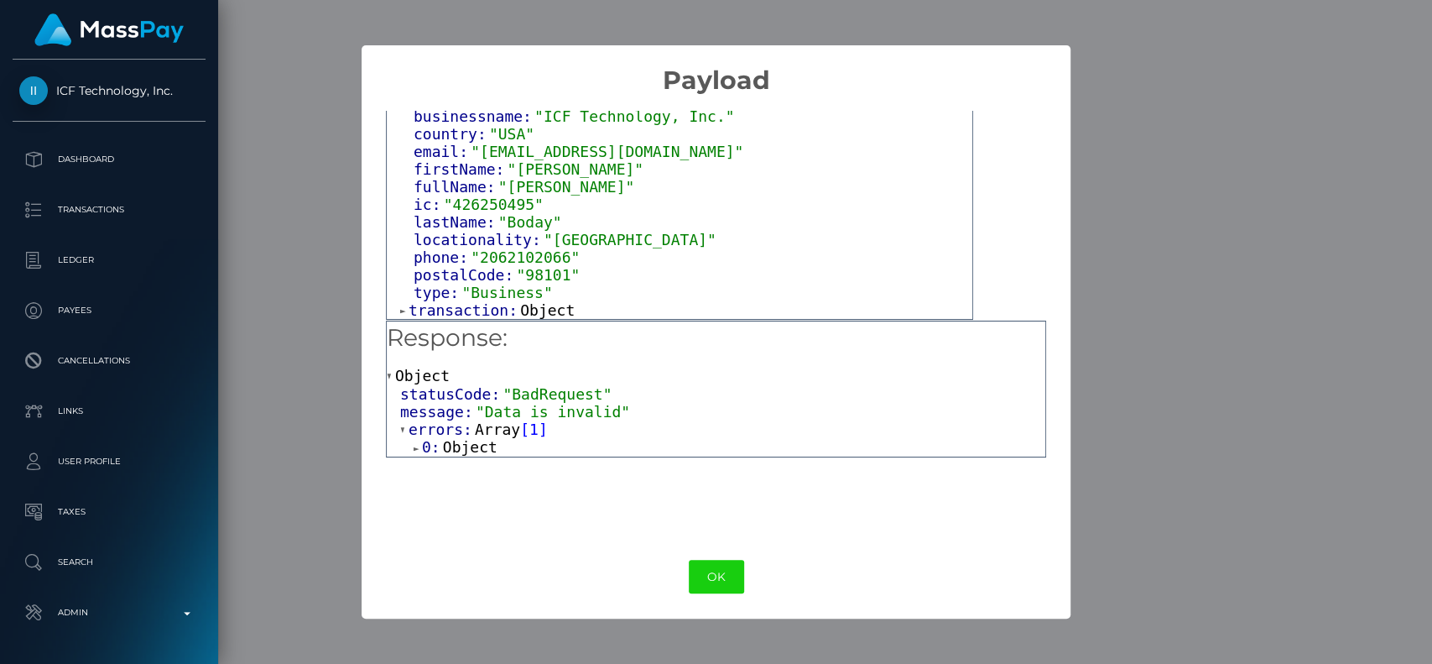
click at [471, 310] on span "transaction:" at bounding box center [465, 310] width 112 height 18
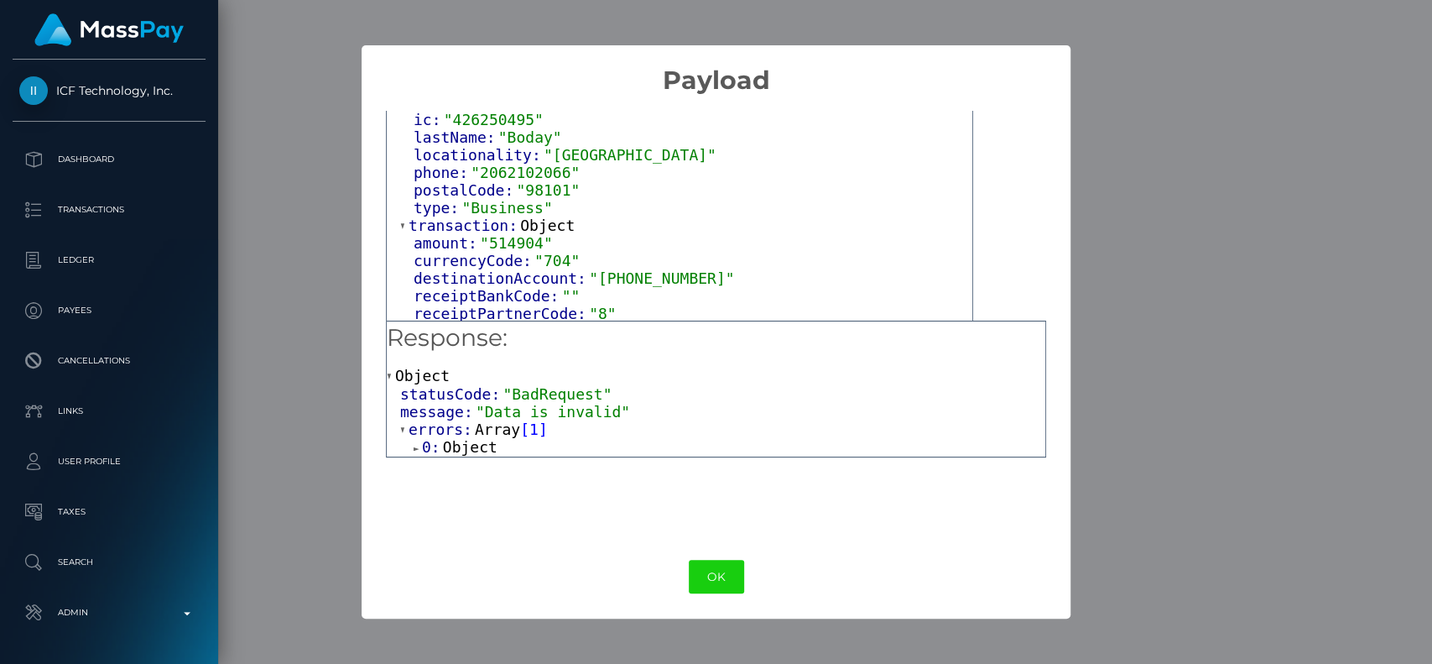
scroll to position [323, 0]
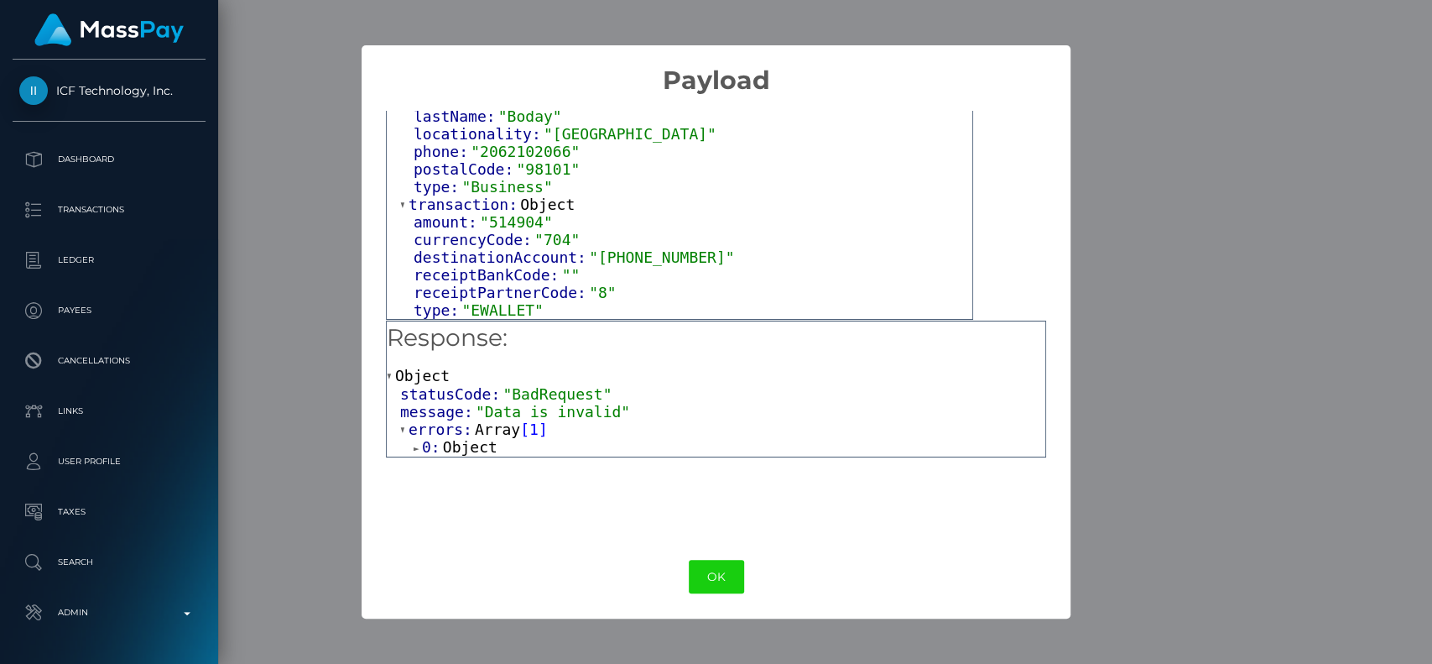
click at [470, 445] on span "Object" at bounding box center [470, 447] width 55 height 18
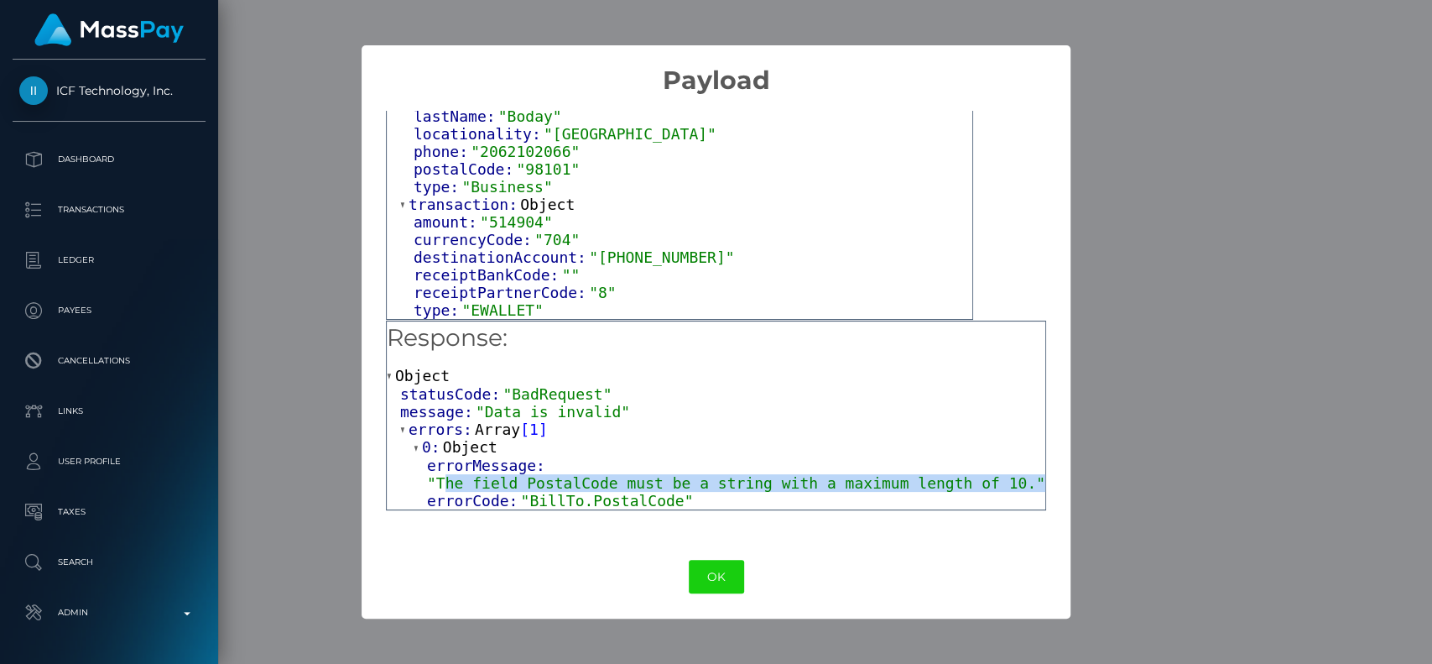
drag, startPoint x: 448, startPoint y: 491, endPoint x: 993, endPoint y: 482, distance: 545.3
click at [993, 482] on div "errorMessage: "The field PostalCode must be a string with a maximum length of 1…" at bounding box center [736, 473] width 618 height 35
click at [993, 484] on div "errorMessage: "The field PostalCode must be a string with a maximum length of 1…" at bounding box center [736, 473] width 618 height 35
drag, startPoint x: 993, startPoint y: 484, endPoint x: 377, endPoint y: 485, distance: 616.6
click at [377, 485] on div "Output: Object isAutomation: "true" notes: "Payout" MerchantReferenceNumber: "e…" at bounding box center [716, 315] width 709 height 439
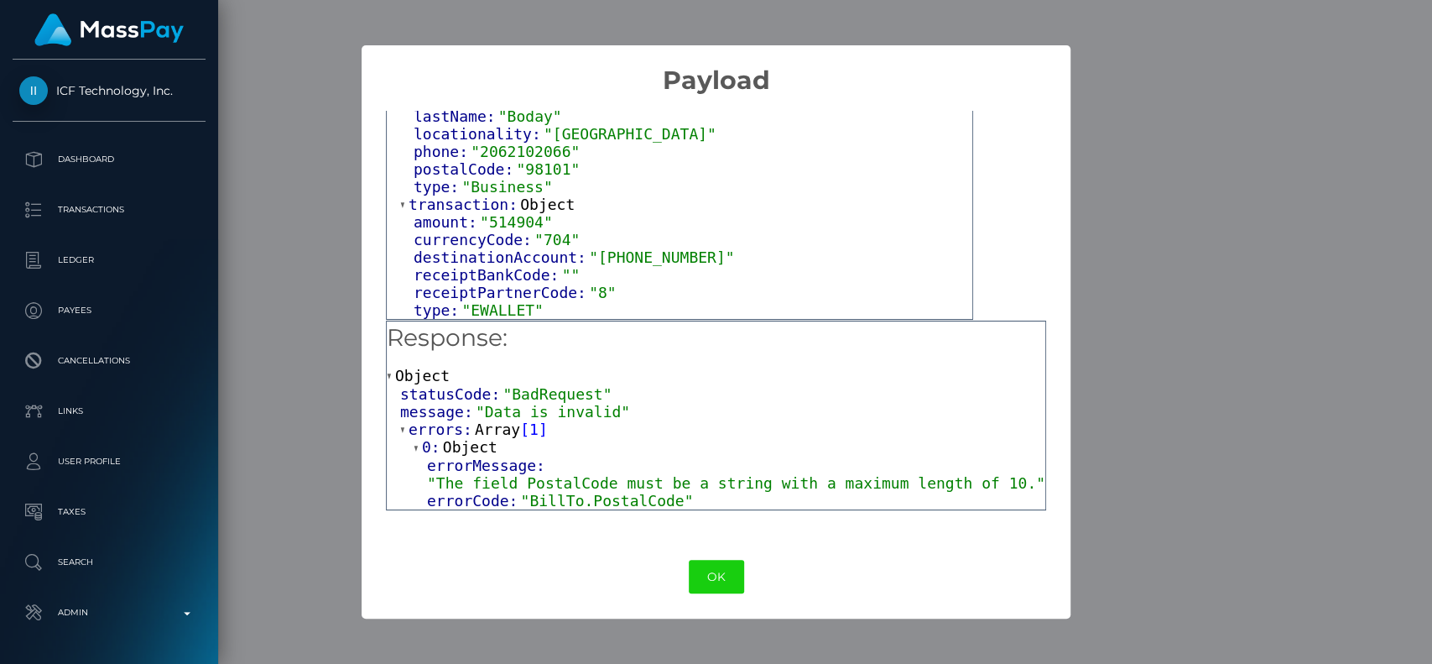
click at [401, 460] on div "0: Object errorMessage: "The field PostalCode must be a string with a maximum l…" at bounding box center [722, 473] width 645 height 71
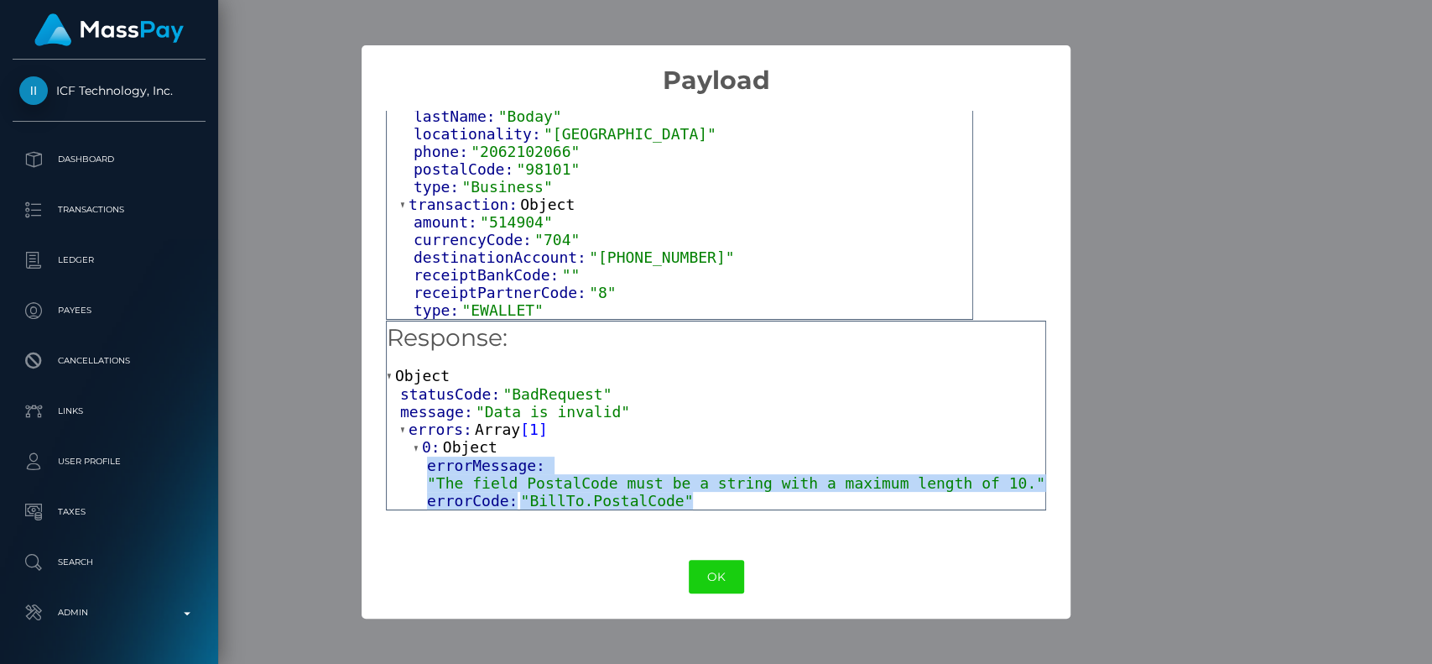
drag, startPoint x: 419, startPoint y: 460, endPoint x: 716, endPoint y: 513, distance: 301.8
click at [716, 513] on div "Response: Object statusCode: "BadRequest" message: "Data is invalid" errors: Ar…" at bounding box center [716, 425] width 660 height 210
copy div "errorMessage: "The field PostalCode must be a string with a maximum length of 1…"
click at [718, 575] on button "OK" at bounding box center [716, 577] width 55 height 34
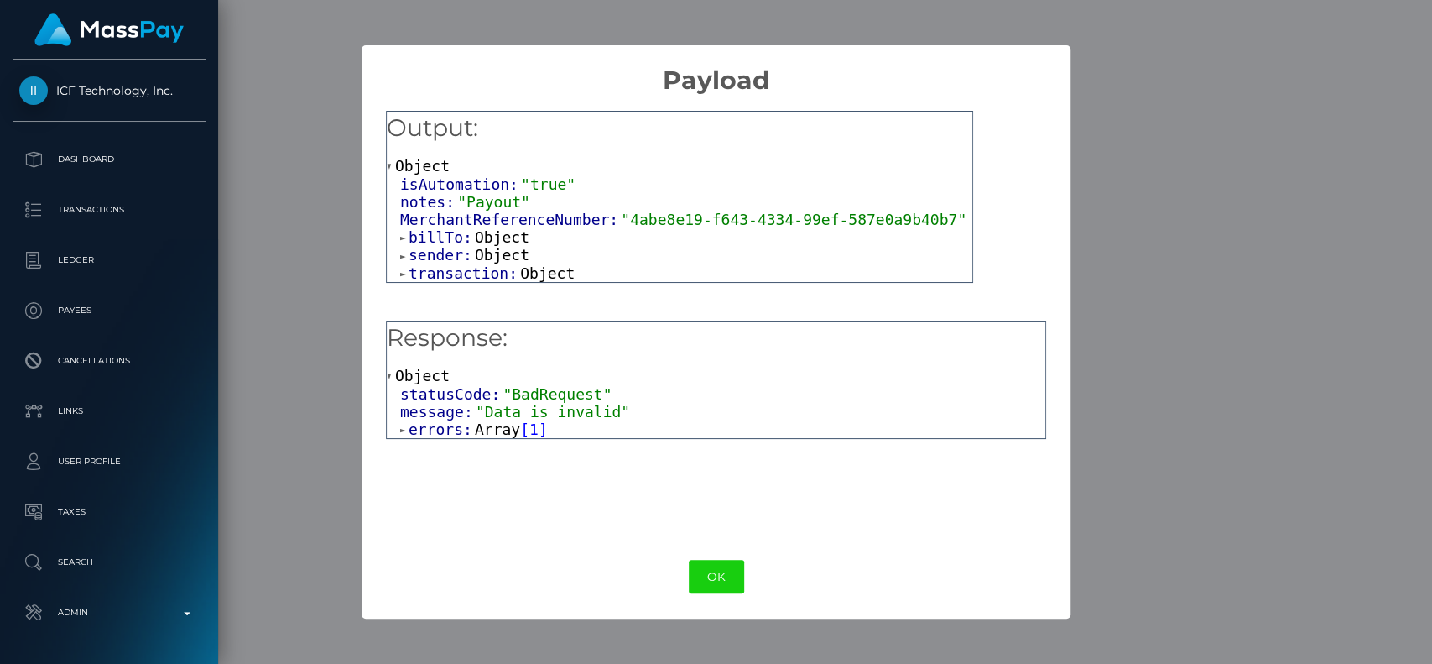
click at [475, 435] on span "Array" at bounding box center [497, 429] width 45 height 18
click at [443, 446] on span "Object" at bounding box center [470, 447] width 55 height 18
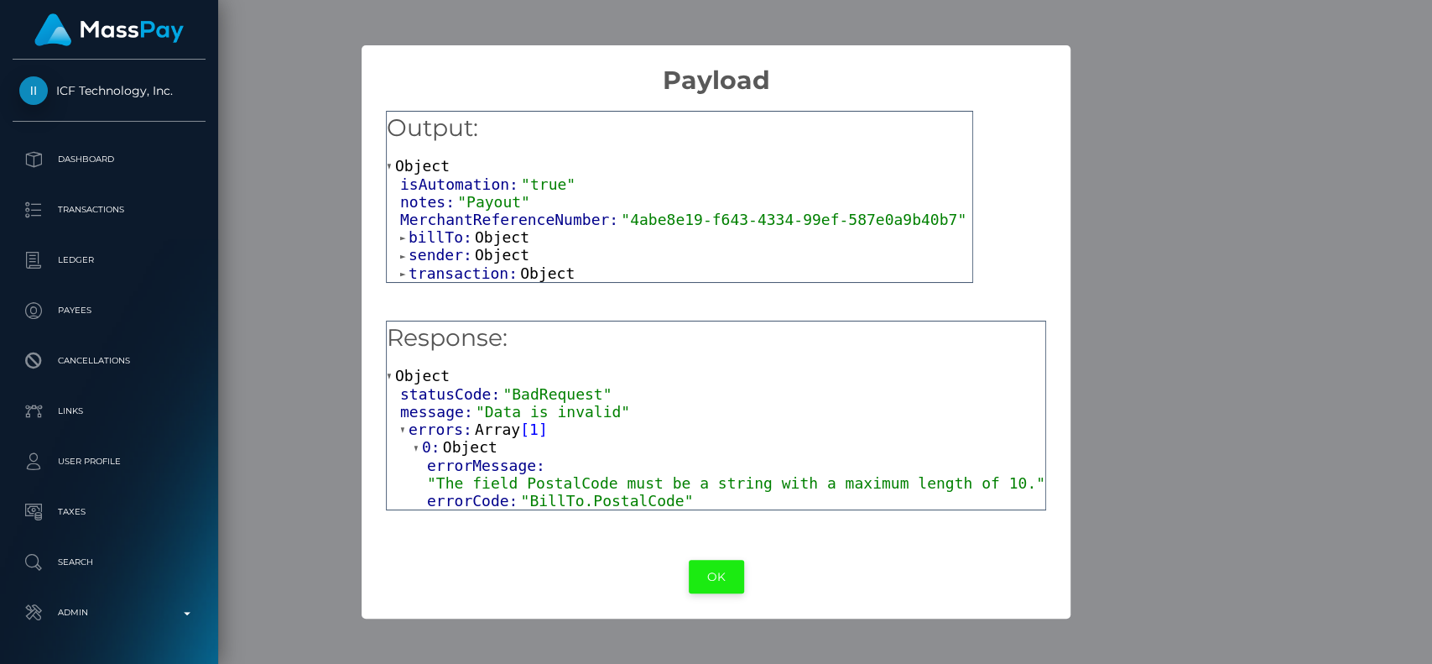
click at [705, 564] on button "OK" at bounding box center [716, 577] width 55 height 34
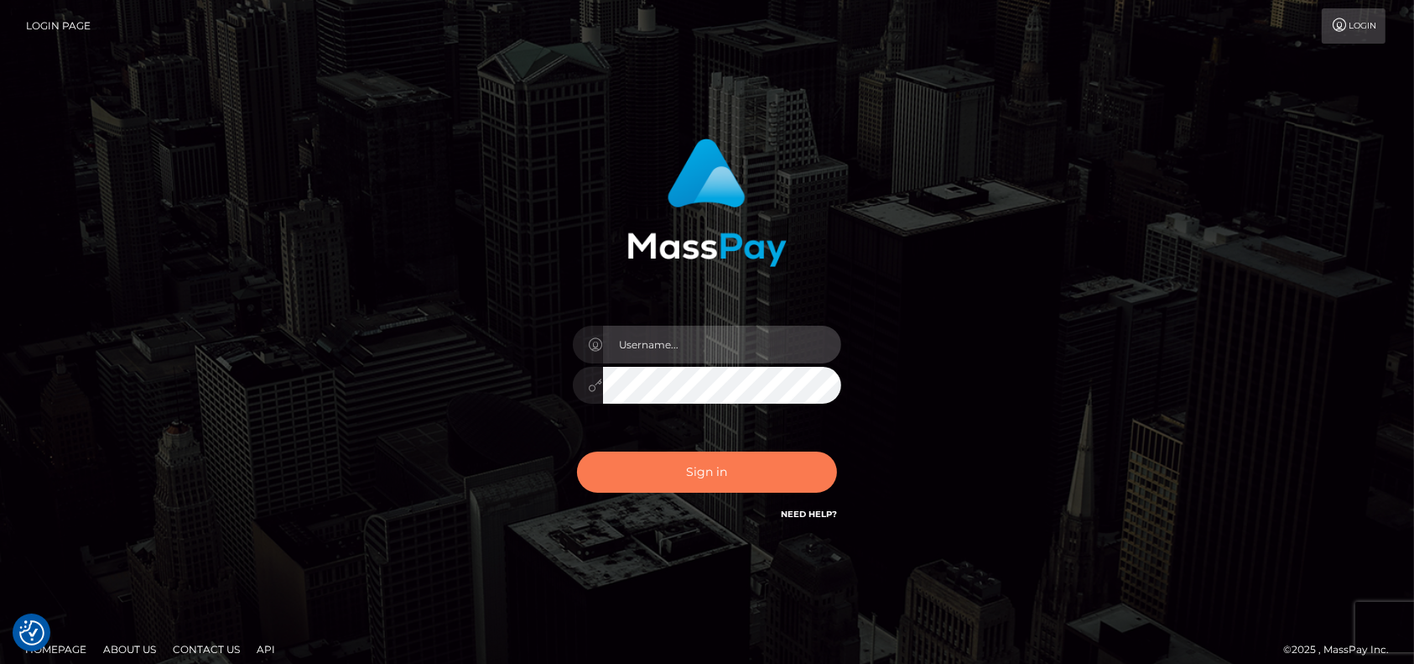
type input "petros.[PERSON_NAME]"
click at [711, 474] on button "Sign in" at bounding box center [707, 471] width 260 height 41
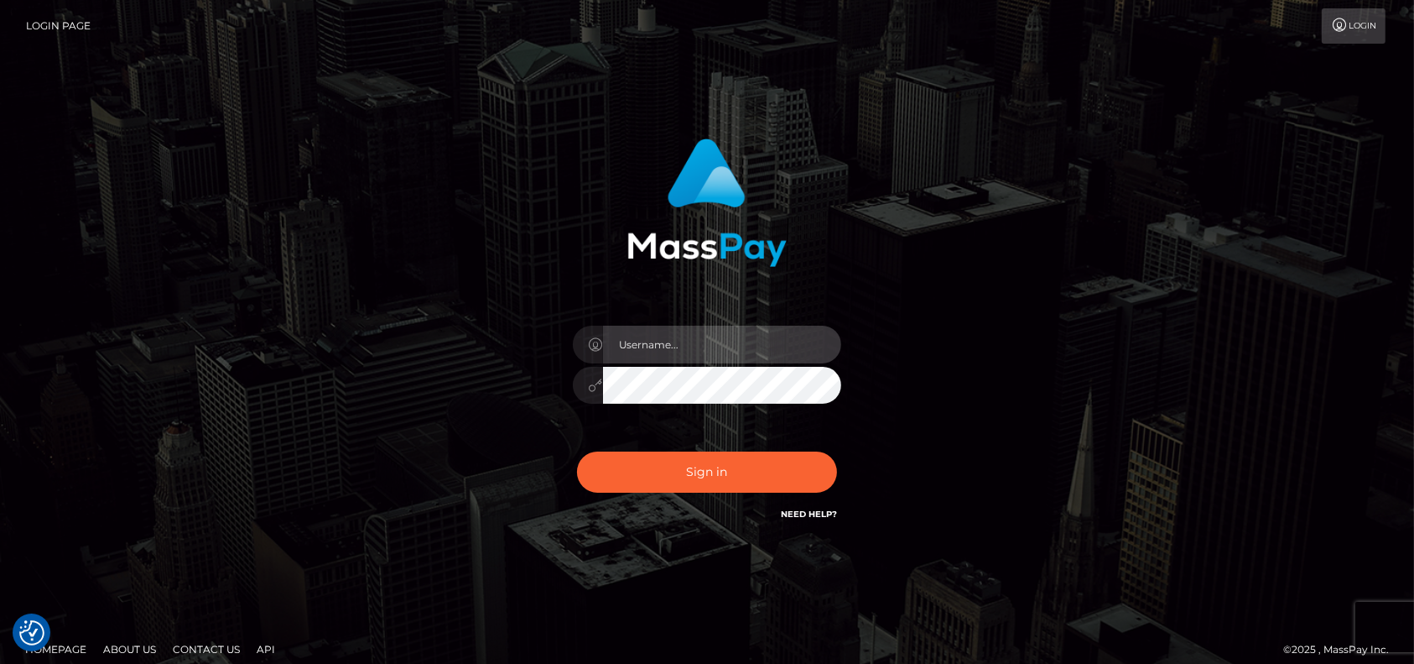
type input "petros.[PERSON_NAME]"
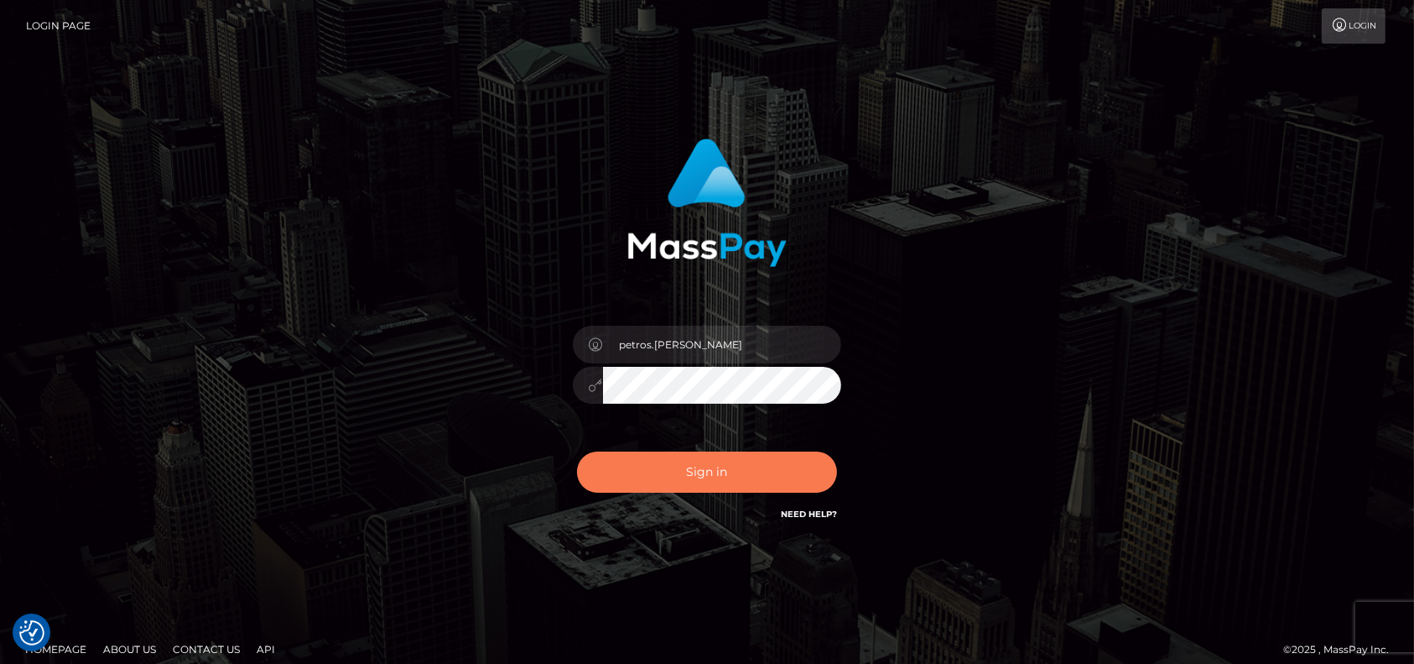
click at [721, 473] on button "Sign in" at bounding box center [707, 471] width 260 height 41
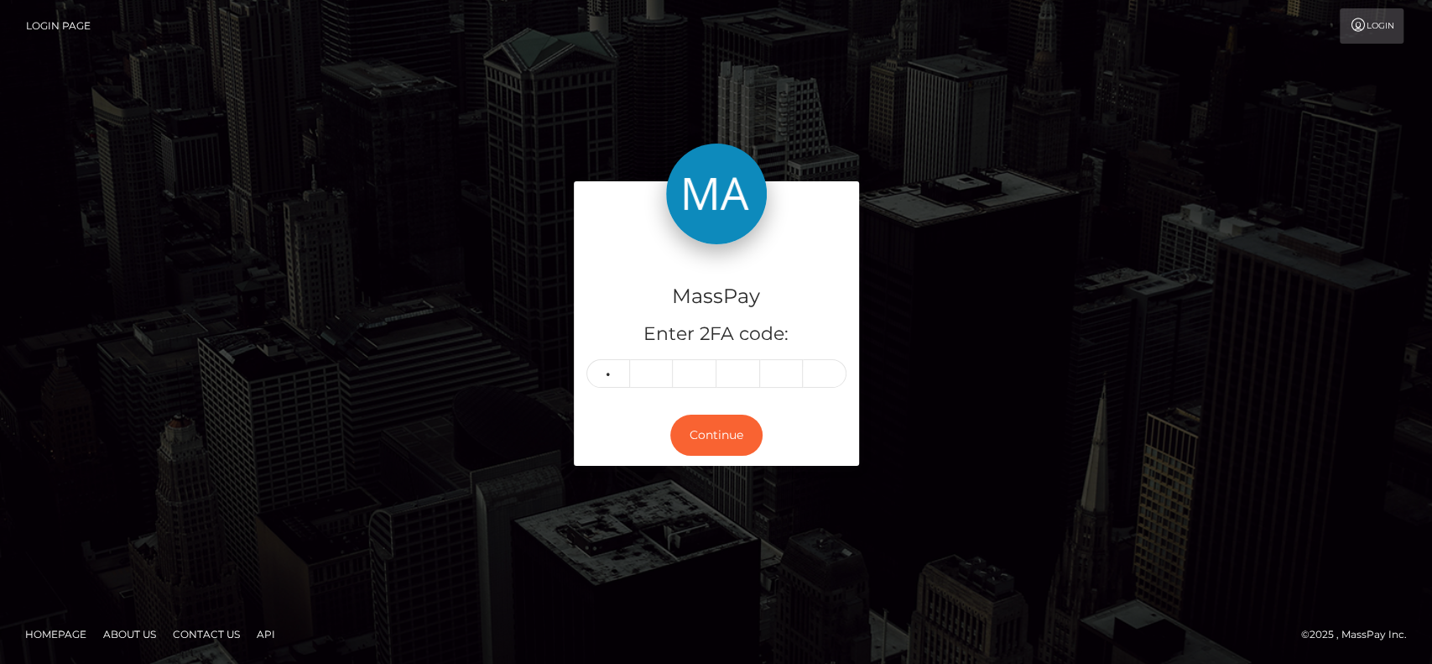
type input "2"
type input "5"
type input "7"
type input "0"
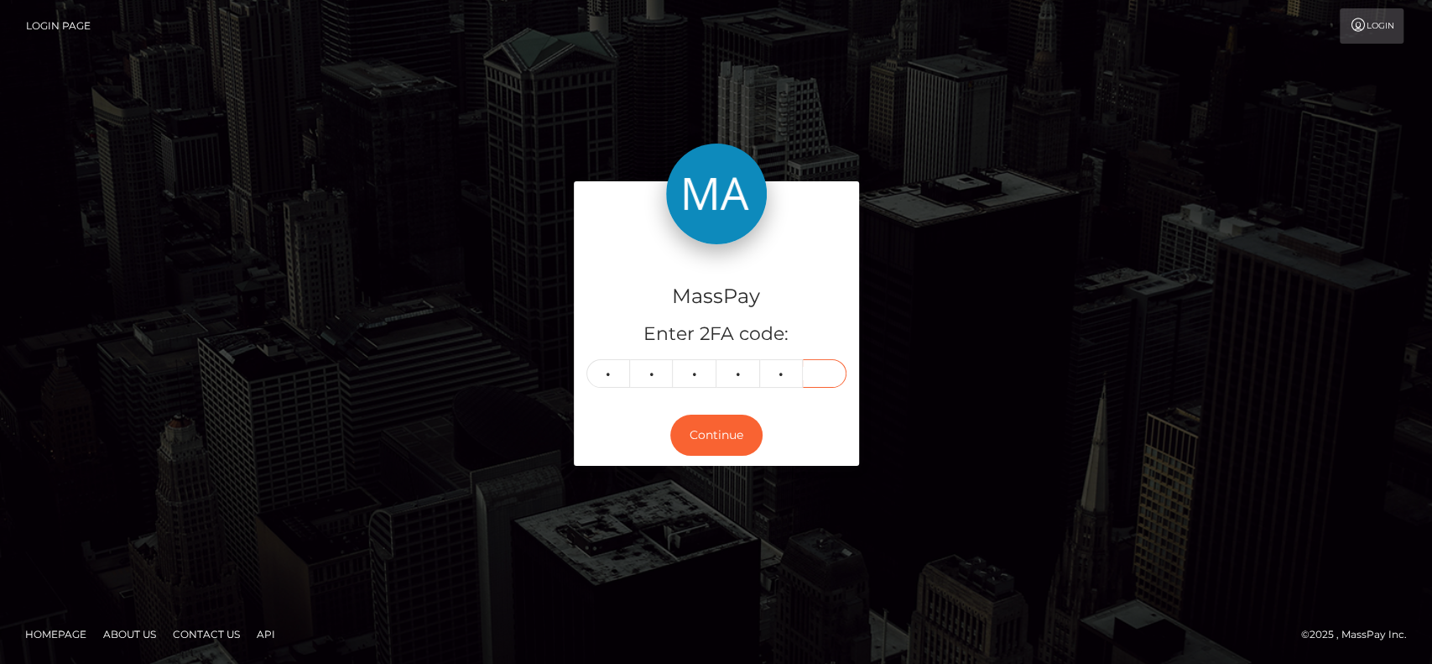
type input "5"
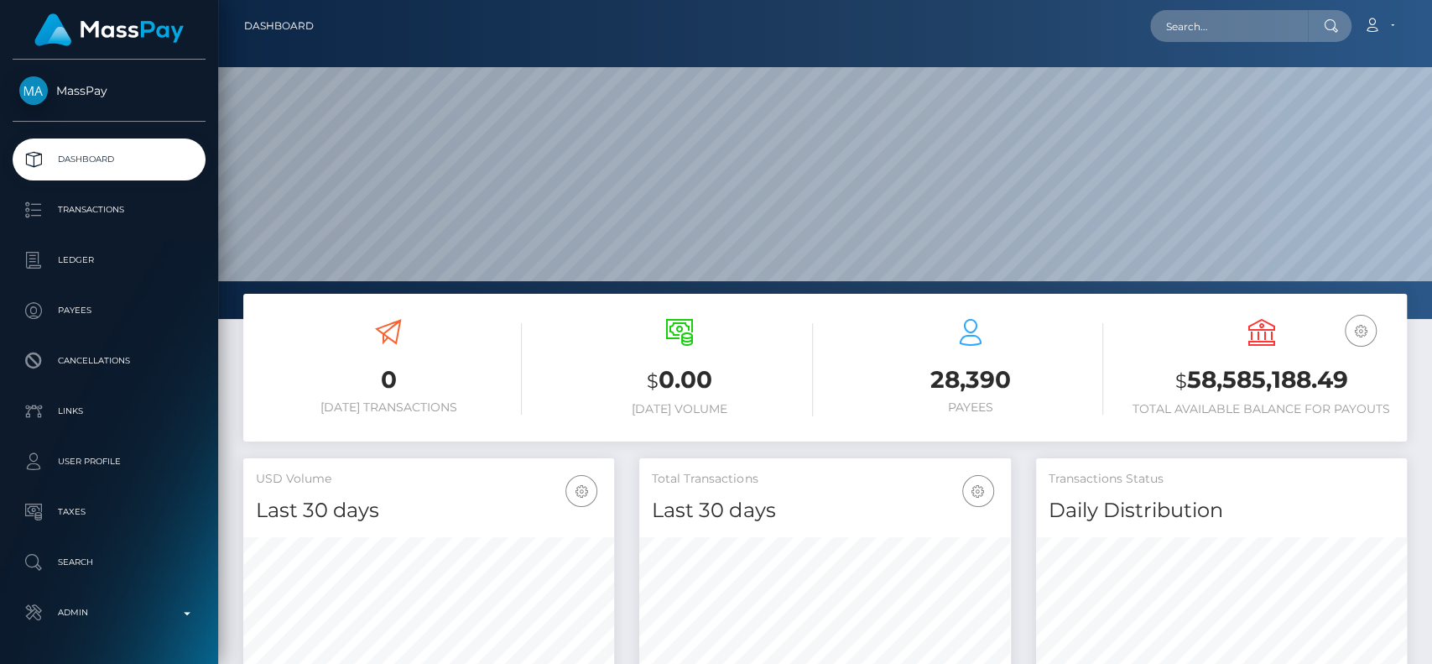
scroll to position [296, 371]
click at [1203, 33] on input "text" at bounding box center [1229, 26] width 158 height 32
paste input "foxylady2019x@yahoo.com"
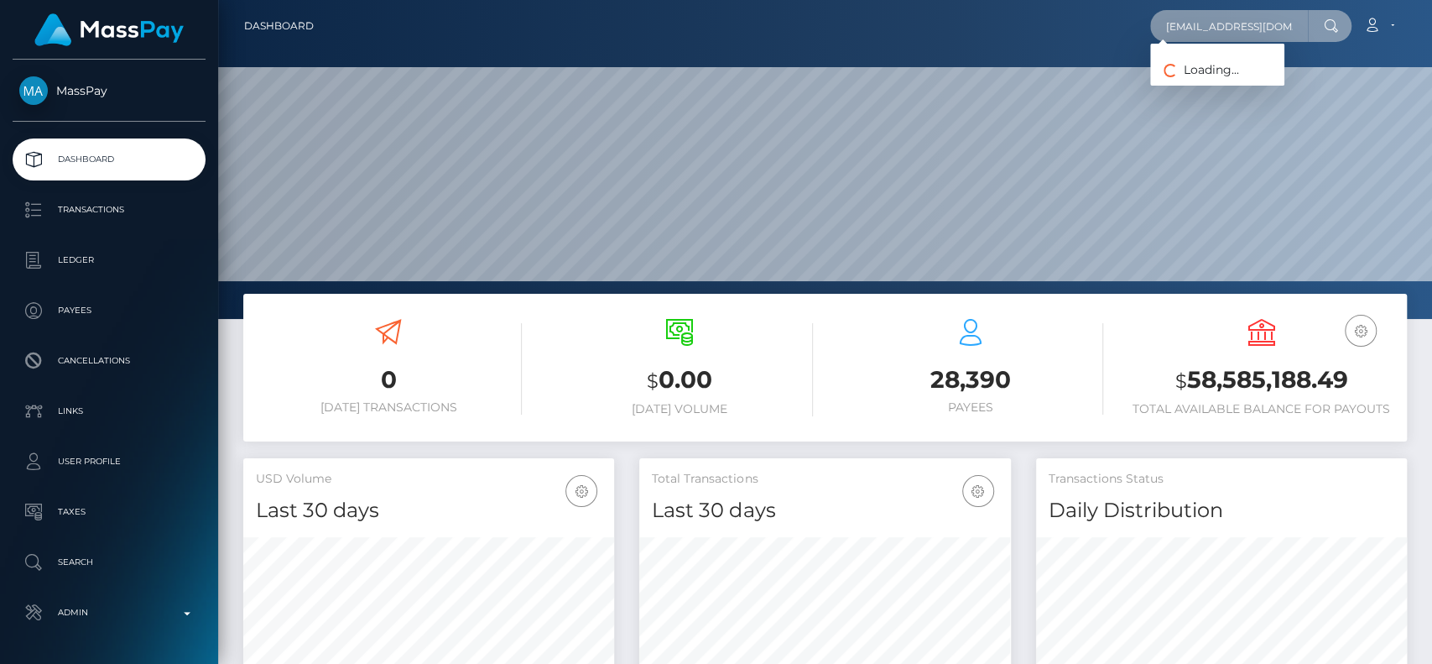
scroll to position [0, 9]
type input "foxylady2019x@yahoo.com"
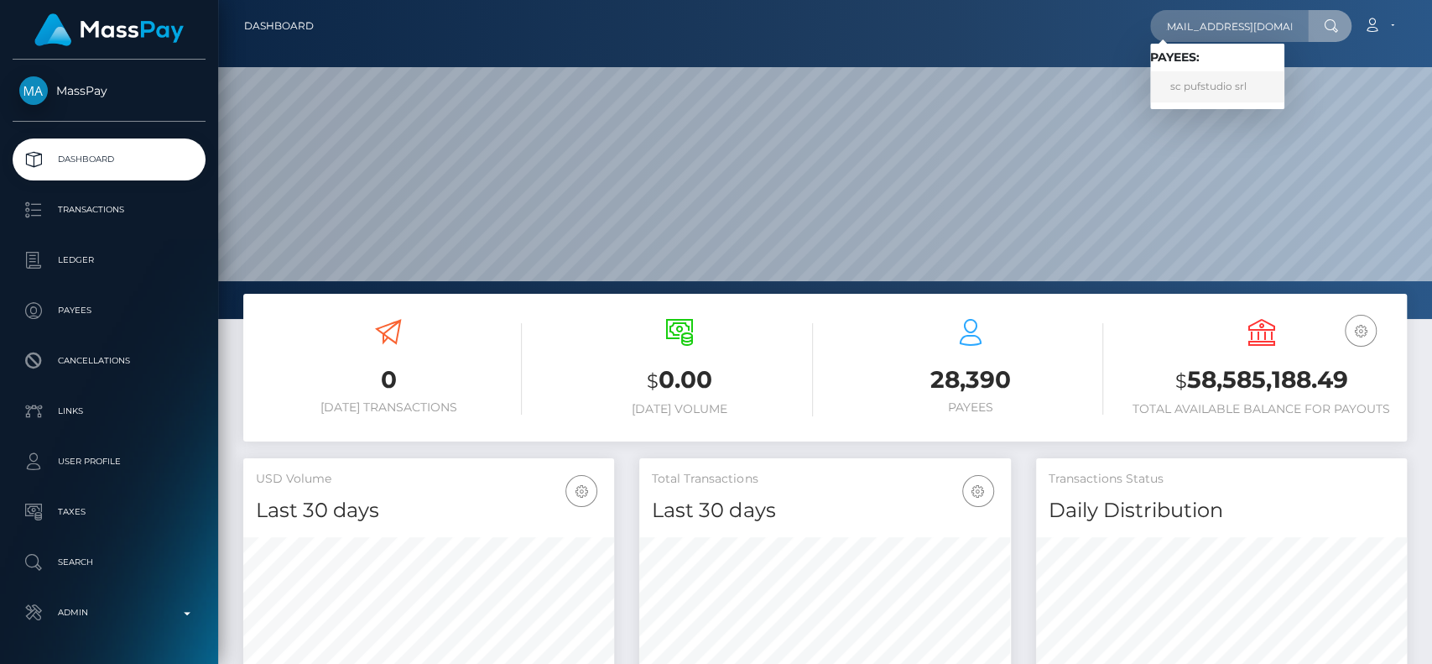
scroll to position [0, 0]
click at [1251, 87] on link "sc pufstudio srl" at bounding box center [1217, 86] width 134 height 31
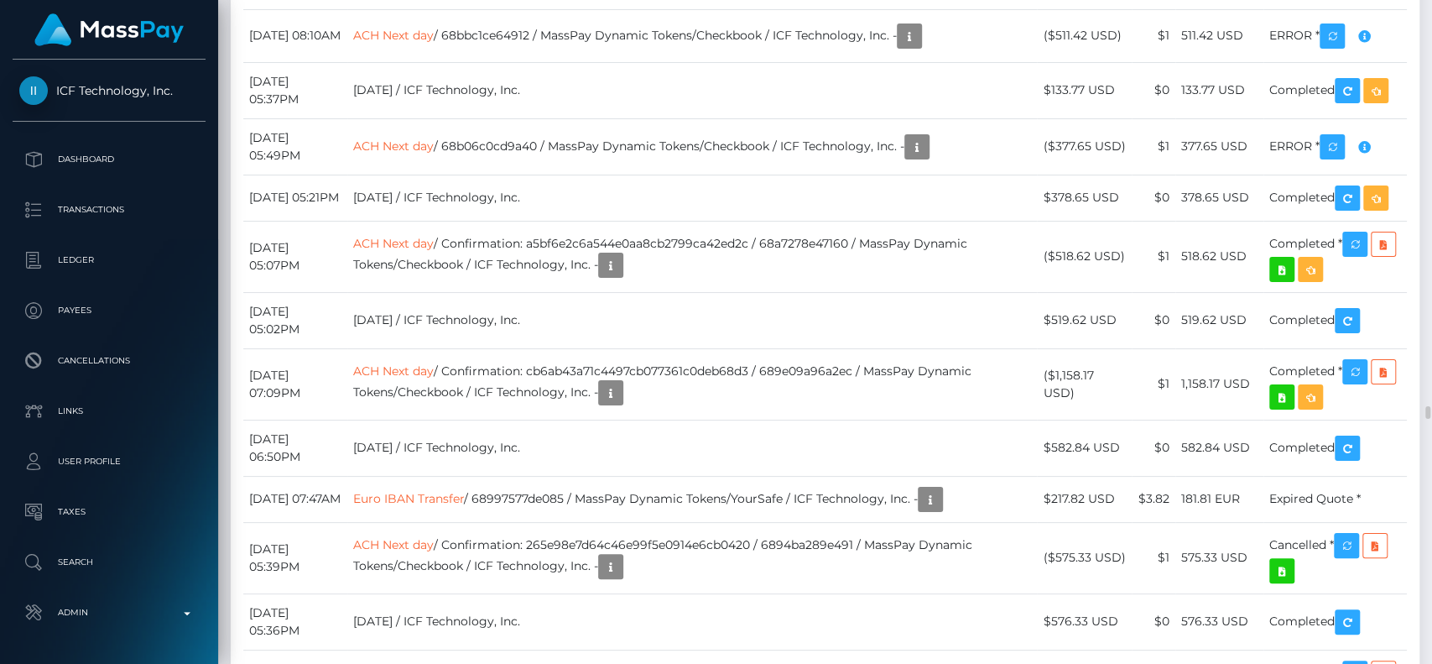
scroll to position [9507, 0]
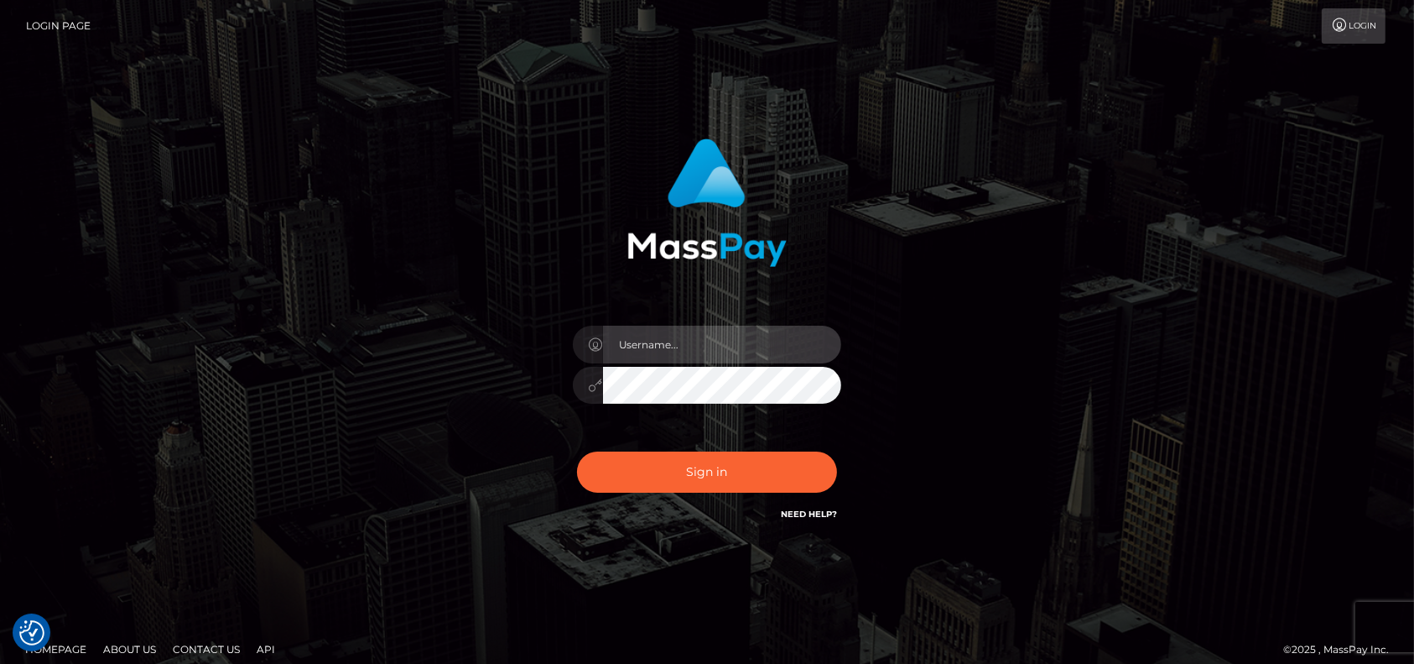
type input "petros.kidane"
click at [741, 511] on div "Sign in Need Help?" at bounding box center [707, 478] width 294 height 75
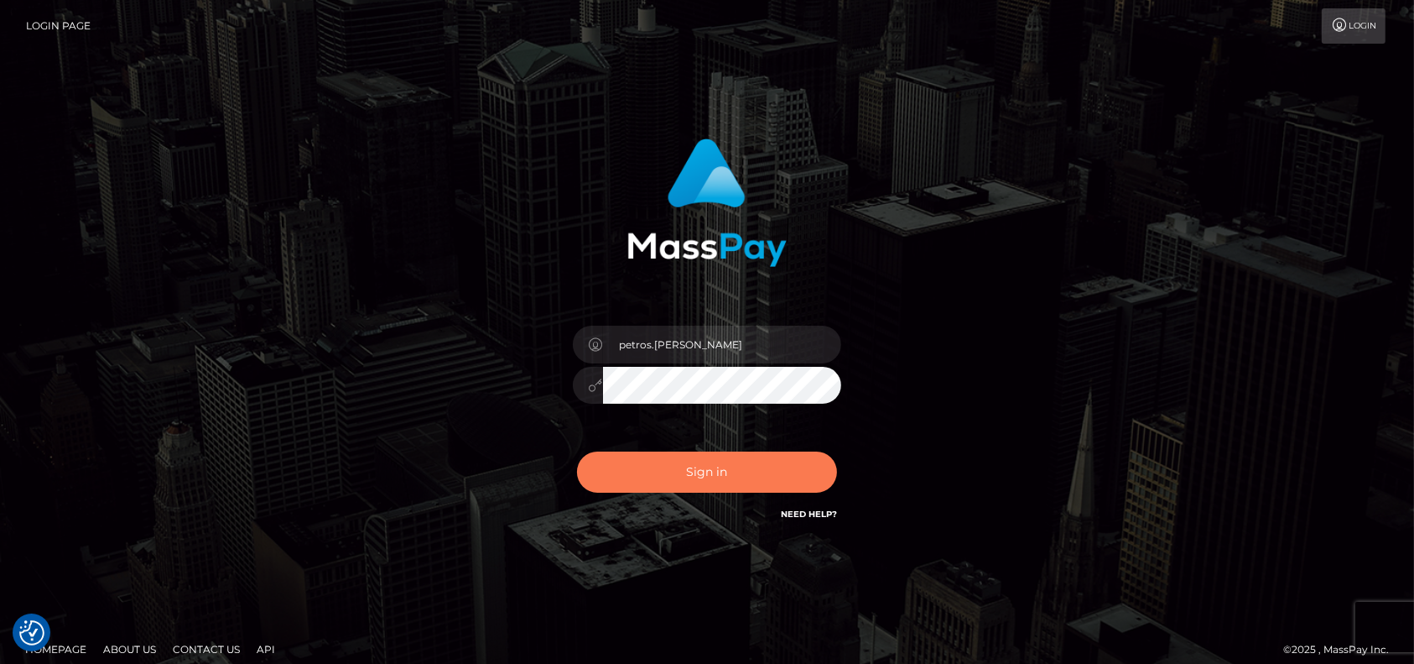
click at [742, 485] on button "Sign in" at bounding box center [707, 471] width 260 height 41
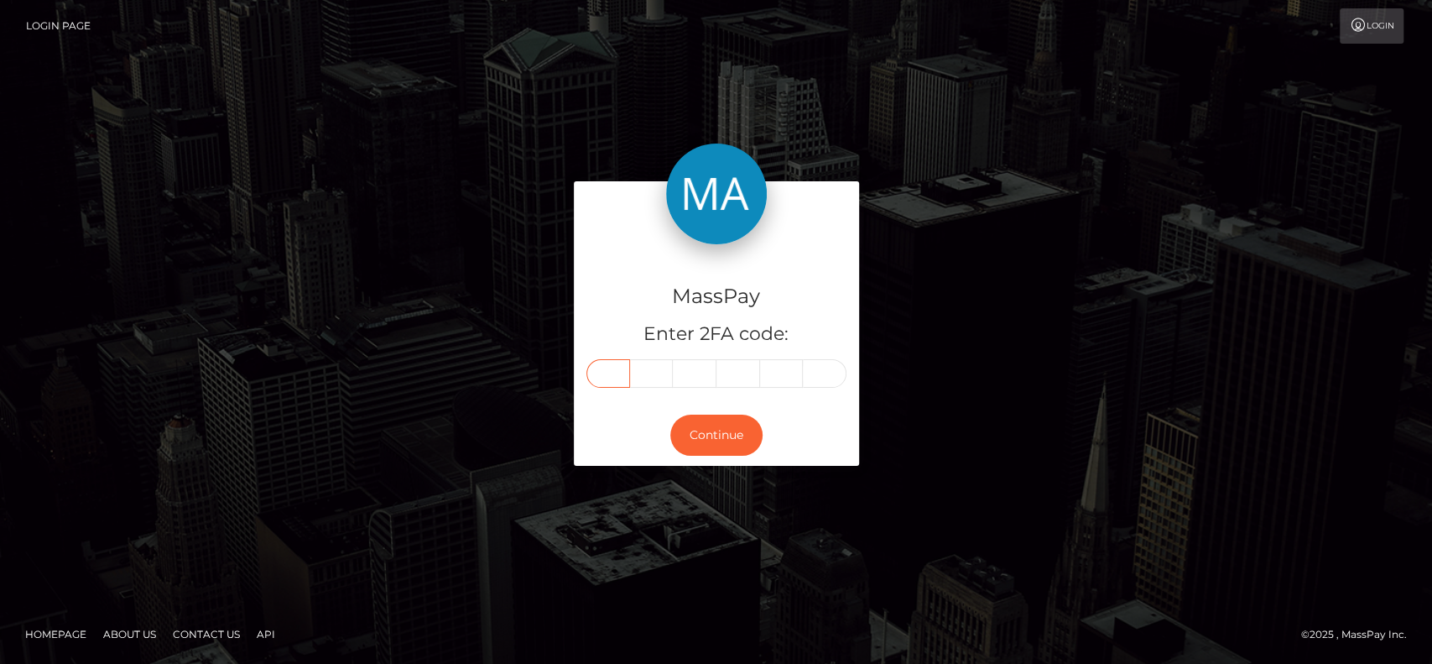
paste input "6"
type input "6"
type input "1"
type input "6"
type input "1"
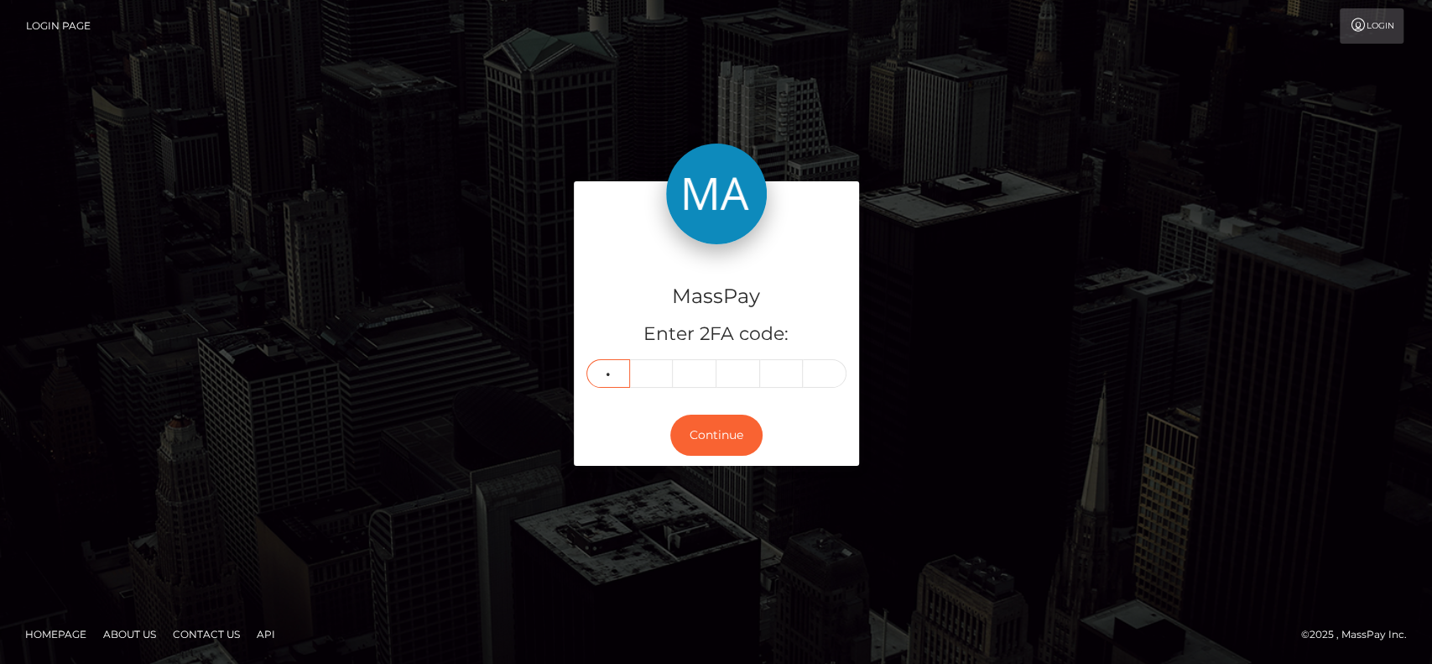
type input "1"
type input "7"
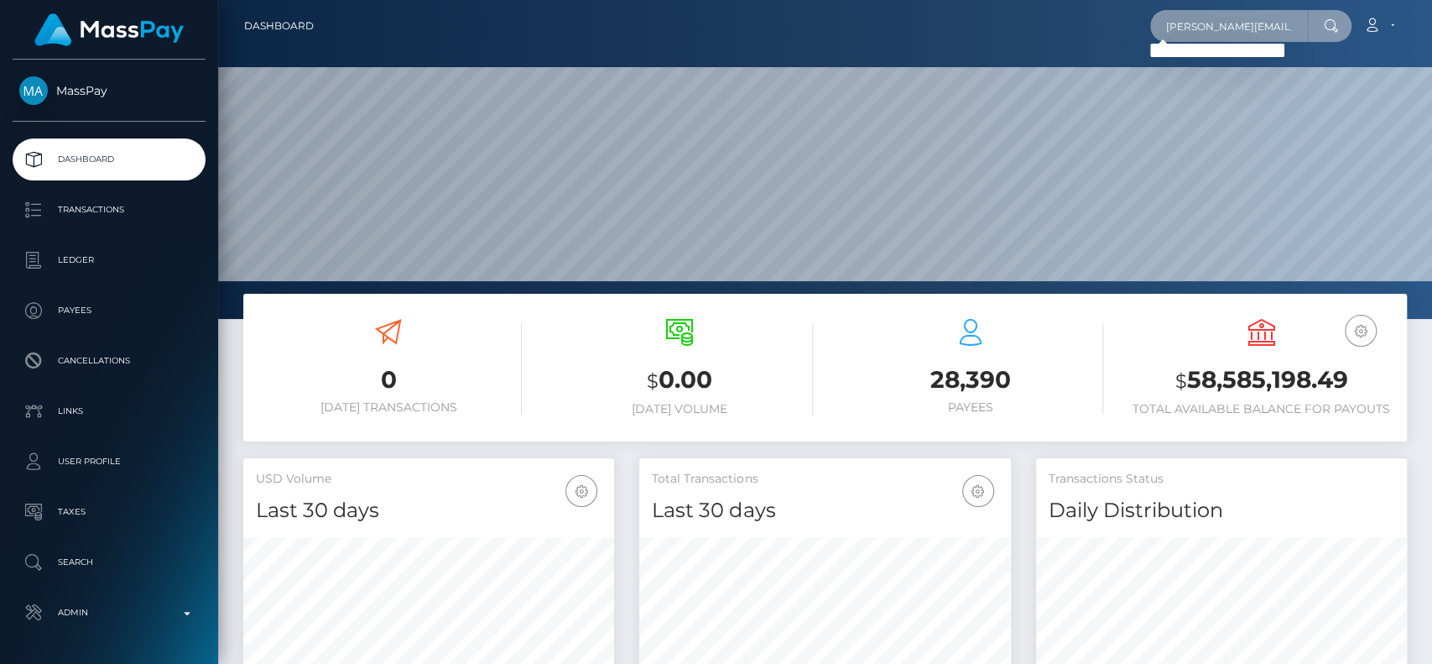
click at [1223, 19] on input "[PERSON_NAME][EMAIL_ADDRESS][DOMAIN_NAME]" at bounding box center [1229, 26] width 158 height 32
paste input "[EMAIL_ADDRESS]"
paste input "[PERSON_NAME]"
paste input "baddiewafattyy@gmail.com"
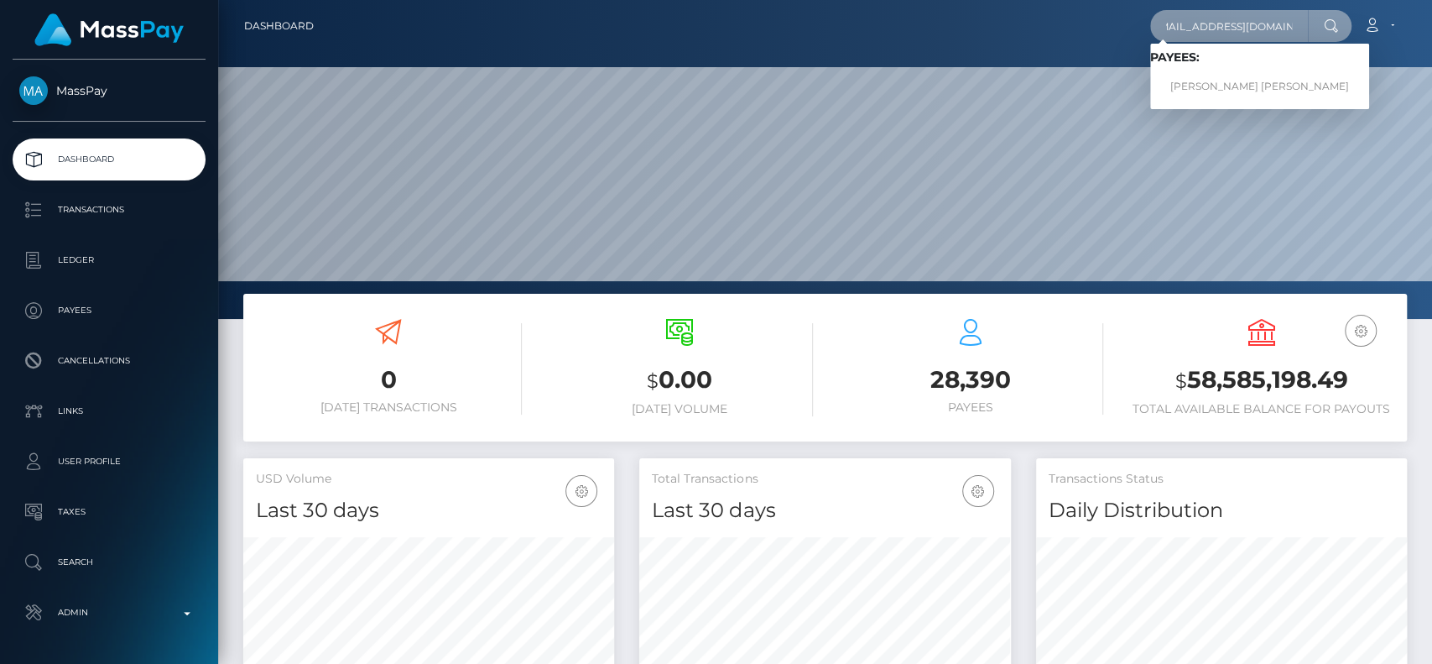
type input "[EMAIL_ADDRESS][DOMAIN_NAME]"
click at [1236, 81] on link "ALEXIS CHRISTINE AQUINO" at bounding box center [1259, 86] width 219 height 31
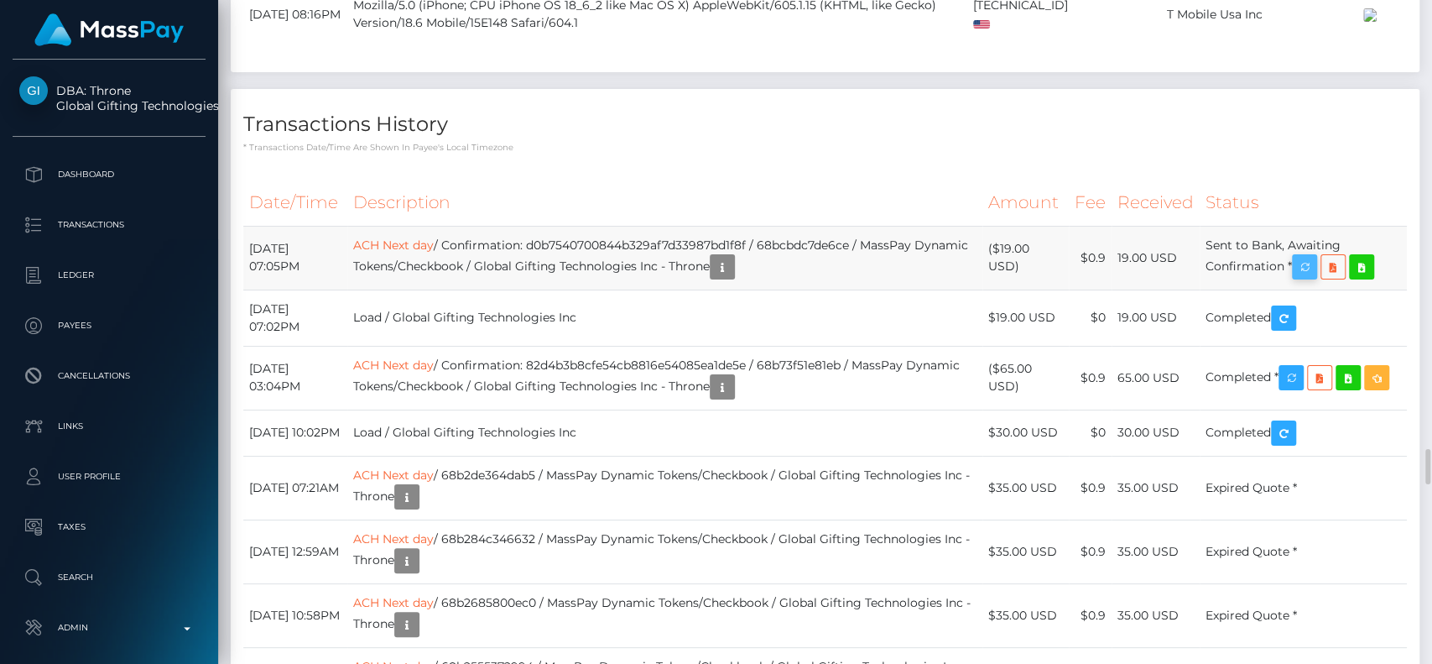
scroll to position [201, 371]
click at [1310, 278] on icon "button" at bounding box center [1304, 267] width 20 height 21
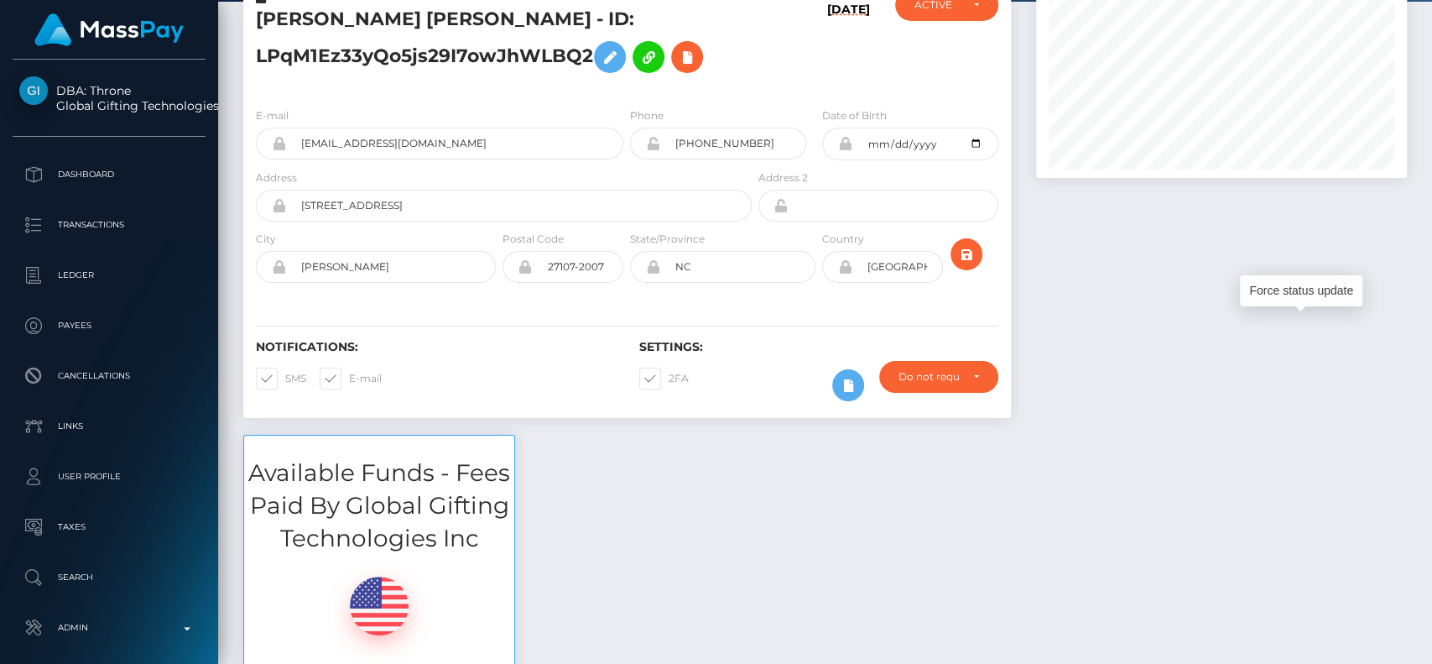
scroll to position [0, 0]
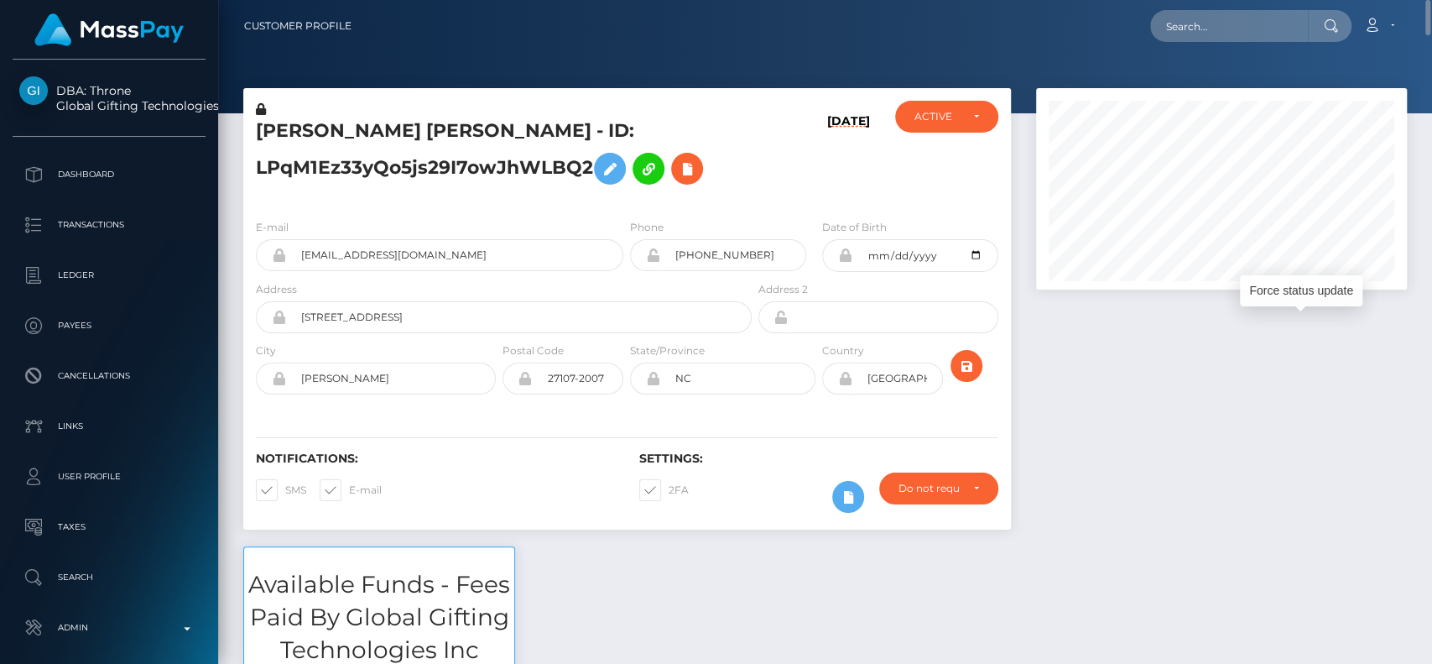
click at [290, 133] on h5 "[PERSON_NAME] [PERSON_NAME] - ID: LPqM1Ez33yQo5js29I7owJhWLBQ2" at bounding box center [499, 155] width 487 height 75
copy h5 "[PERSON_NAME]"
drag, startPoint x: 1426, startPoint y: 443, endPoint x: 1430, endPoint y: -18, distance: 460.6
click at [1430, 0] on html "DBA: Throne Global Gifting Technologies Inc Dashboard Transactions Ledger Payee…" at bounding box center [716, 332] width 1432 height 664
